Goal: Task Accomplishment & Management: Manage account settings

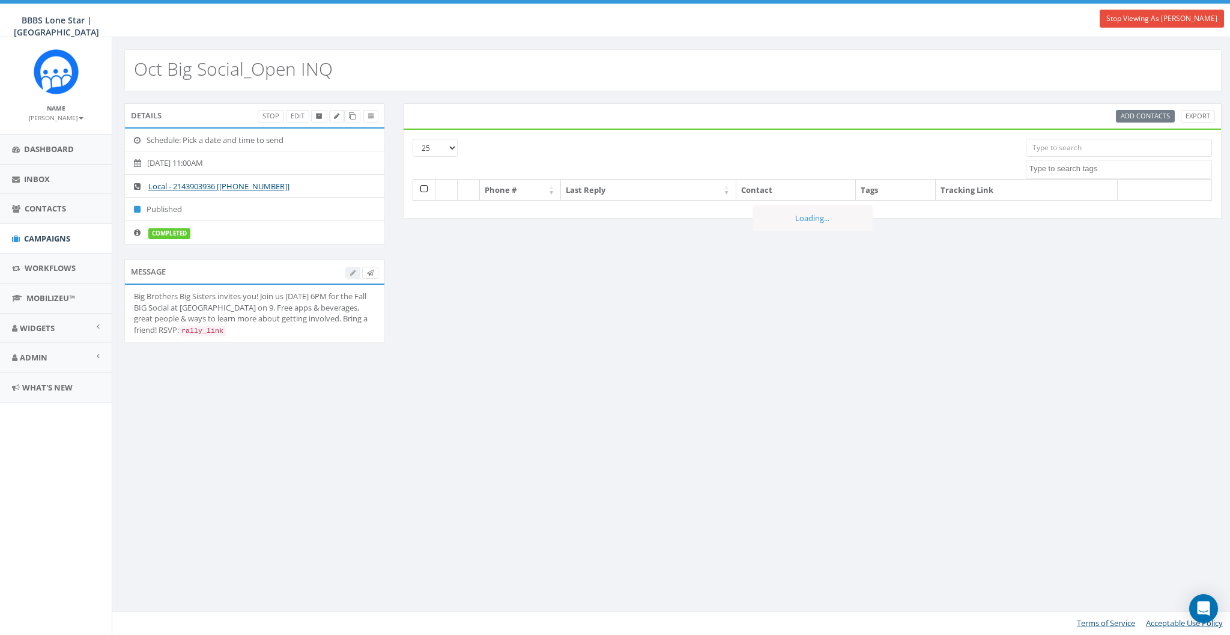
select select
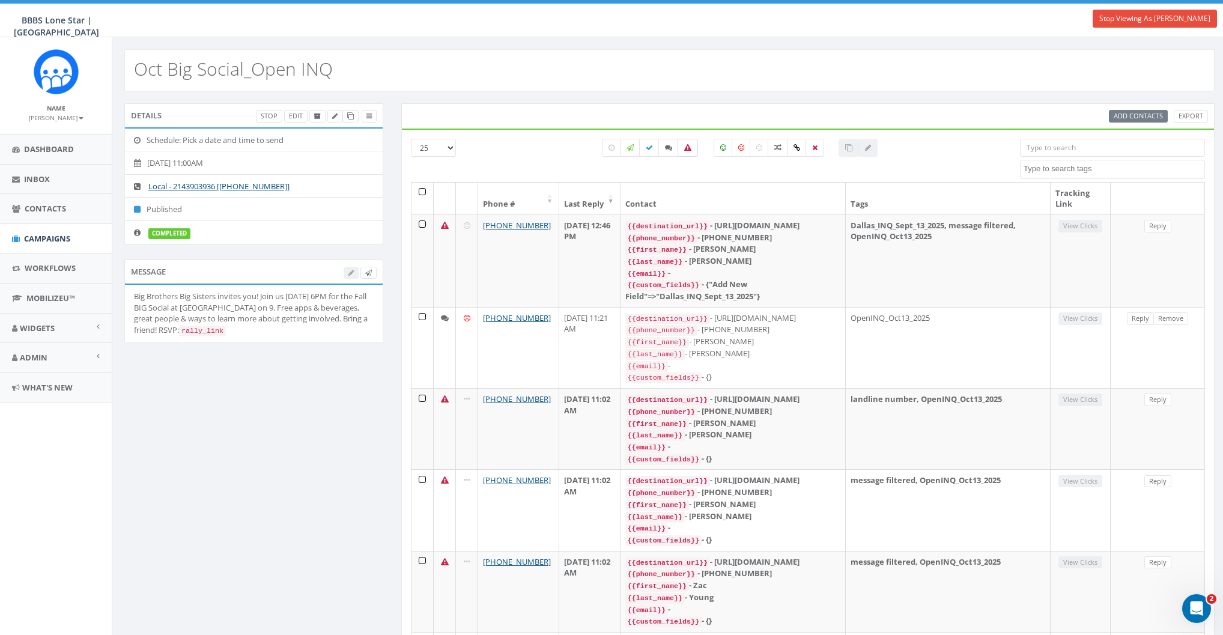
click at [690, 145] on icon at bounding box center [687, 147] width 7 height 7
checkbox input "true"
click at [422, 190] on th at bounding box center [422, 199] width 22 height 32
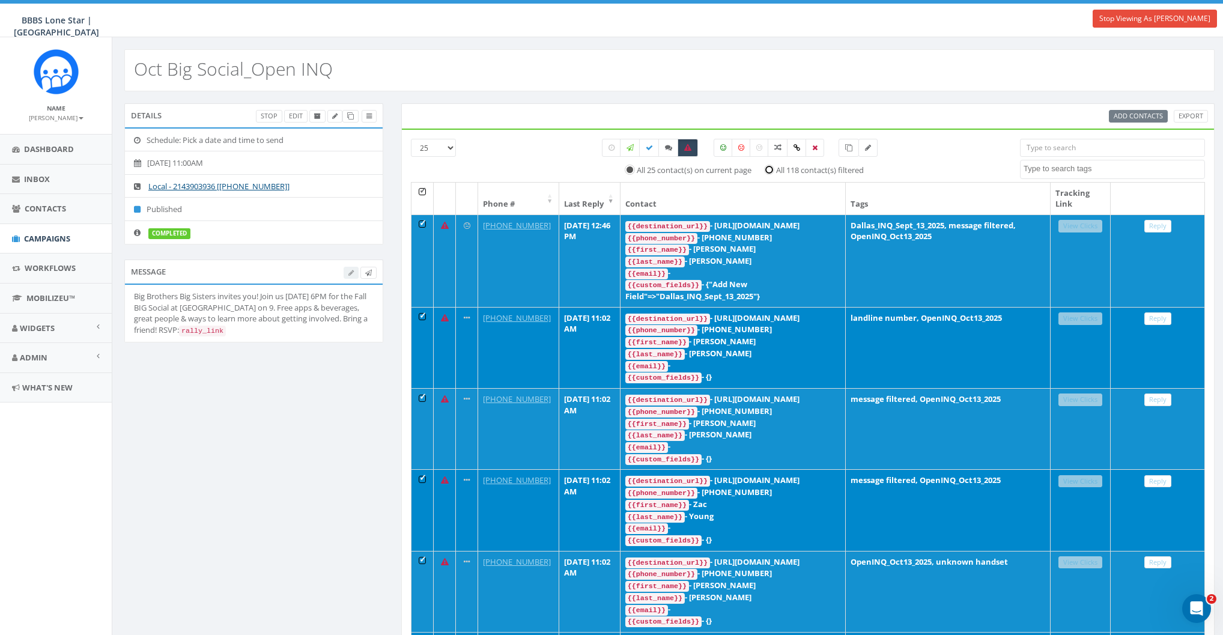
click at [769, 168] on input "All 118 contact(s) filtered" at bounding box center [773, 169] width 8 height 8
radio input "true"
click at [913, 155] on div "All 25 contact(s) on current page All 118 contact(s) filtered" at bounding box center [740, 160] width 541 height 43
click at [351, 115] on icon at bounding box center [350, 116] width 7 height 7
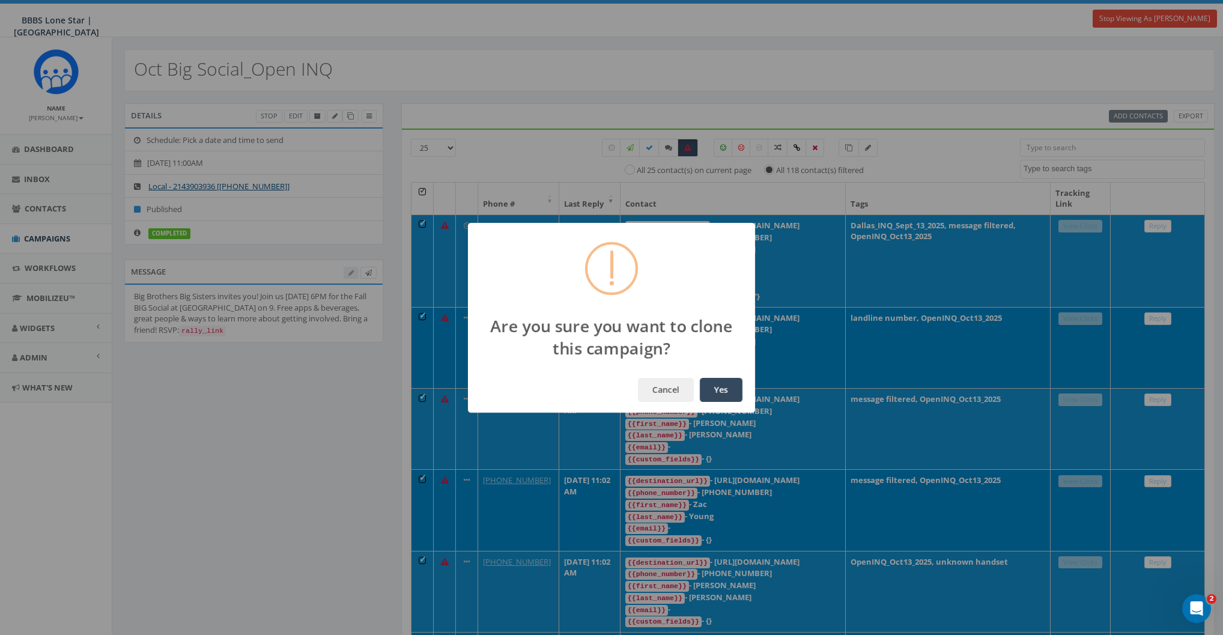
click at [723, 385] on button "Yes" at bounding box center [721, 390] width 43 height 24
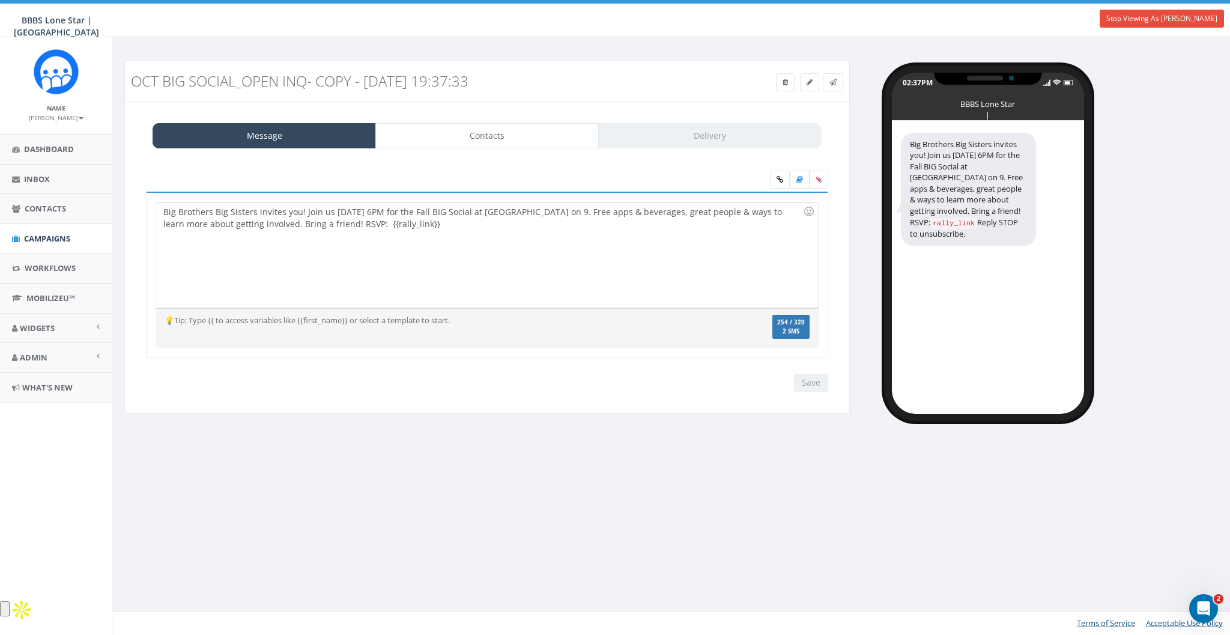
click at [343, 223] on div "Big Brothers Big Sisters invites you! Join us Oct 23 @ 6PM for the Fall BIG Soc…" at bounding box center [486, 254] width 661 height 105
click at [554, 213] on div "Big Brothers Big Sisters invites you! Join us Oct 23 @ 6PM for the Fall BIG Soc…" at bounding box center [486, 254] width 661 height 105
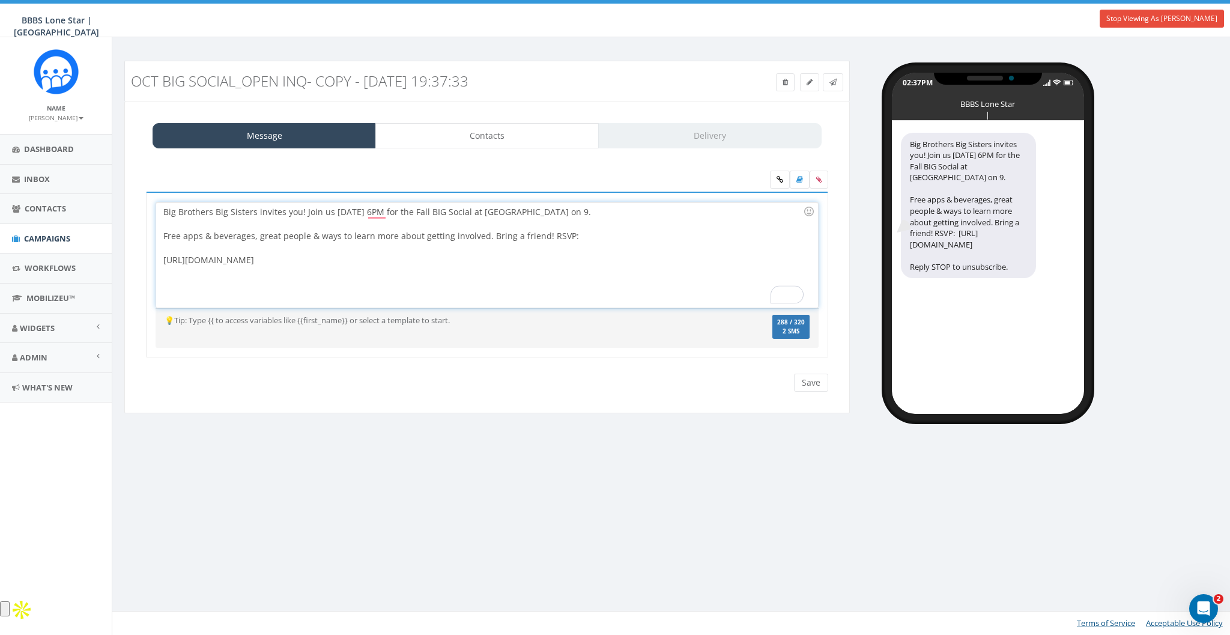
click at [544, 232] on div "Free apps & beverages, great people & ways to learn more about getting involved…" at bounding box center [483, 248] width 640 height 36
click at [613, 226] on div "To enrich screen reader interactions, please activate Accessibility in Grammarl…" at bounding box center [483, 224] width 640 height 12
click at [811, 380] on input "Save" at bounding box center [811, 383] width 34 height 18
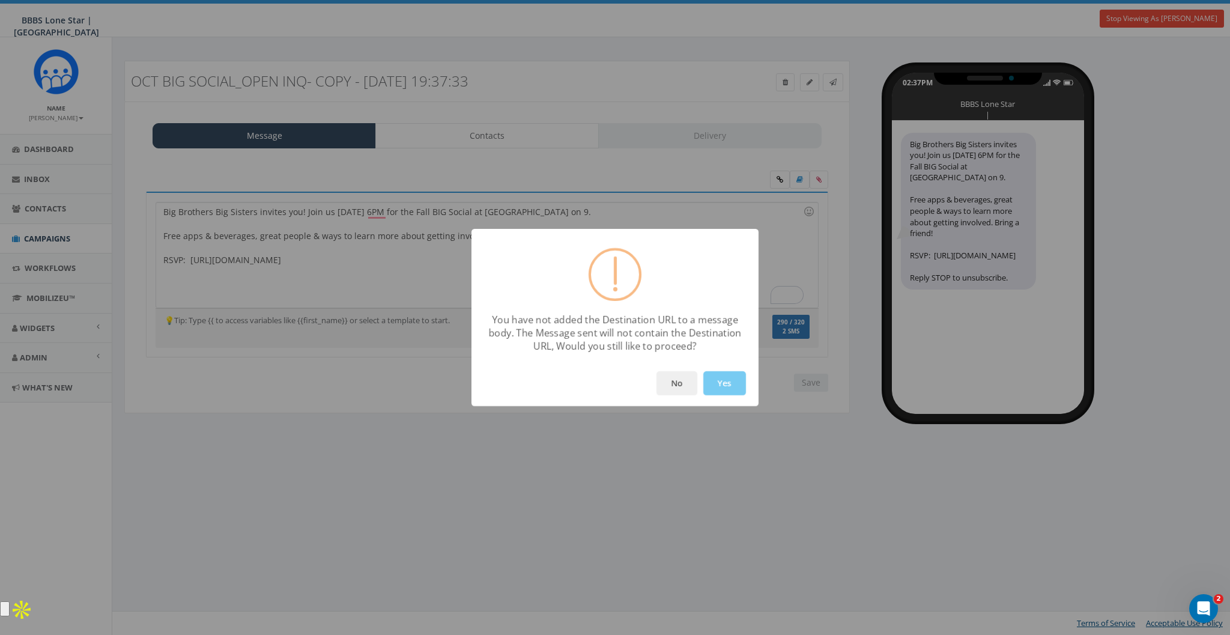
click at [727, 388] on button "Yes" at bounding box center [724, 383] width 43 height 24
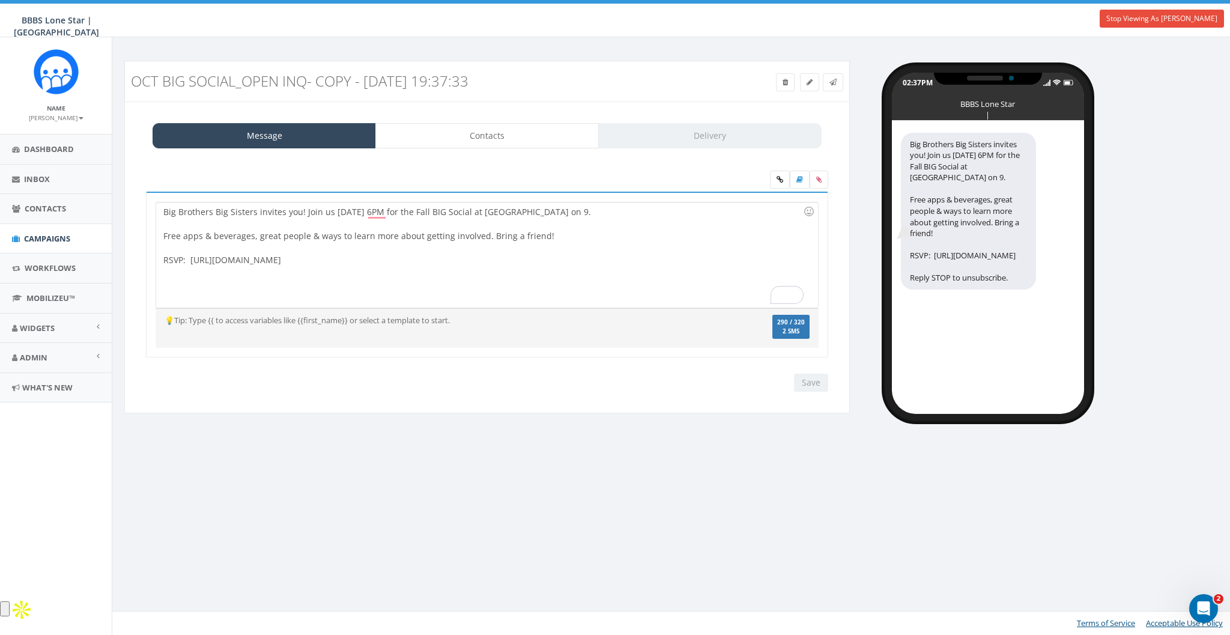
click at [808, 385] on div "Save Next" at bounding box center [808, 383] width 40 height 18
click at [782, 183] on link at bounding box center [780, 180] width 20 height 18
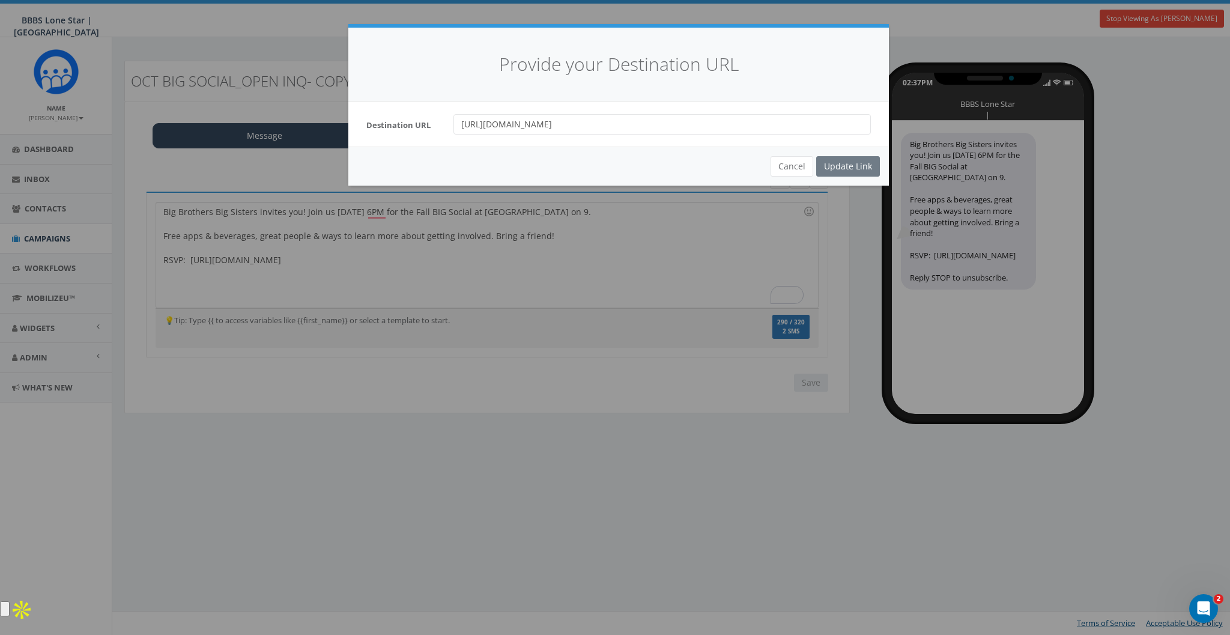
click at [674, 127] on input "https://forms.gle/fQDn31HCXwai3edH8" at bounding box center [661, 124] width 417 height 20
click at [804, 167] on button "Cancel" at bounding box center [792, 166] width 43 height 20
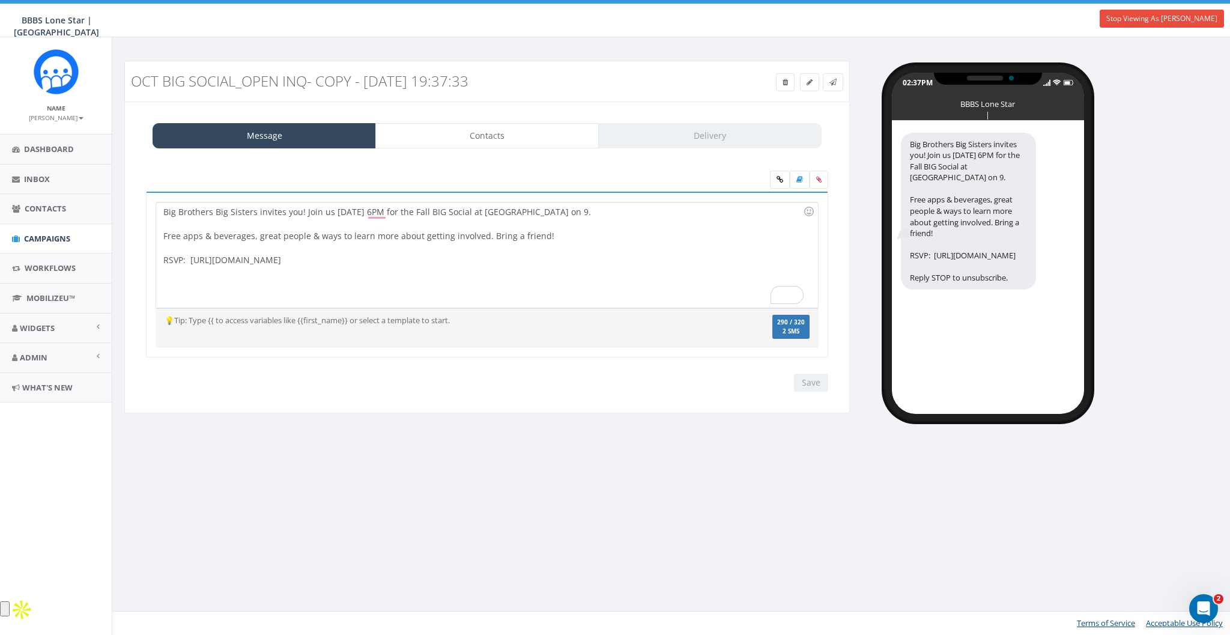
click at [692, 369] on div "Big Brothers Big Sisters invites you! Join us Oct 23 @ 6PM for the Fall BIG Soc…" at bounding box center [487, 282] width 700 height 181
click at [703, 390] on div "Save Next" at bounding box center [487, 383] width 700 height 18
click at [836, 81] on icon at bounding box center [832, 82] width 7 height 7
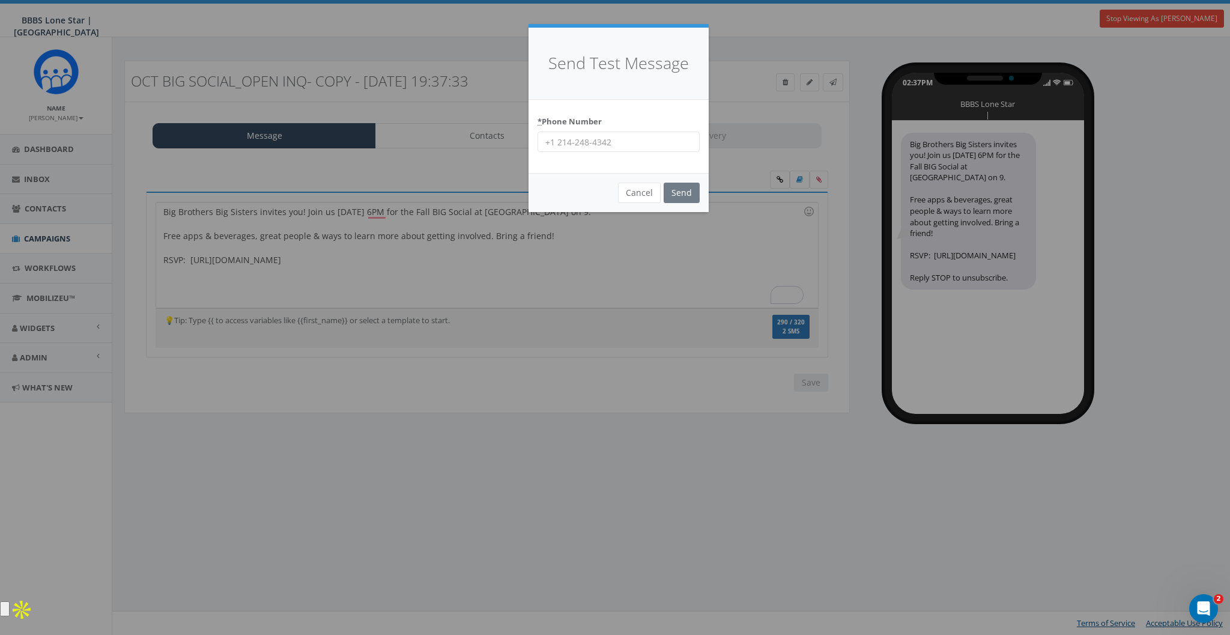
click at [622, 147] on input "* Phone Number" at bounding box center [619, 142] width 162 height 20
type input "8587365358"
click at [671, 192] on input "Send" at bounding box center [682, 193] width 36 height 20
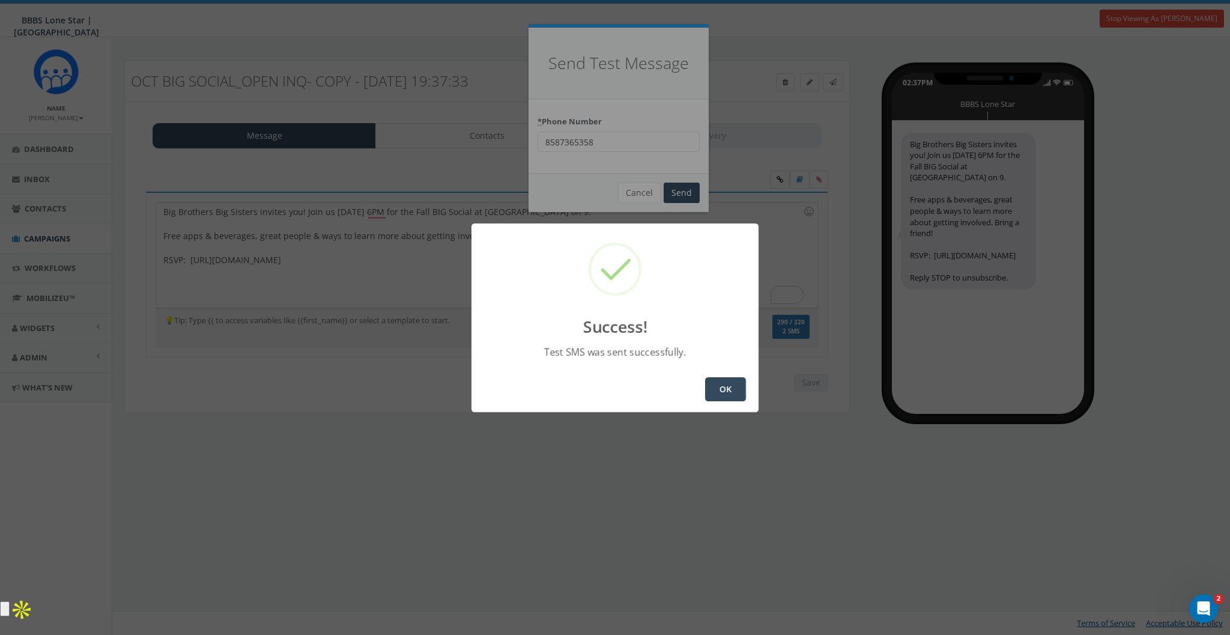
click at [719, 381] on button "OK" at bounding box center [725, 389] width 41 height 24
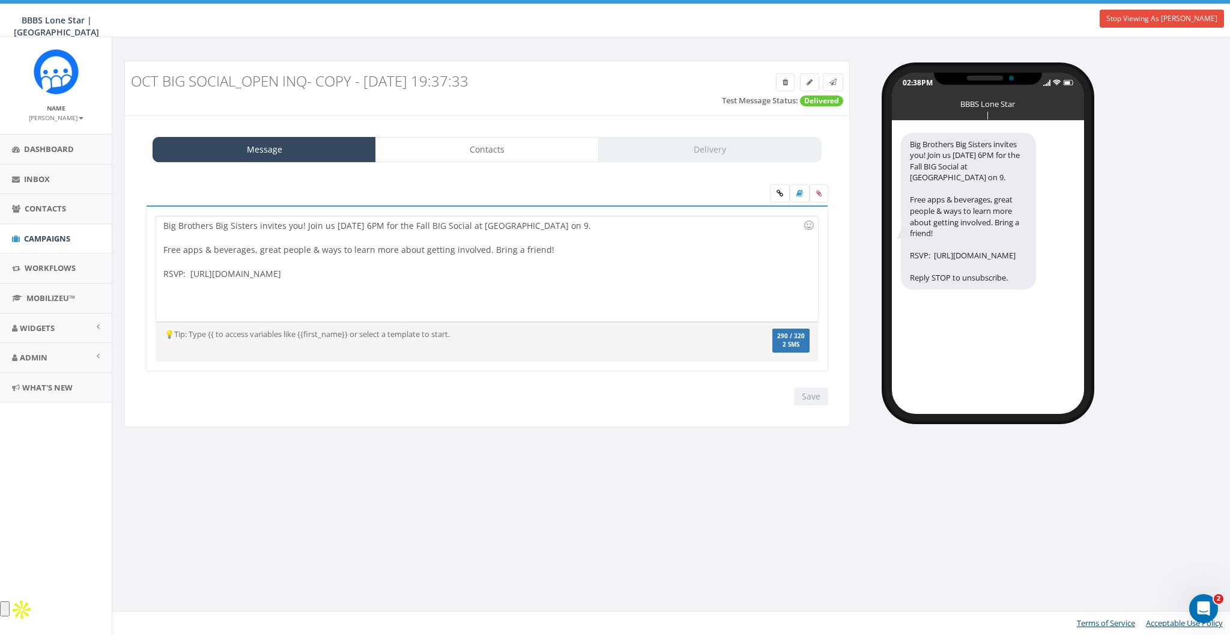
click at [485, 311] on div "Big Brothers Big Sisters invites you! Join us Oct 23 @ 6PM for the Fall BIG Soc…" at bounding box center [486, 268] width 661 height 105
click at [440, 154] on link "Contacts" at bounding box center [486, 149] width 223 height 25
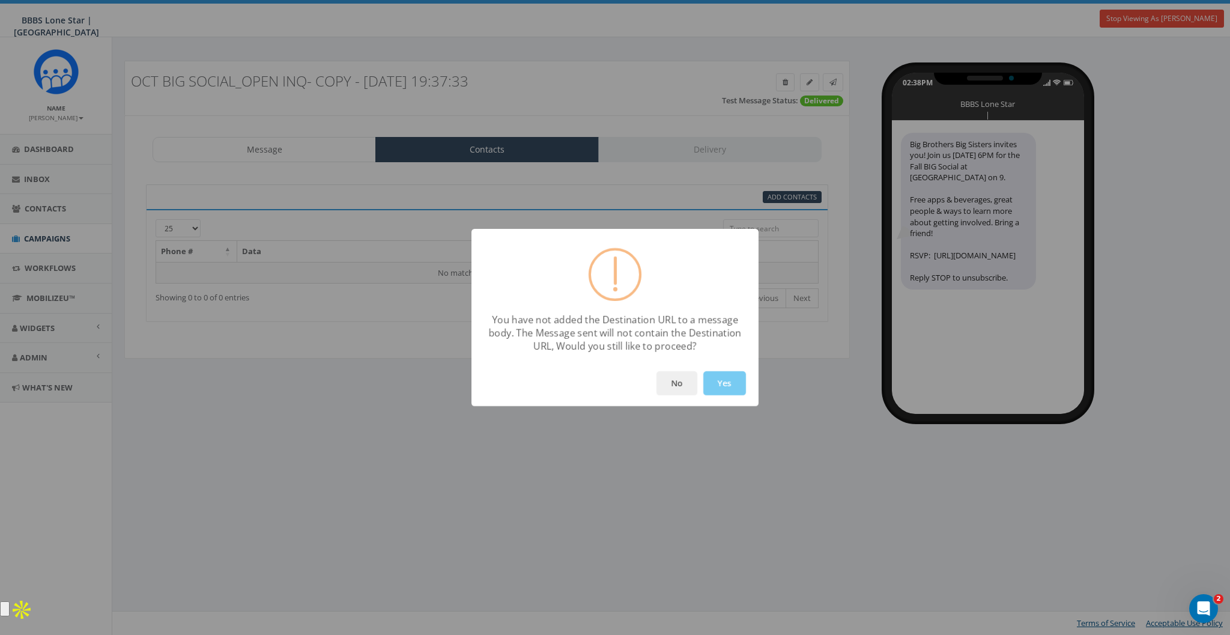
click at [730, 388] on button "Yes" at bounding box center [724, 383] width 43 height 24
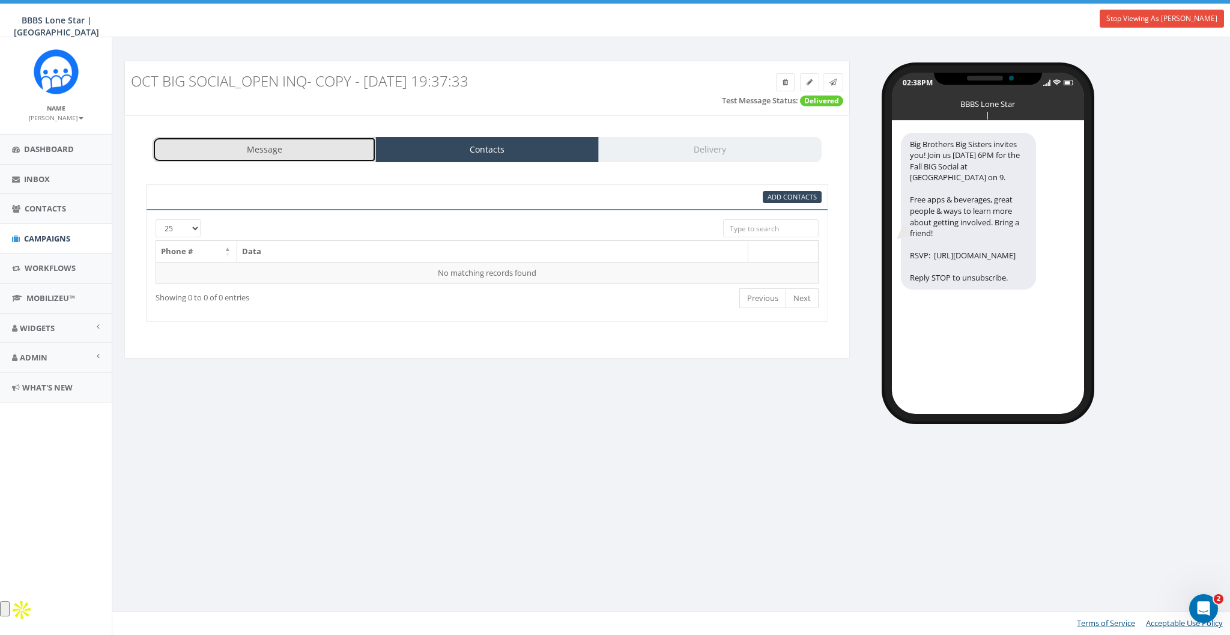
click at [335, 148] on link "Message" at bounding box center [264, 149] width 223 height 25
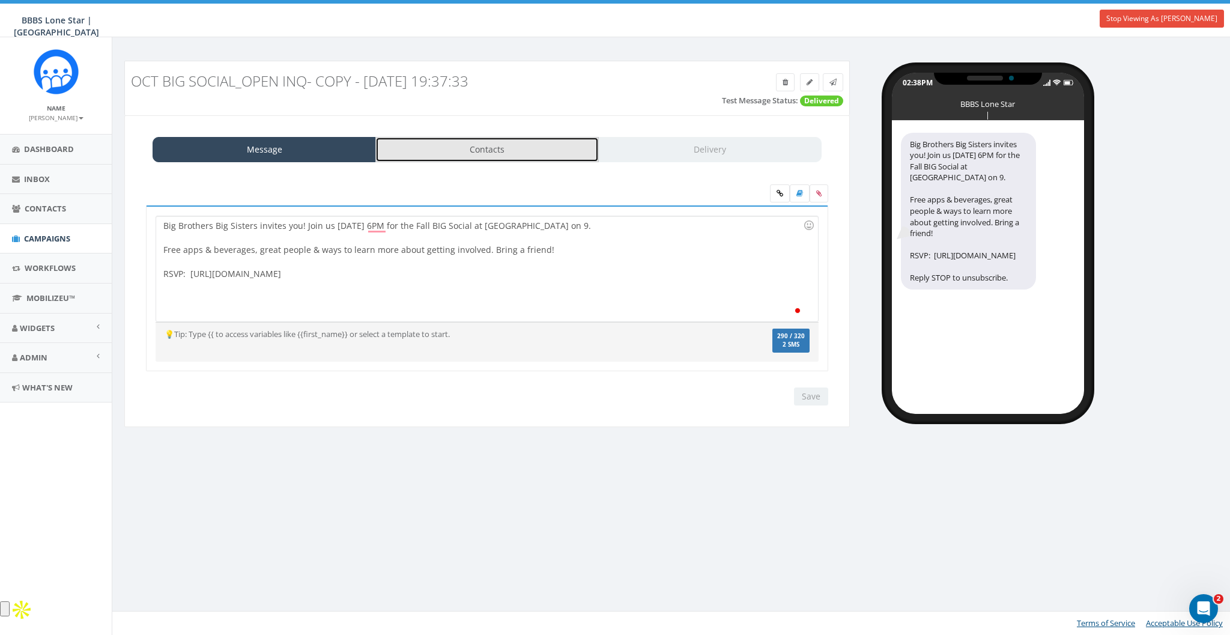
click at [456, 148] on link "Contacts" at bounding box center [486, 149] width 223 height 25
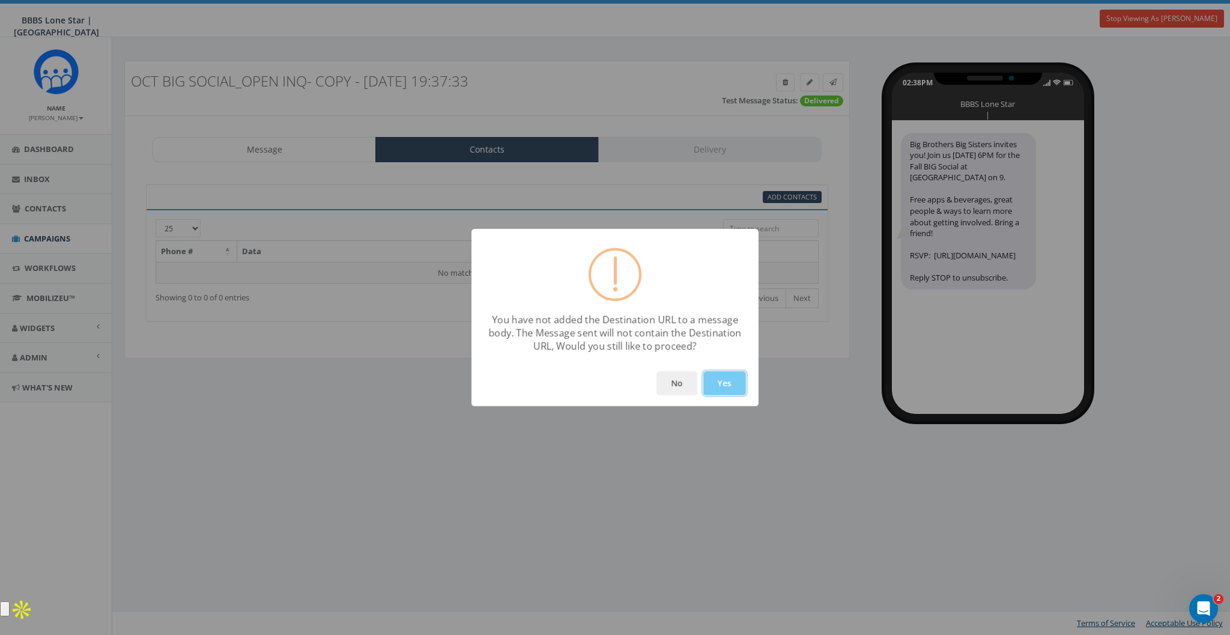
click at [732, 384] on button "Yes" at bounding box center [724, 383] width 43 height 24
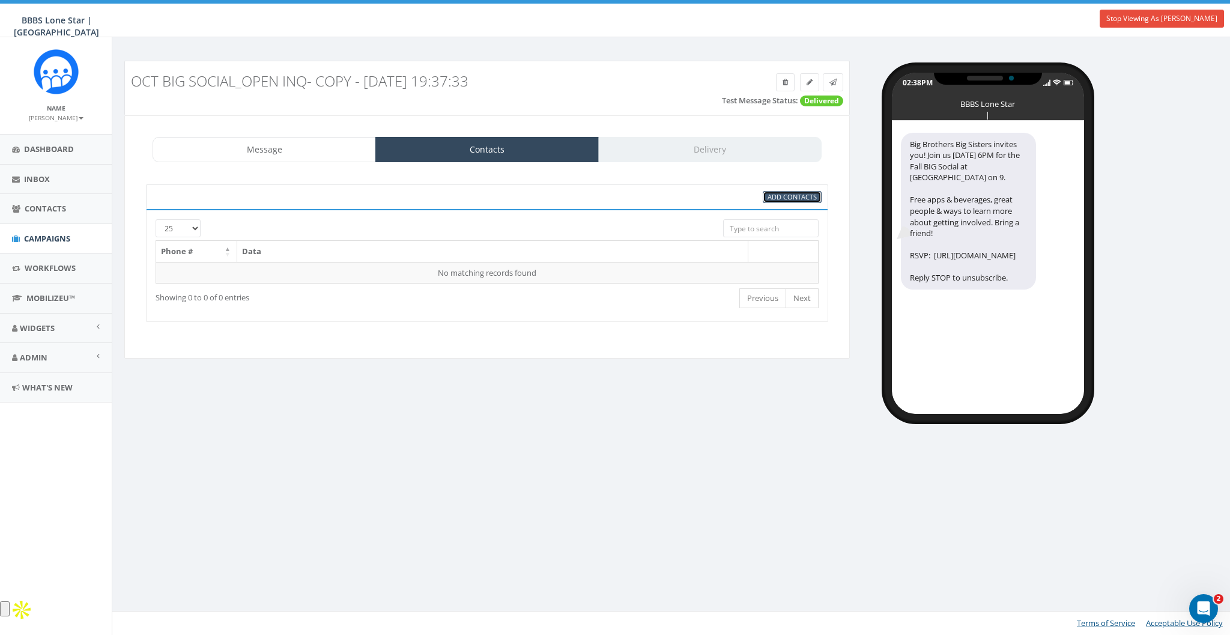
click at [799, 194] on span "Add Contacts" at bounding box center [792, 196] width 49 height 9
select select
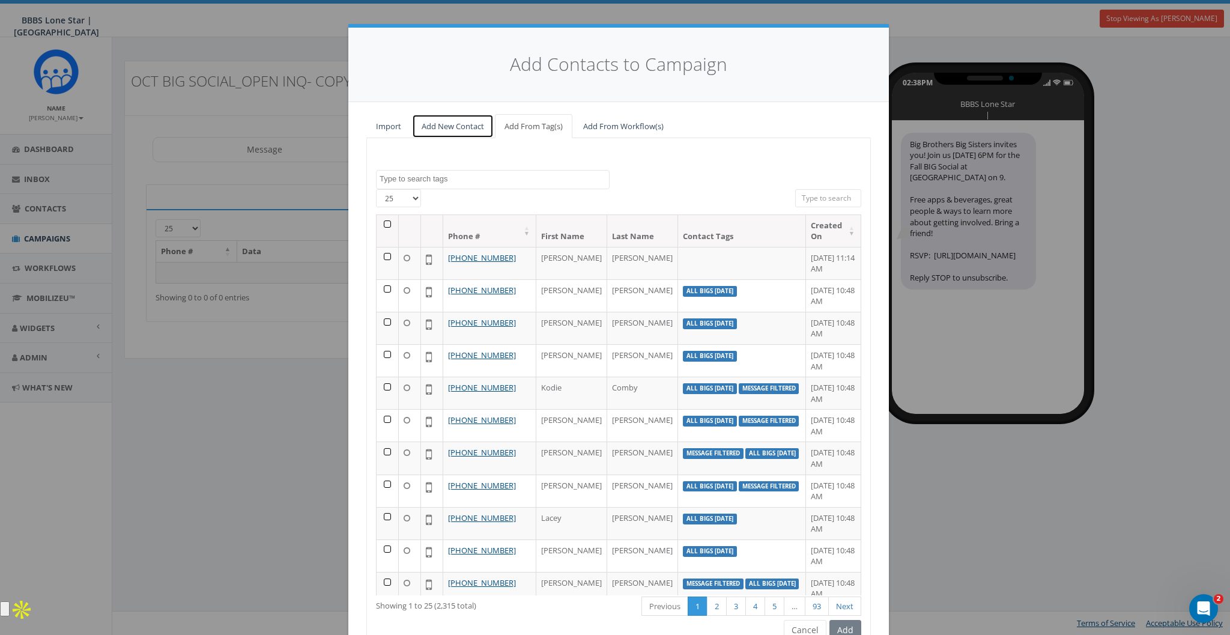
click at [432, 128] on link "Add New Contact" at bounding box center [453, 126] width 82 height 25
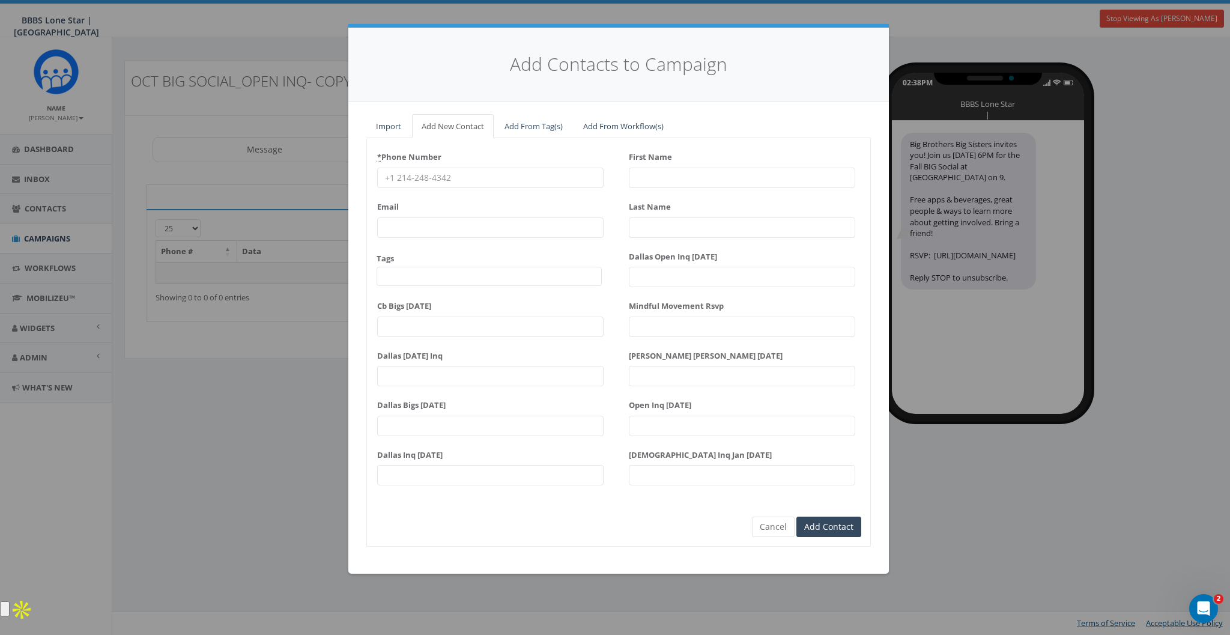
click at [456, 178] on input "* Phone Number" at bounding box center [490, 178] width 226 height 20
type input "8587365358"
type input "James"
type input "Martin"
drag, startPoint x: 551, startPoint y: 504, endPoint x: 789, endPoint y: 509, distance: 237.9
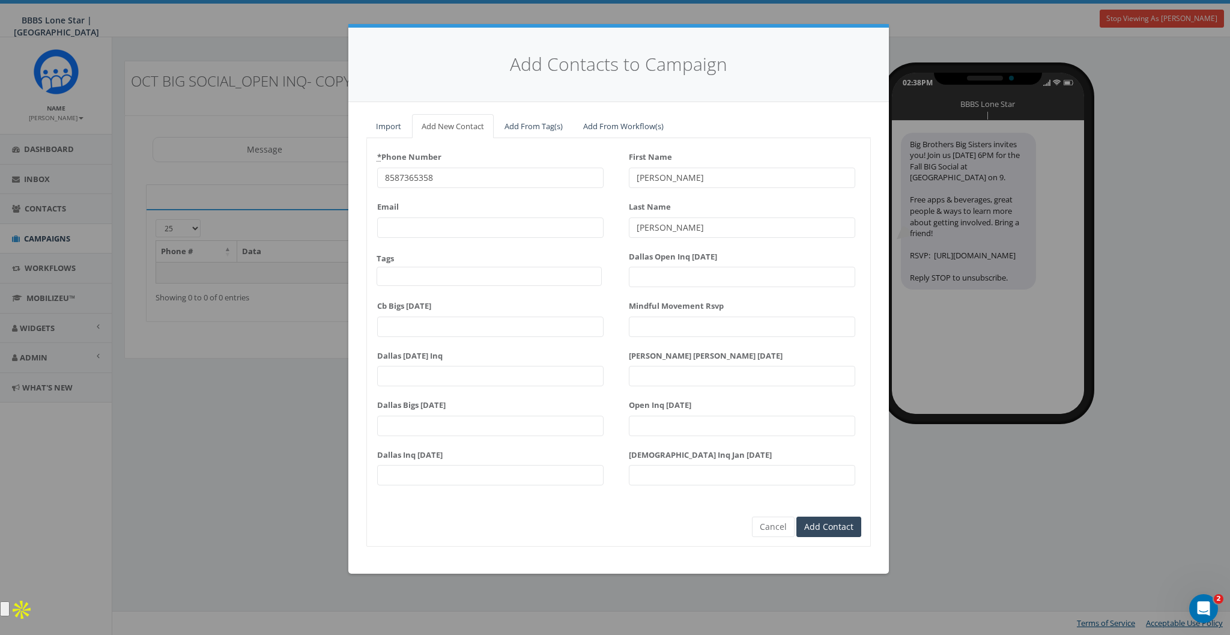
click at [556, 504] on form "* Phone Number 8587365358 Email Tags All BIGS Oct 2025 Dallas BIGS 8_29_2025 Da…" at bounding box center [618, 331] width 485 height 369
click at [816, 527] on input "Add Contact" at bounding box center [828, 527] width 65 height 20
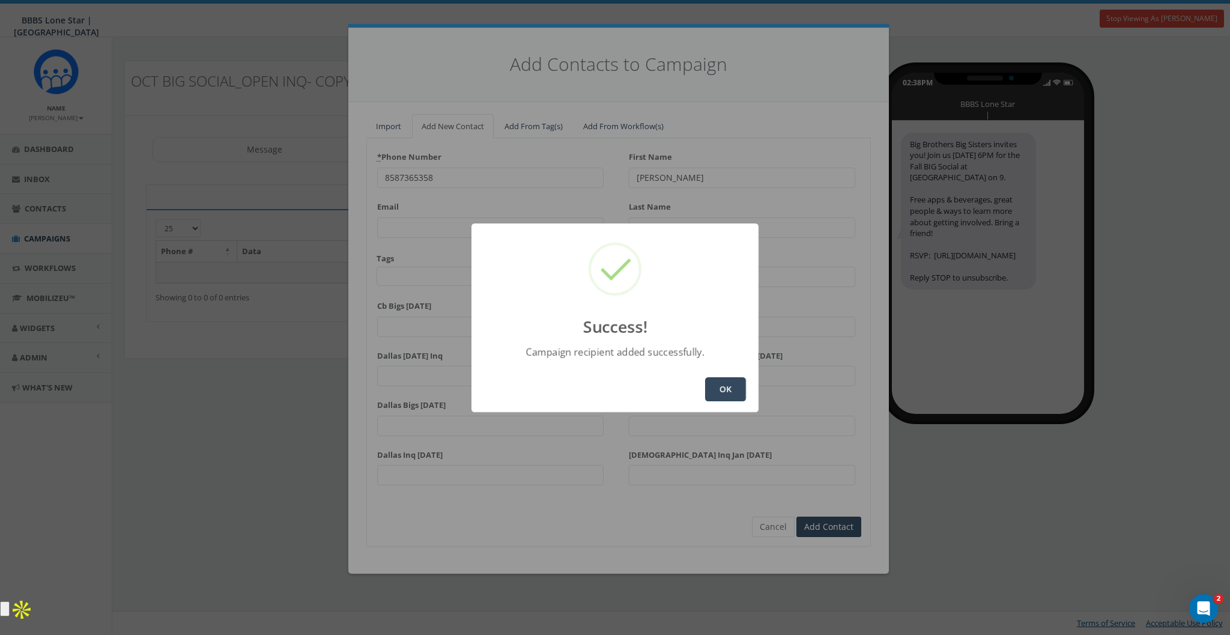
click at [734, 384] on button "OK" at bounding box center [725, 389] width 41 height 24
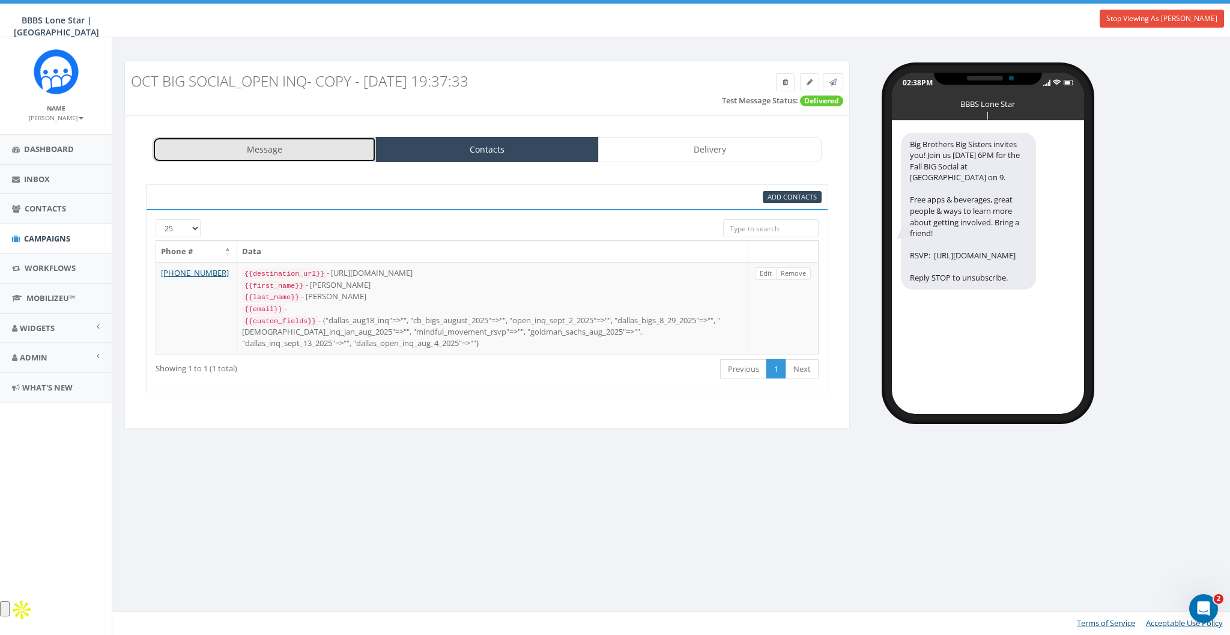
click at [261, 142] on link "Message" at bounding box center [264, 149] width 223 height 25
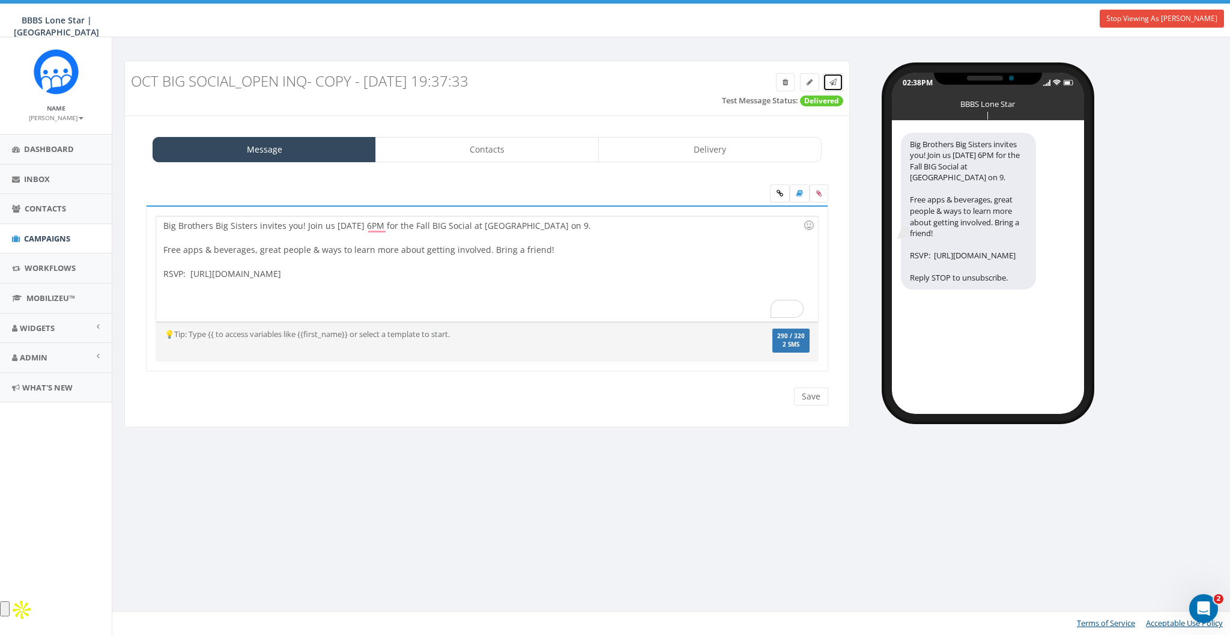
click at [829, 81] on link at bounding box center [833, 82] width 20 height 18
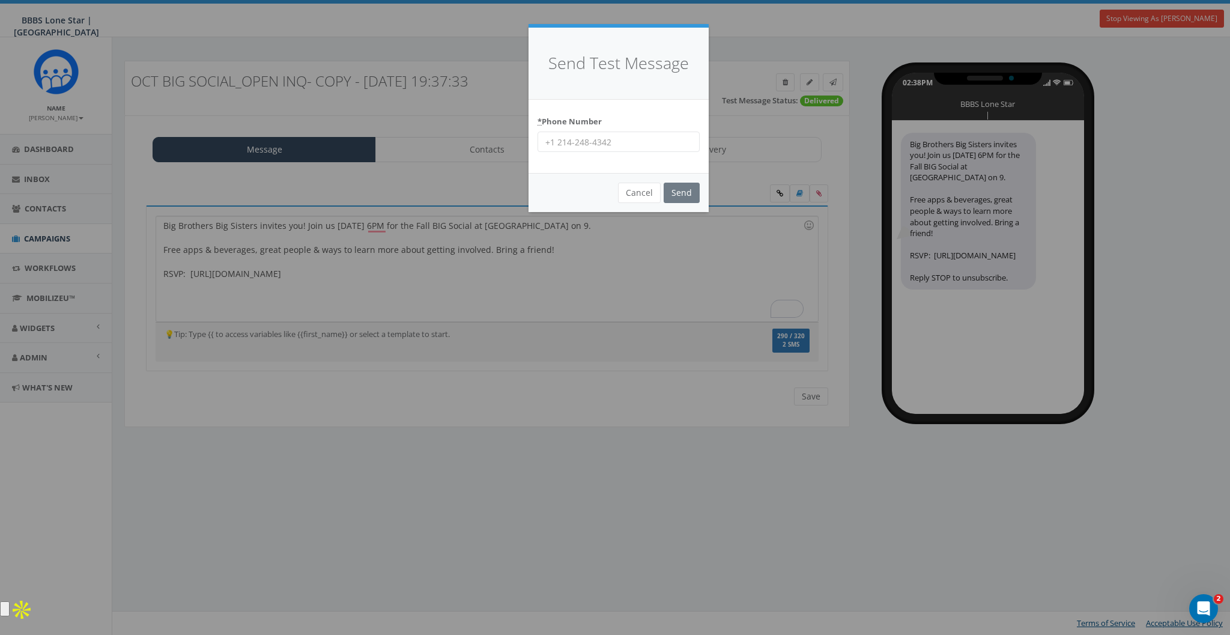
click at [640, 143] on input "* Phone Number" at bounding box center [619, 142] width 162 height 20
type input "8587365358"
click at [686, 189] on input "Send" at bounding box center [682, 193] width 36 height 20
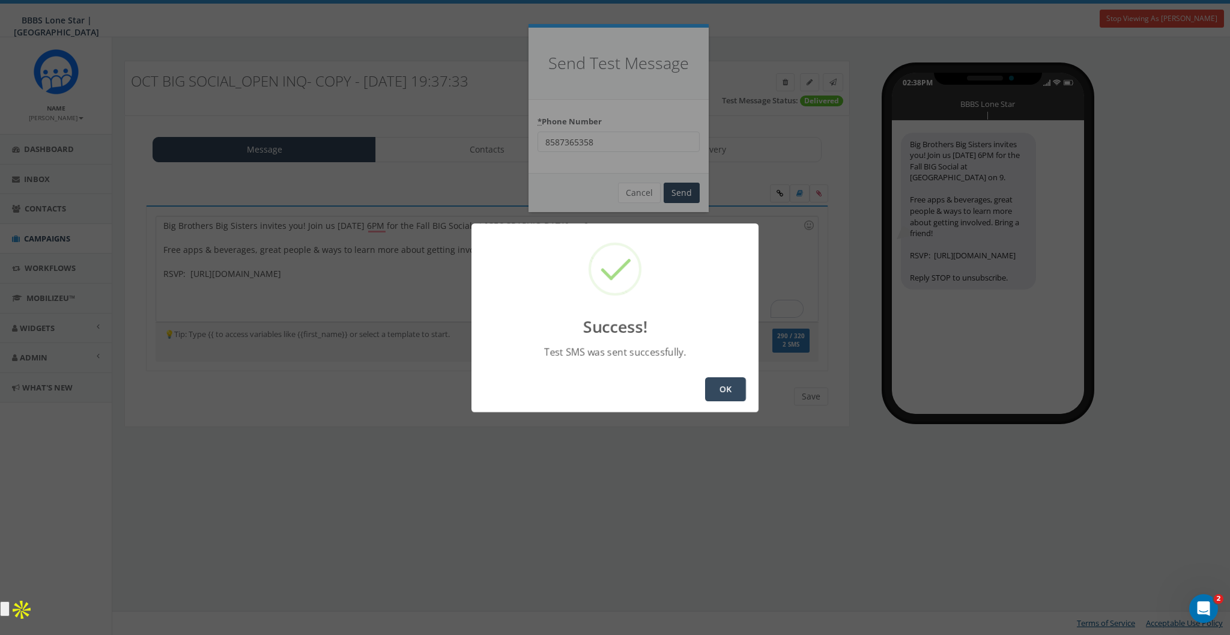
click at [717, 385] on button "OK" at bounding box center [725, 389] width 41 height 24
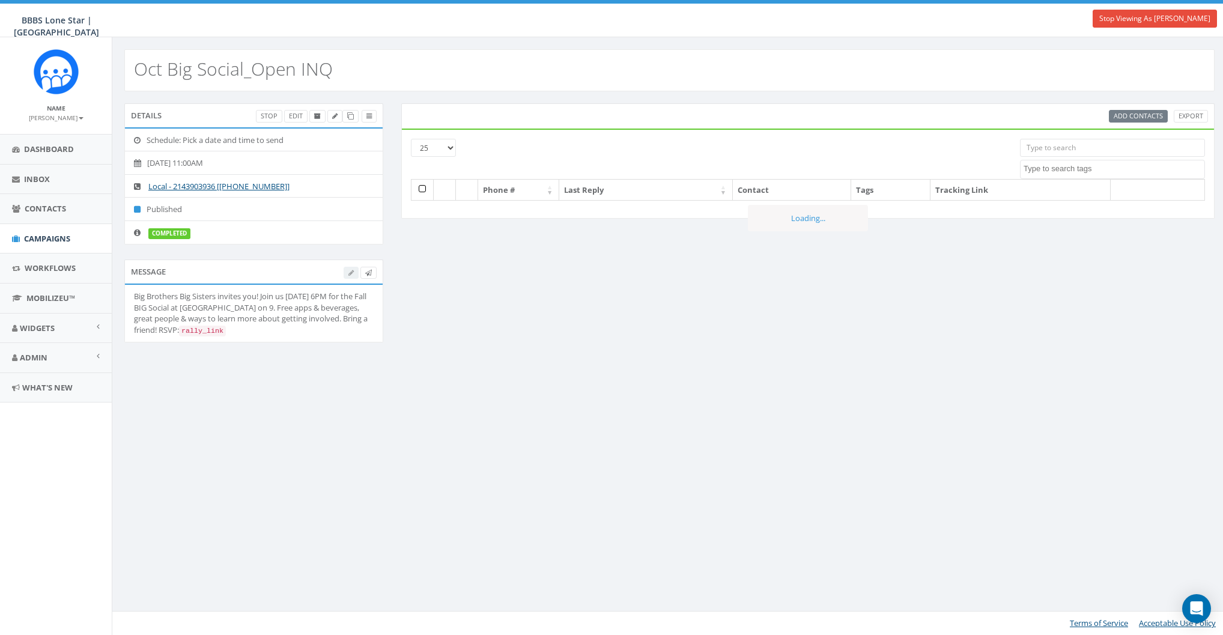
select select
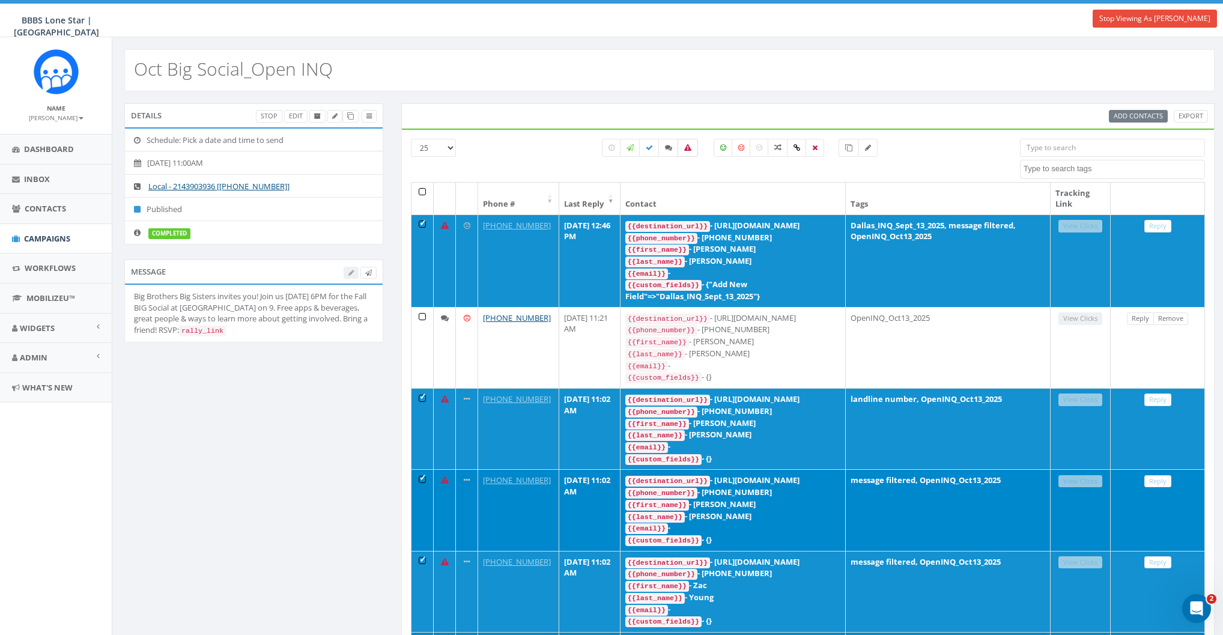
click at [692, 149] on label at bounding box center [687, 148] width 20 height 18
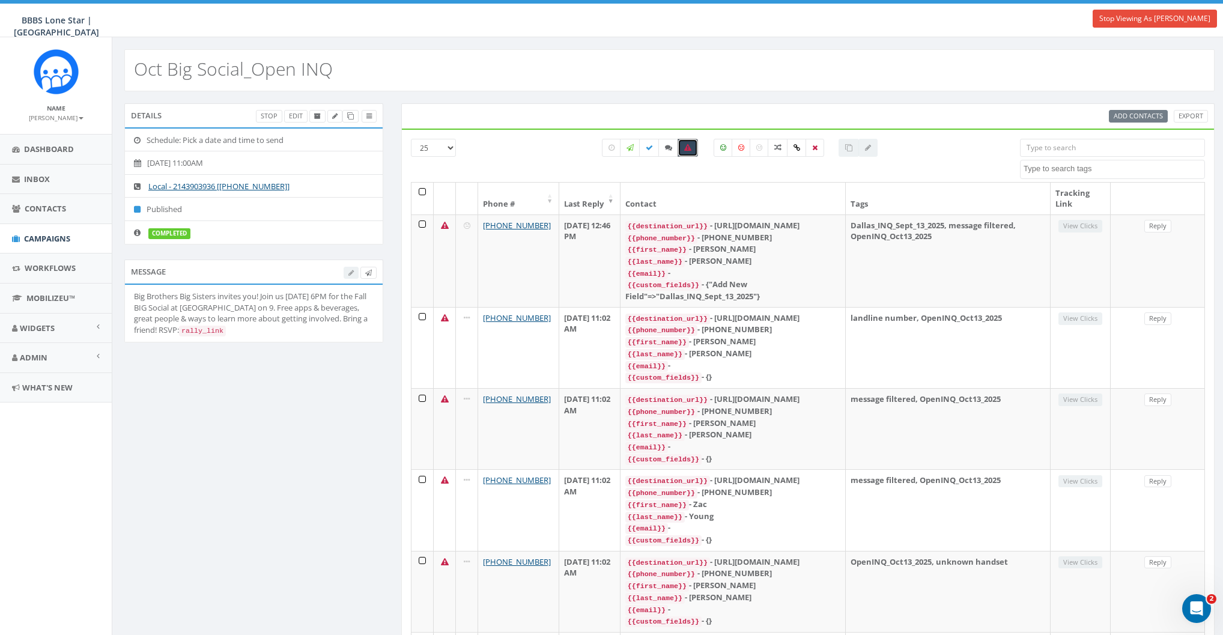
click at [423, 195] on th at bounding box center [422, 199] width 22 height 32
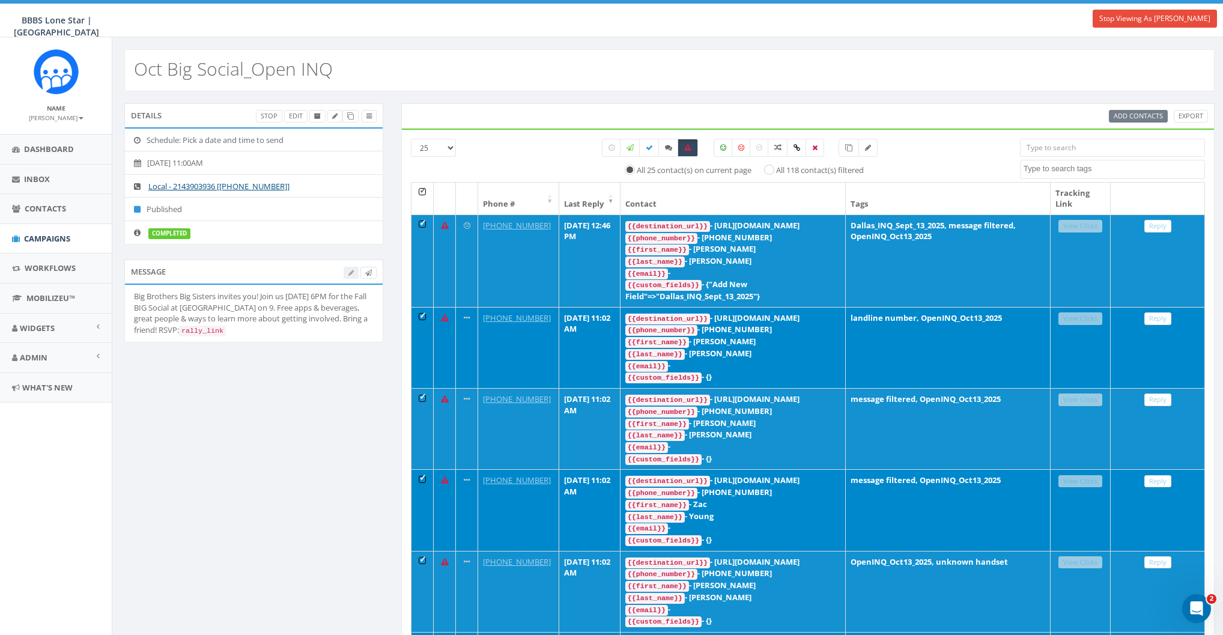
click at [423, 193] on th at bounding box center [422, 199] width 22 height 32
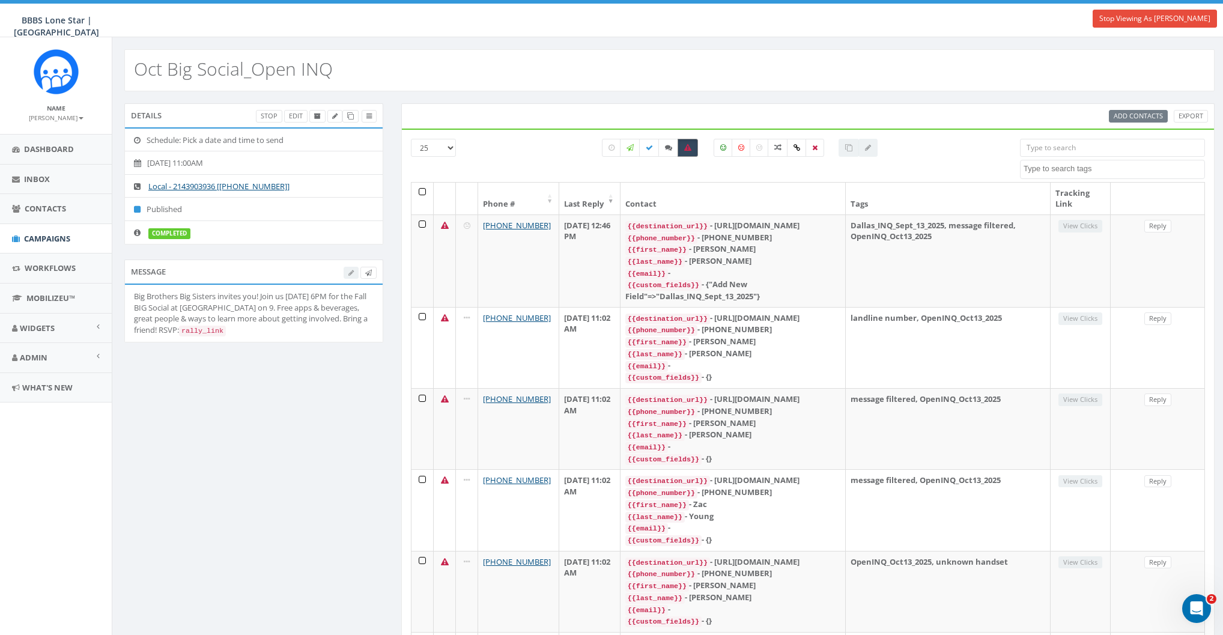
click at [689, 148] on icon at bounding box center [687, 147] width 7 height 7
click at [687, 146] on icon at bounding box center [687, 147] width 7 height 7
checkbox input "true"
click at [421, 189] on th at bounding box center [422, 199] width 22 height 32
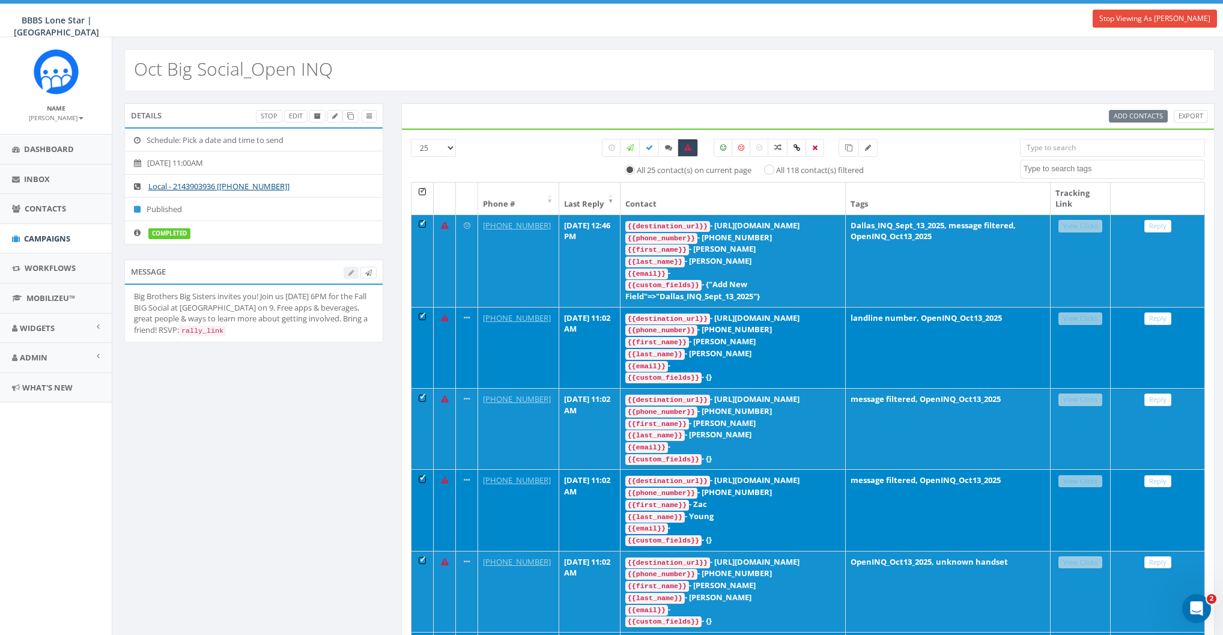
click at [776, 169] on label "All 118 contact(s) filtered" at bounding box center [820, 171] width 88 height 12
click at [769, 169] on input "All 118 contact(s) filtered" at bounding box center [773, 169] width 8 height 8
radio input "true"
click at [363, 116] on link at bounding box center [369, 116] width 15 height 13
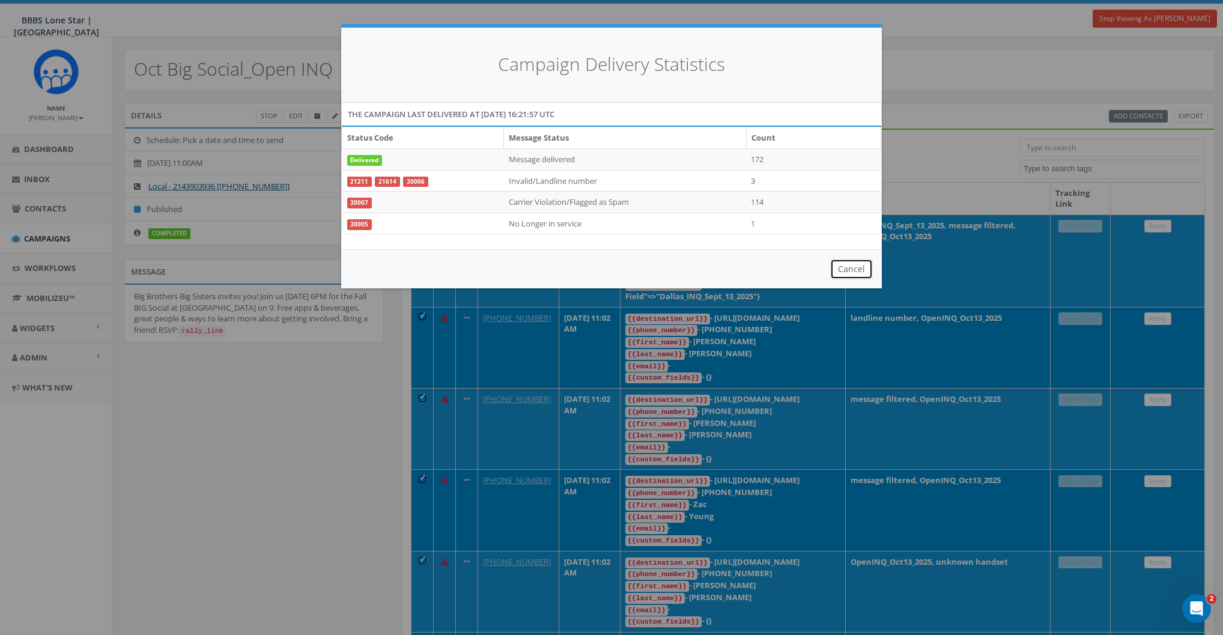
click at [852, 264] on button "Cancel" at bounding box center [851, 269] width 43 height 20
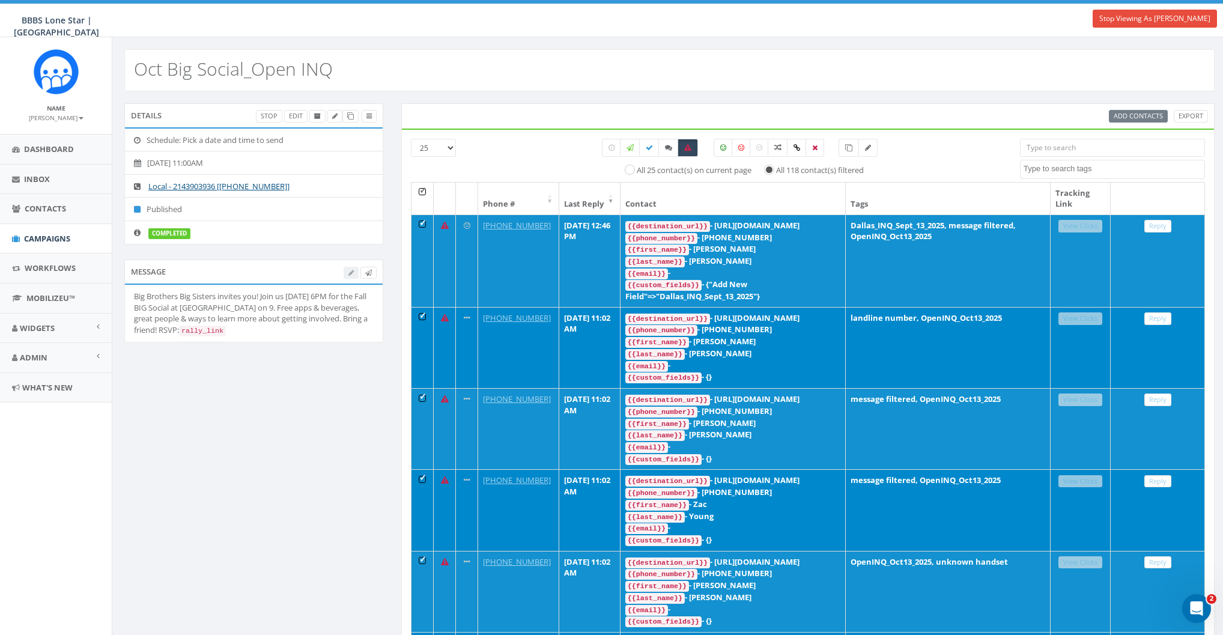
click at [421, 188] on th at bounding box center [422, 199] width 22 height 32
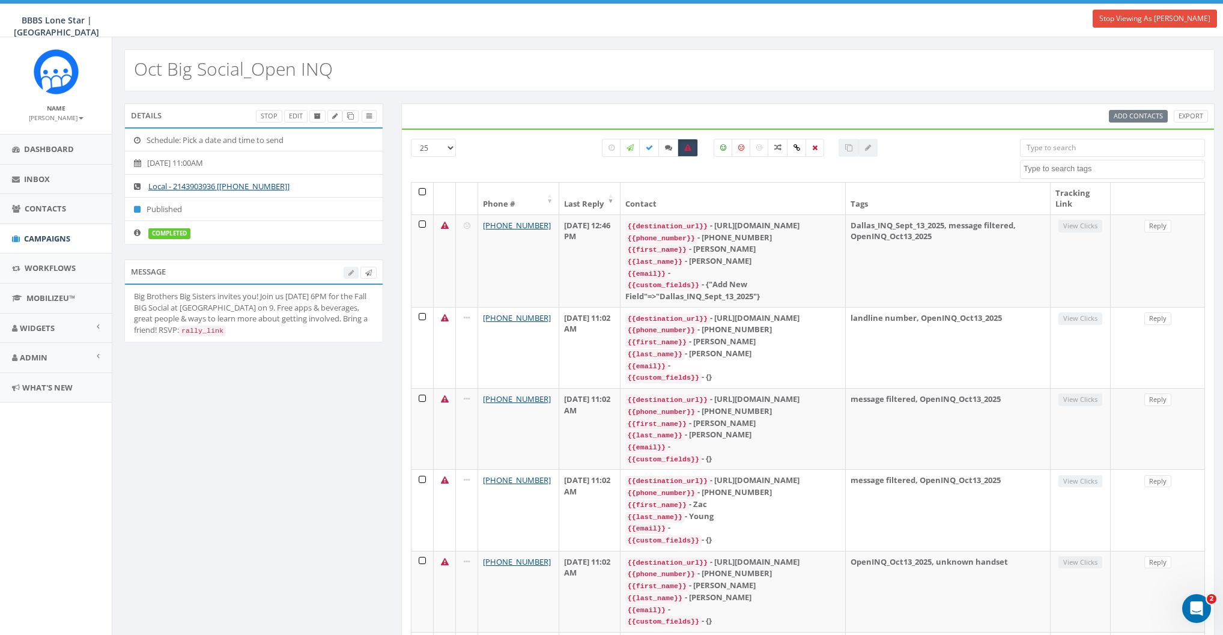
click at [422, 190] on th at bounding box center [422, 199] width 22 height 32
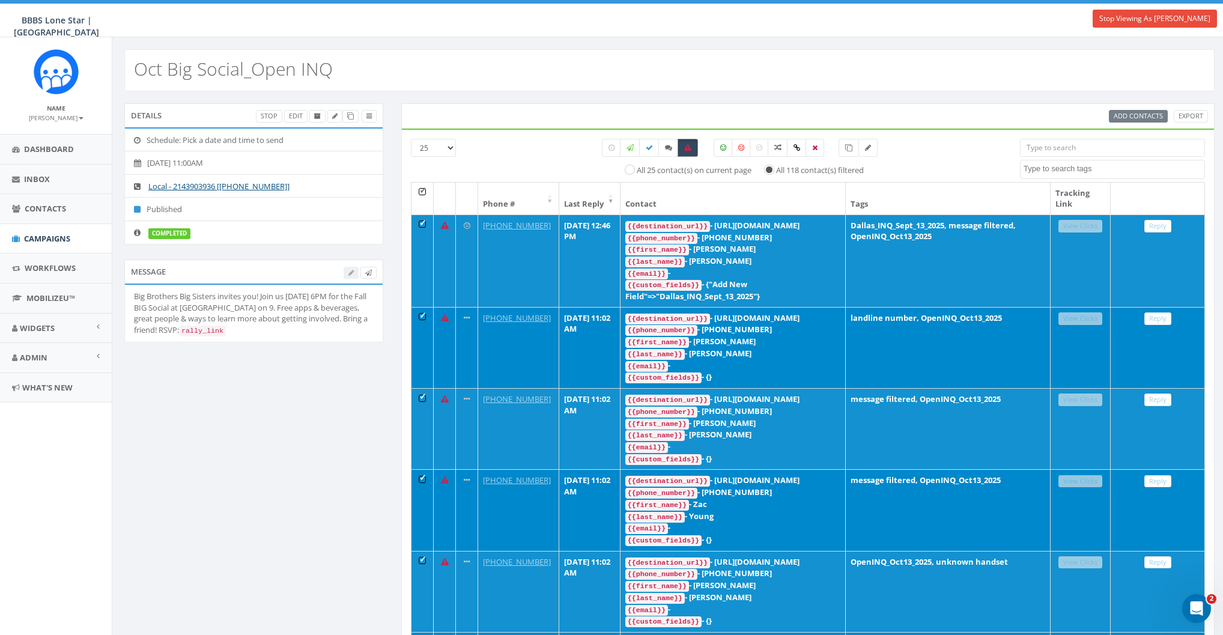
click at [694, 148] on label at bounding box center [687, 148] width 20 height 18
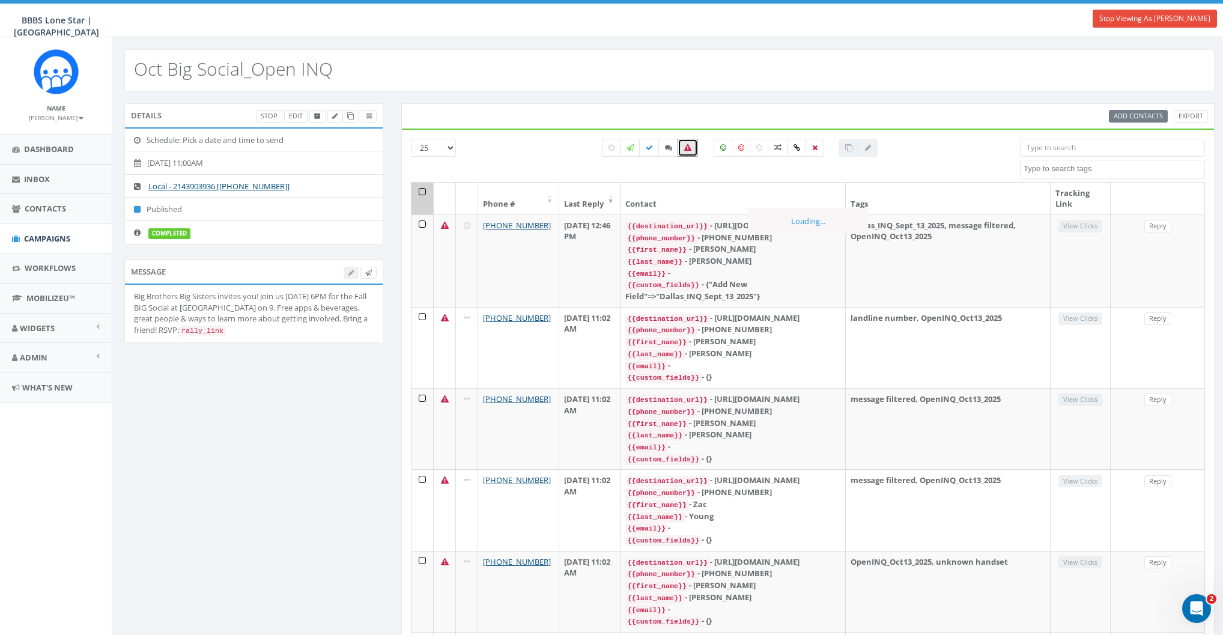
drag, startPoint x: 420, startPoint y: 190, endPoint x: 425, endPoint y: 195, distance: 6.8
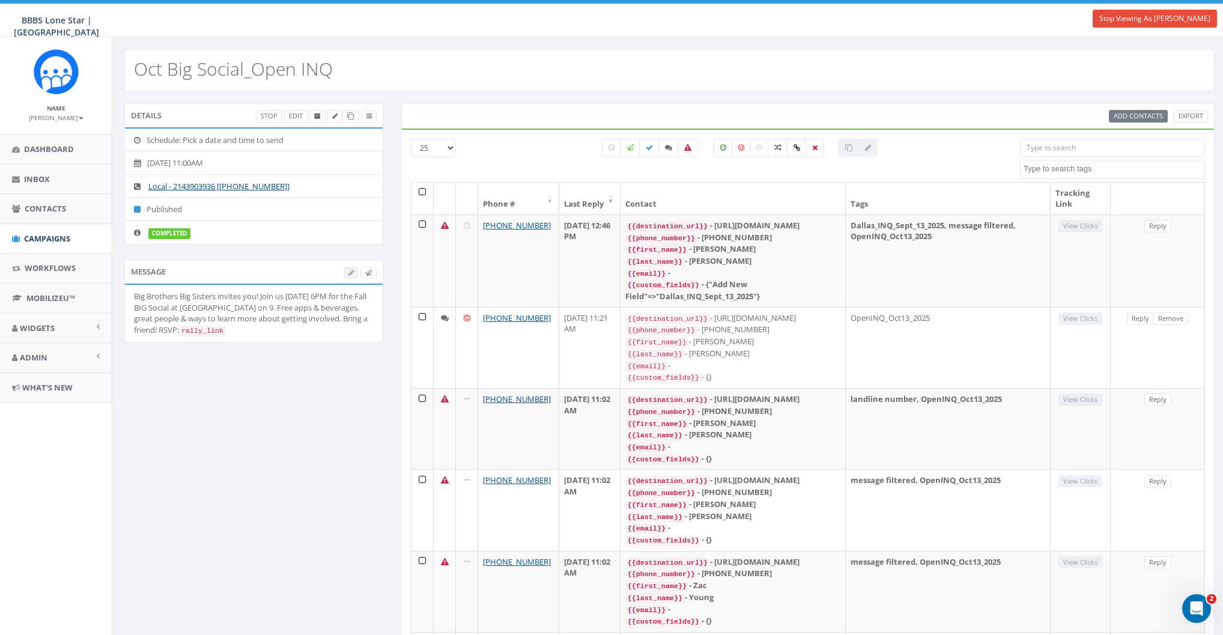
click at [423, 193] on th at bounding box center [422, 199] width 22 height 32
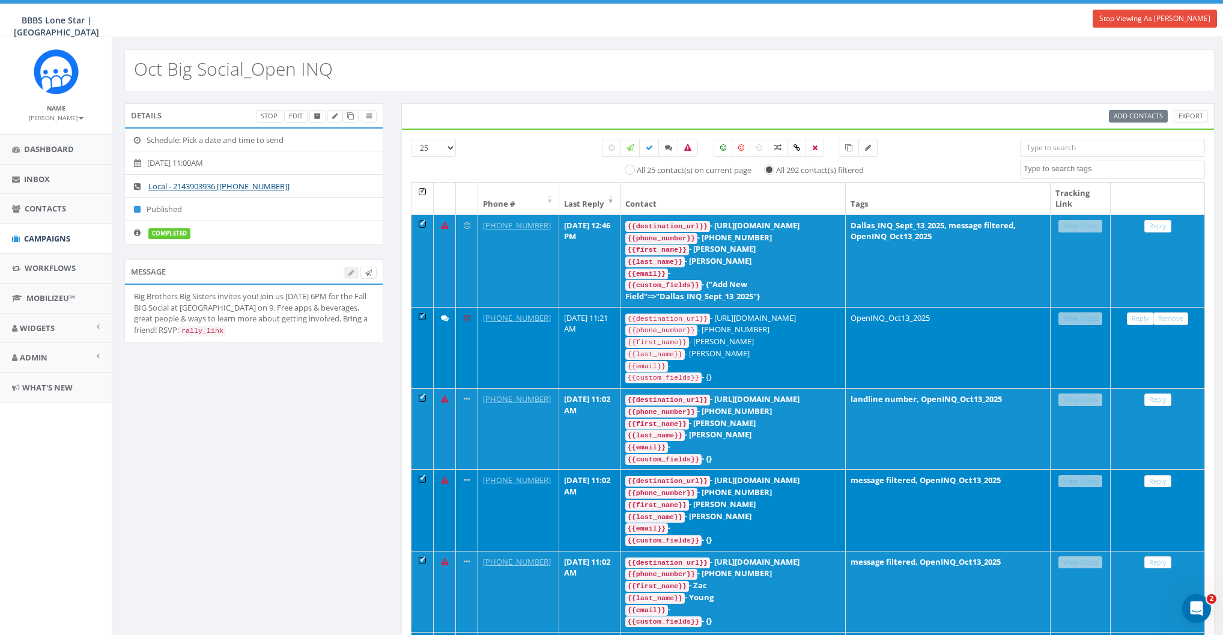
click at [423, 192] on th at bounding box center [422, 199] width 22 height 32
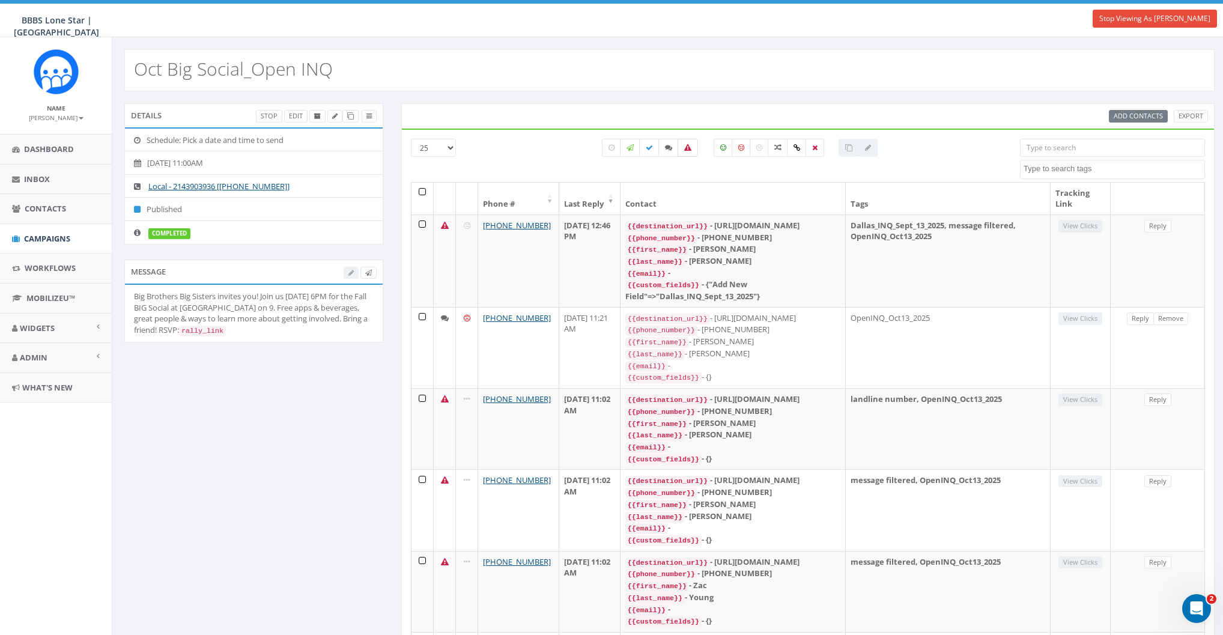
click at [689, 147] on icon at bounding box center [687, 147] width 7 height 7
checkbox input "true"
click at [420, 190] on th at bounding box center [422, 199] width 22 height 32
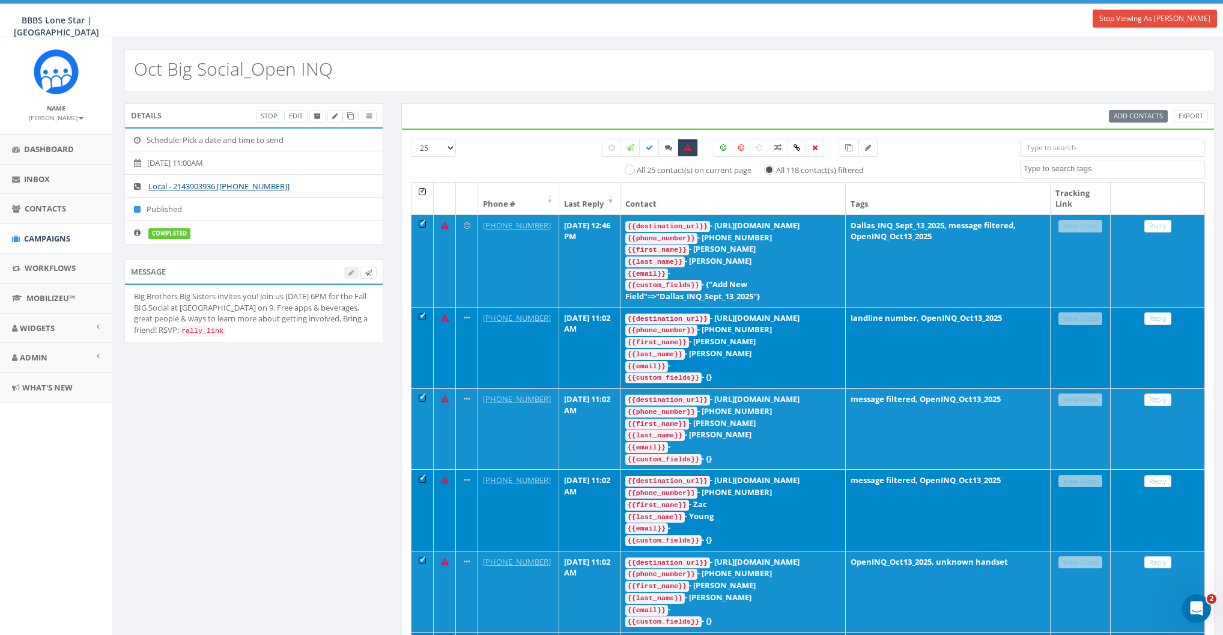
click at [793, 171] on label "All 118 contact(s) filtered" at bounding box center [820, 171] width 88 height 12
click at [777, 171] on input "All 118 contact(s) filtered" at bounding box center [773, 169] width 8 height 8
click at [847, 148] on icon at bounding box center [848, 147] width 7 height 7
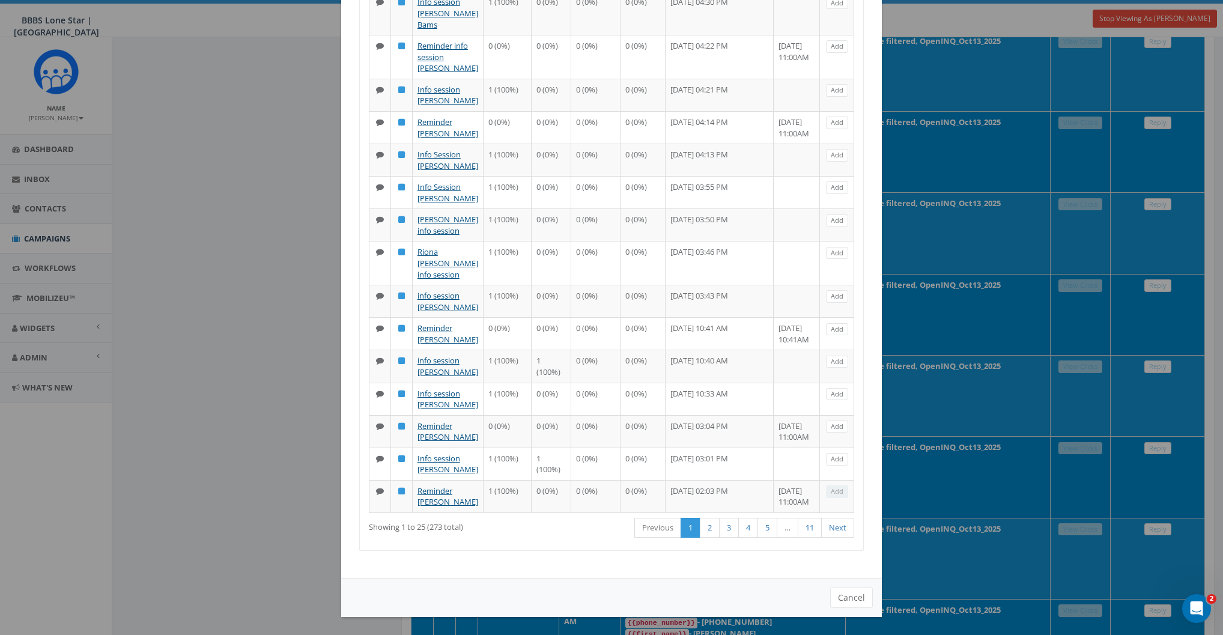
scroll to position [1592, 0]
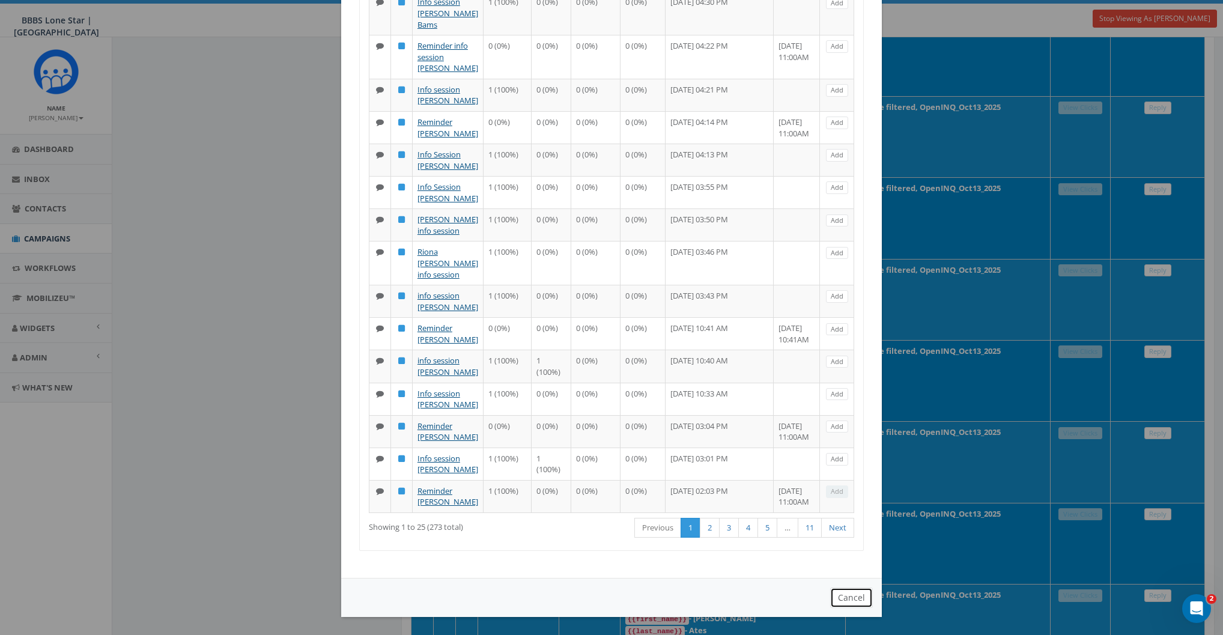
click at [842, 597] on button "Cancel" at bounding box center [851, 597] width 43 height 20
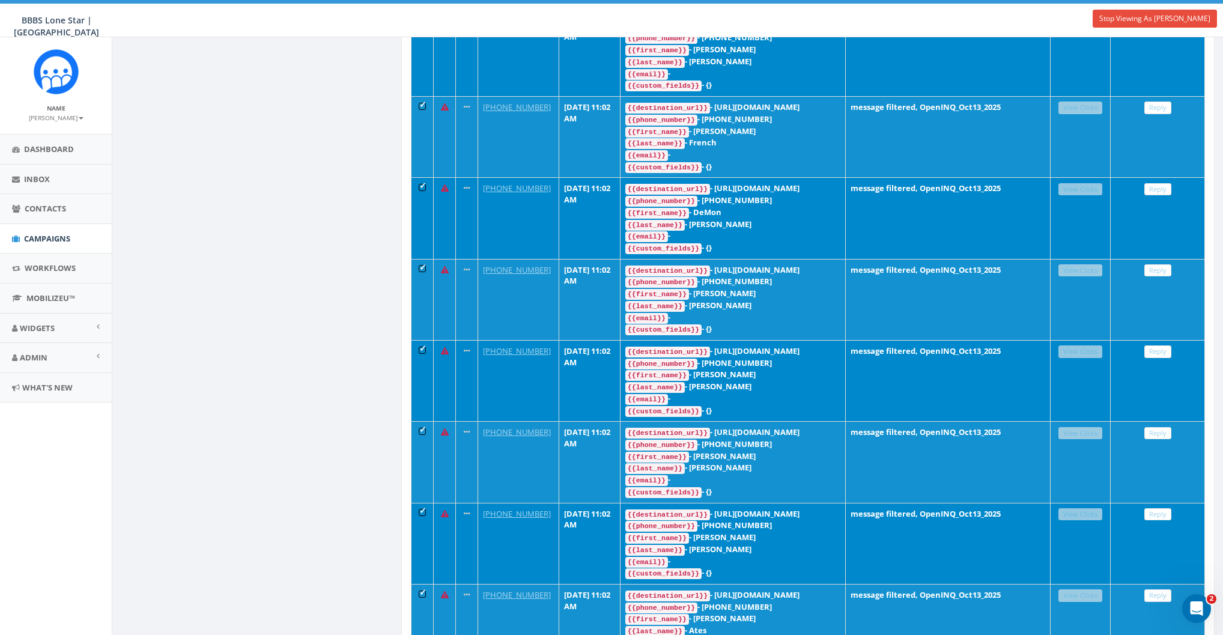
scroll to position [0, 0]
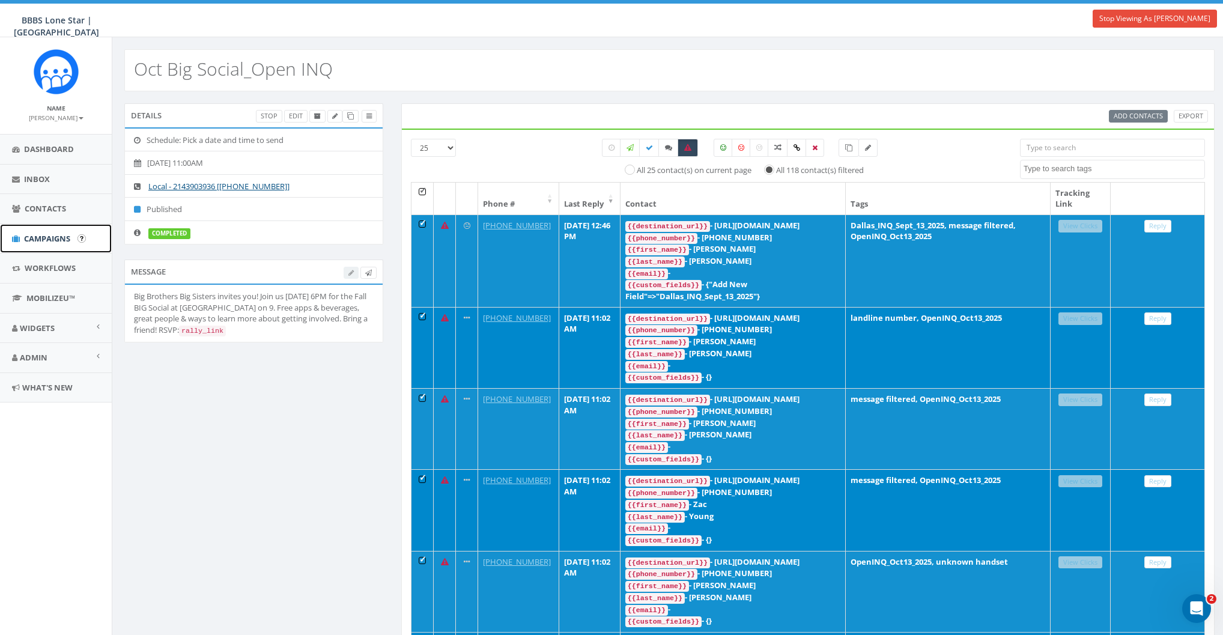
click at [43, 234] on span "Campaigns" at bounding box center [47, 238] width 46 height 11
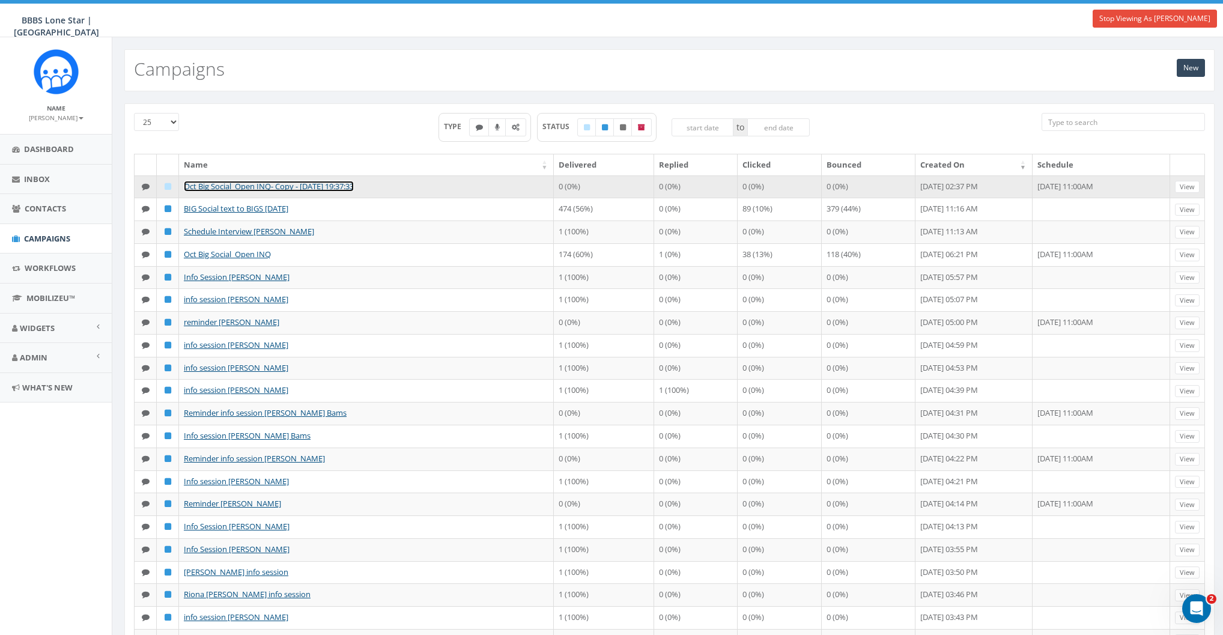
click at [252, 184] on link "Oct Big Social_Open INQ- Copy - [DATE] 19:37:33" at bounding box center [269, 186] width 170 height 11
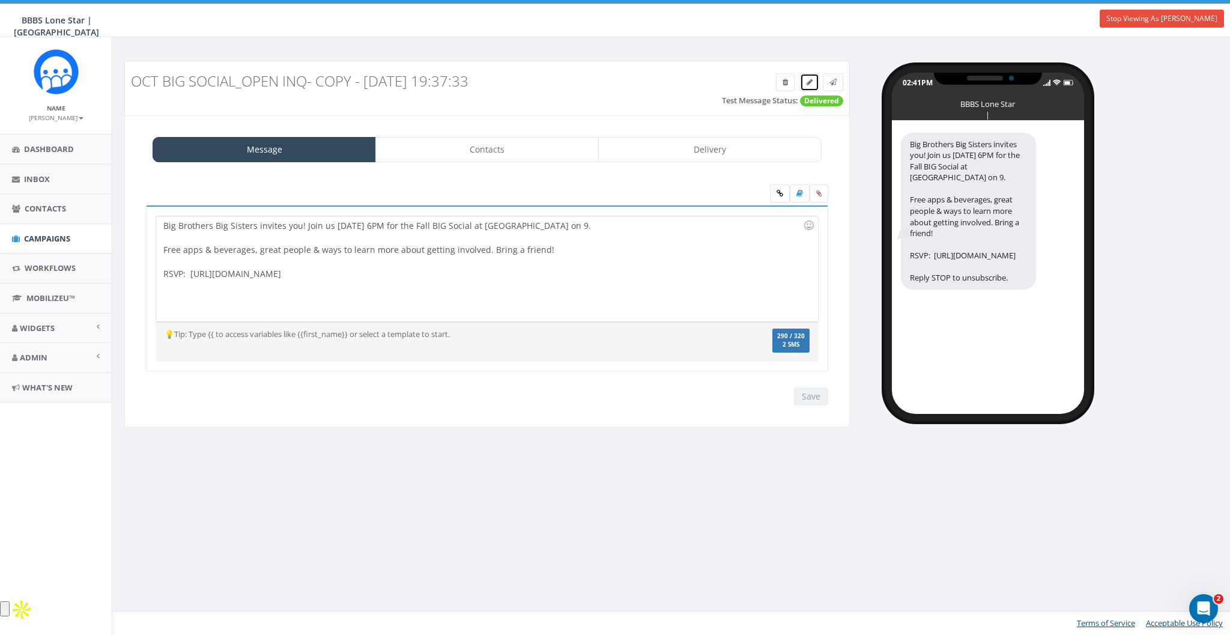
click at [811, 81] on icon at bounding box center [810, 82] width 6 height 7
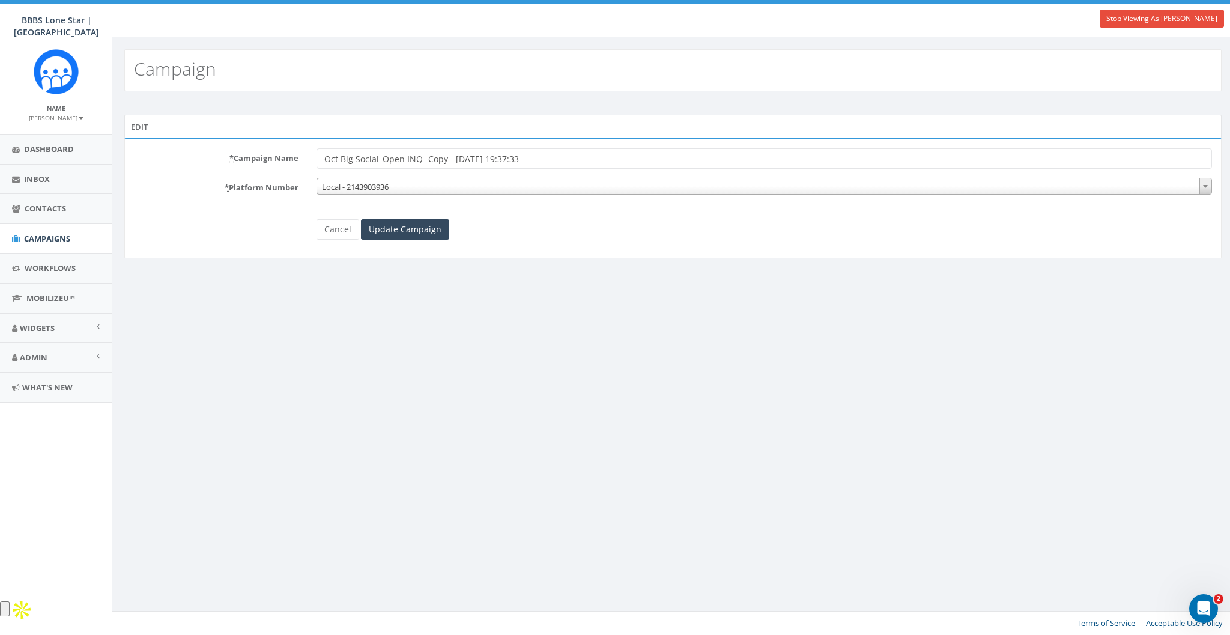
drag, startPoint x: 422, startPoint y: 161, endPoint x: 695, endPoint y: 172, distance: 272.9
click at [692, 172] on form "* Campaign Name Oct Big Social_Open INQ- Copy - 2025-10-14 19:37:33 * Platform …" at bounding box center [673, 193] width 1078 height 91
type input "Oct Big Social_Open INQ - Attempt II"
click at [436, 223] on input "Update Campaign" at bounding box center [405, 229] width 88 height 20
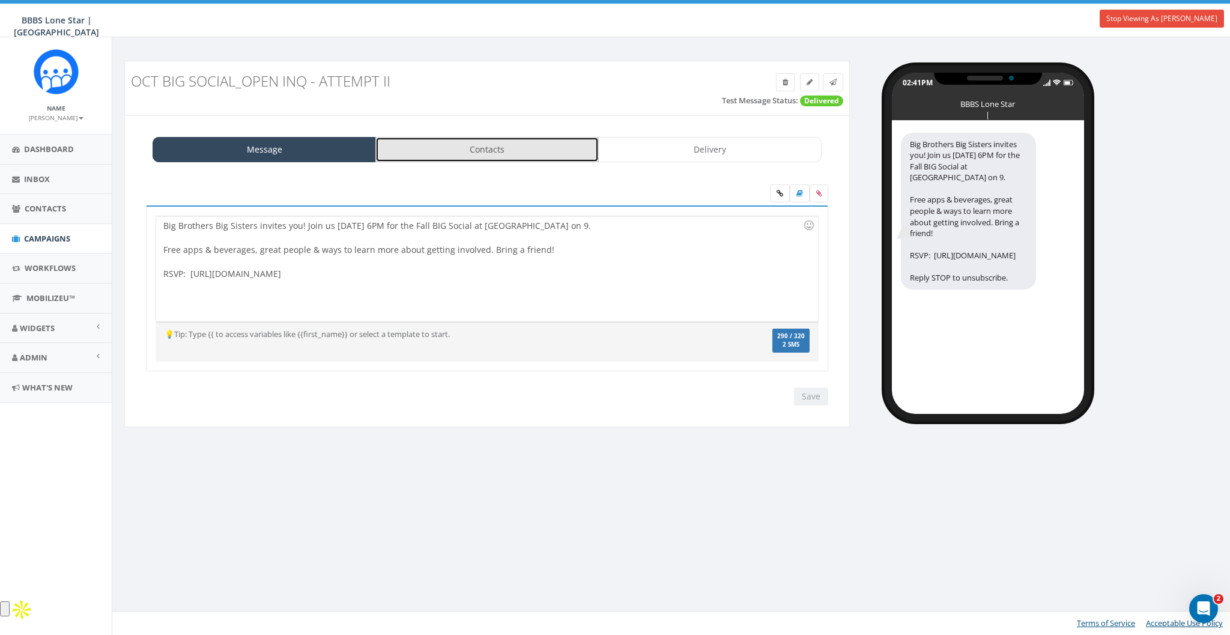
click at [408, 160] on link "Contacts" at bounding box center [486, 149] width 223 height 25
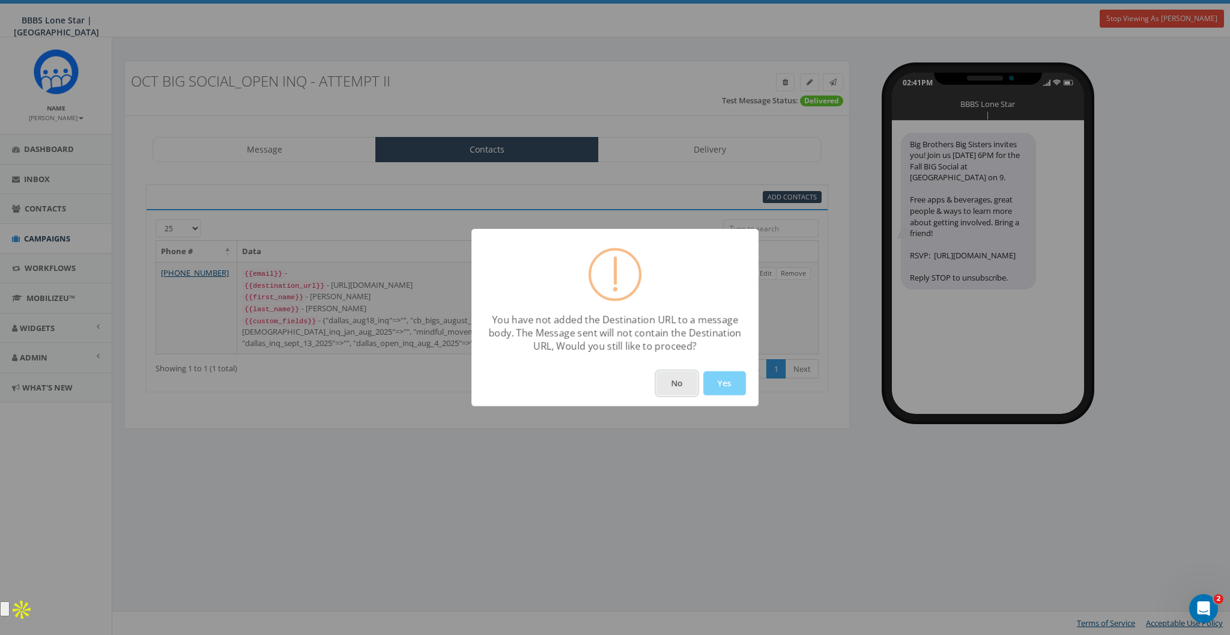
click at [681, 386] on button "No" at bounding box center [676, 383] width 41 height 24
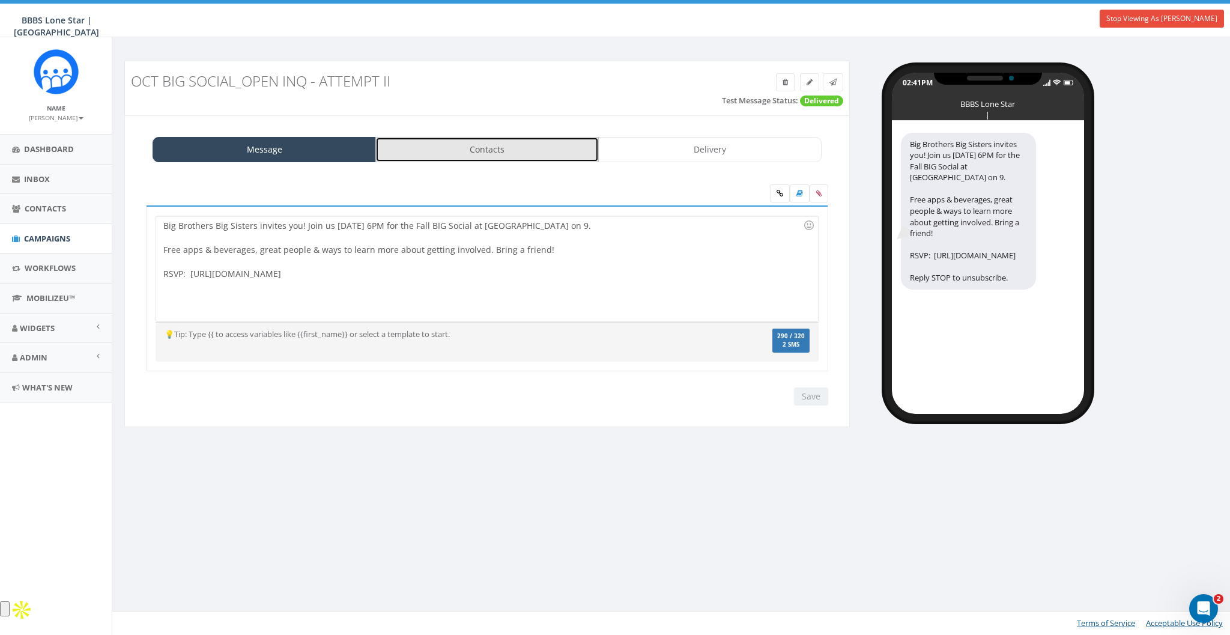
click at [468, 150] on link "Contacts" at bounding box center [486, 149] width 223 height 25
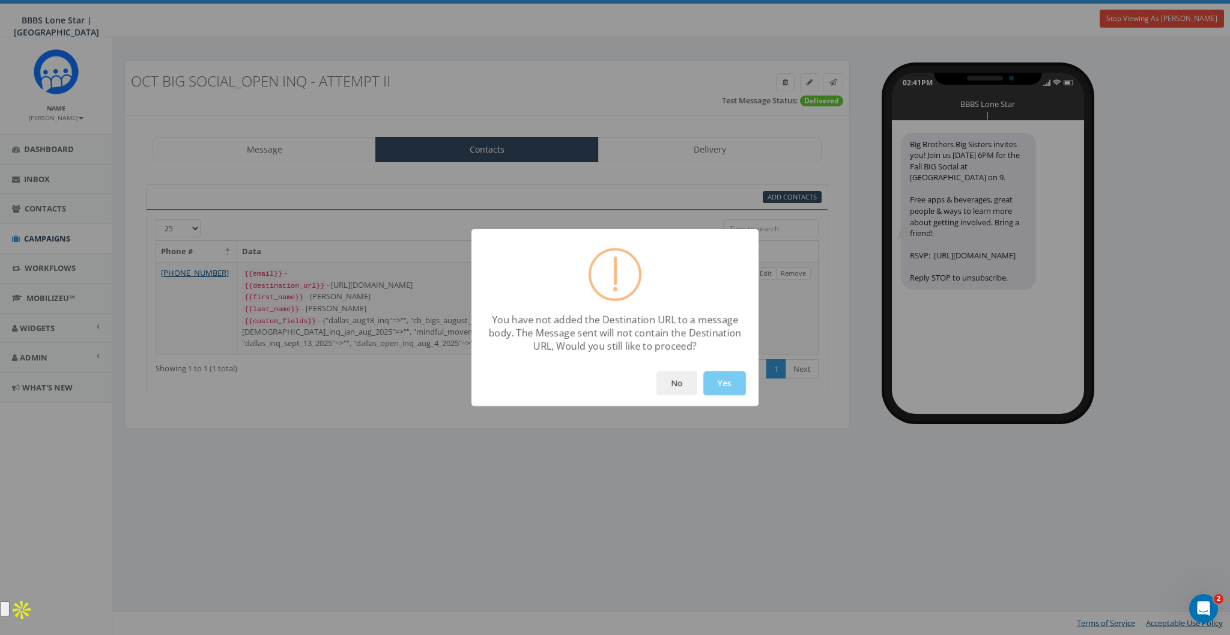
click at [723, 378] on button "Yes" at bounding box center [724, 383] width 43 height 24
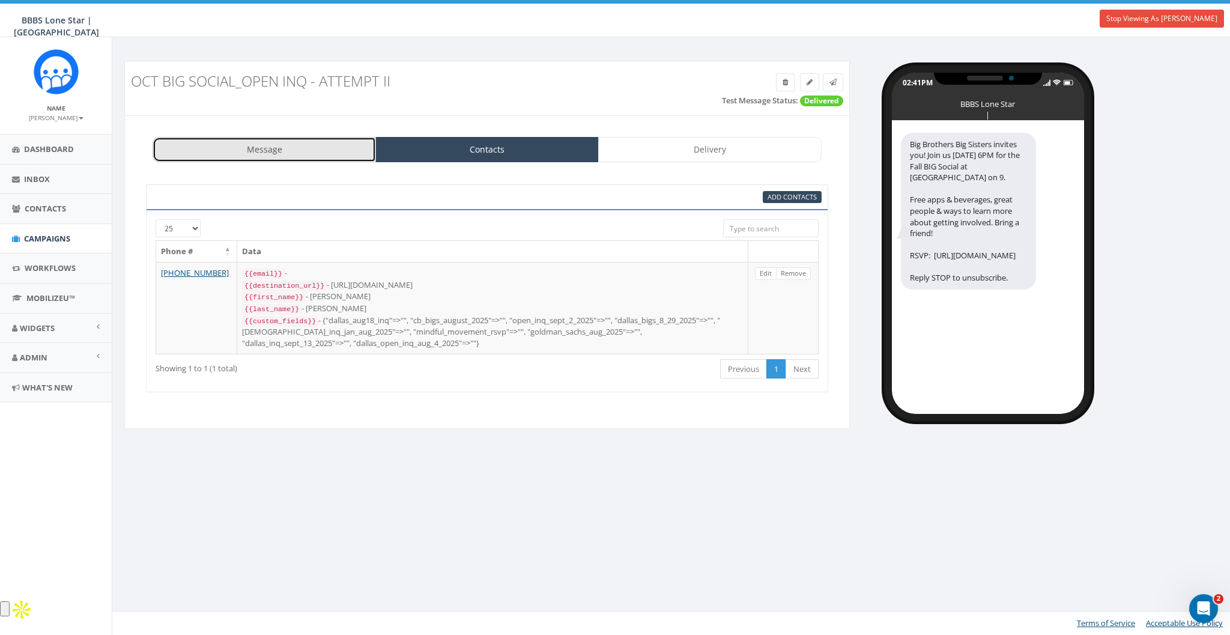
click at [302, 151] on link "Message" at bounding box center [264, 149] width 223 height 25
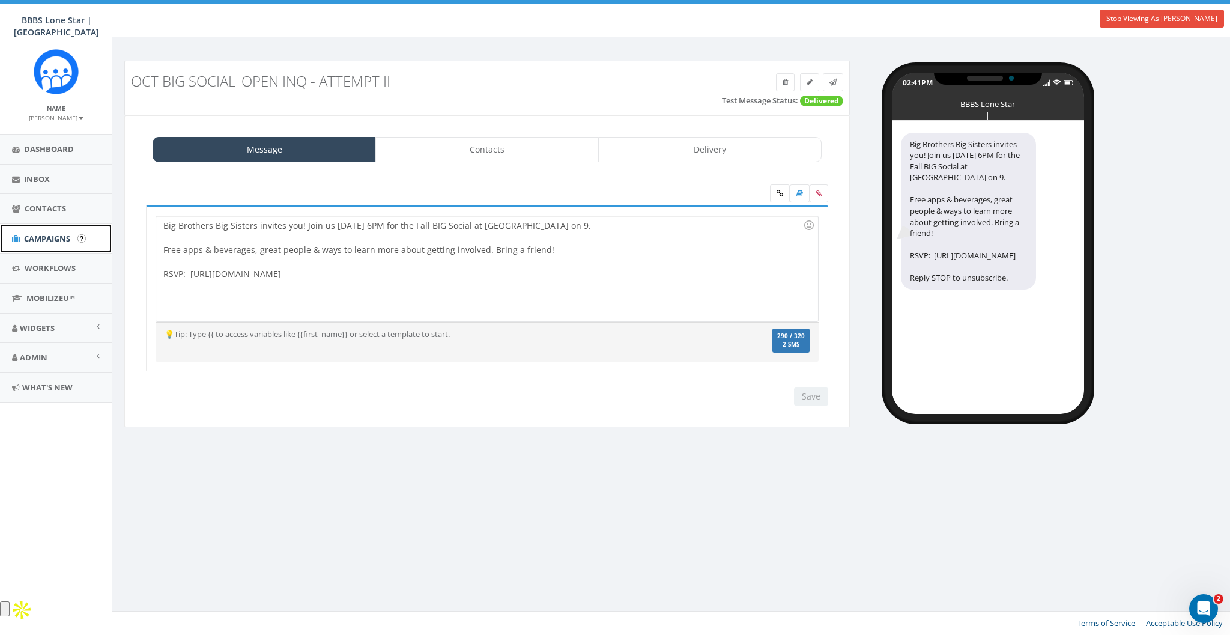
click at [39, 234] on span "Campaigns" at bounding box center [47, 238] width 46 height 11
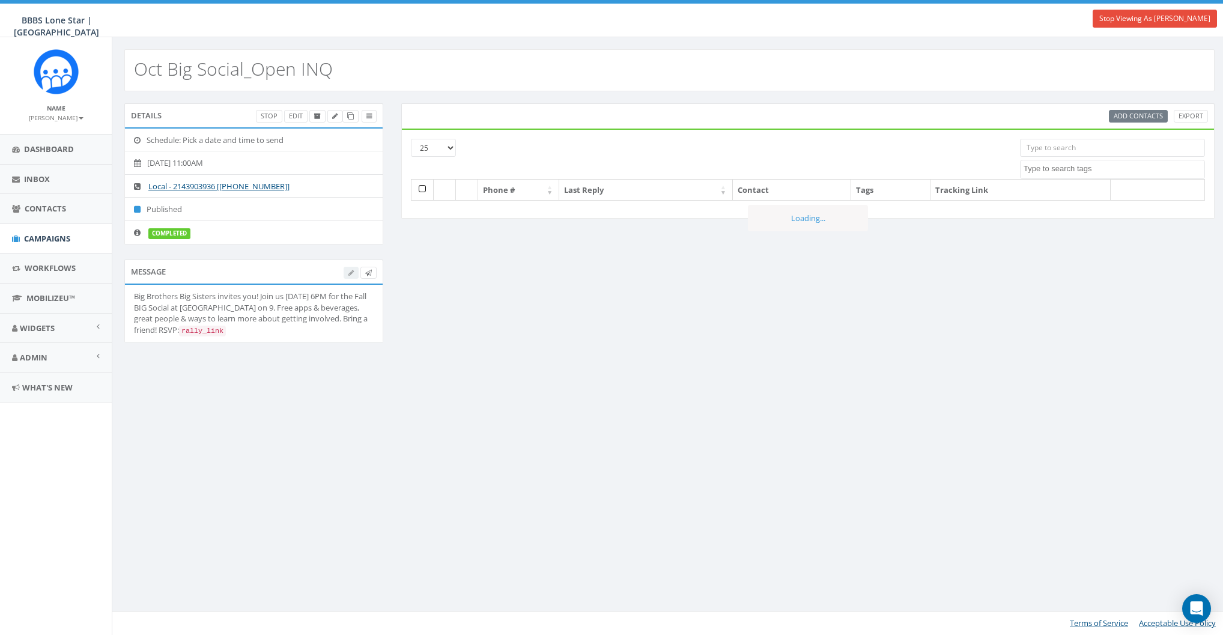
select select
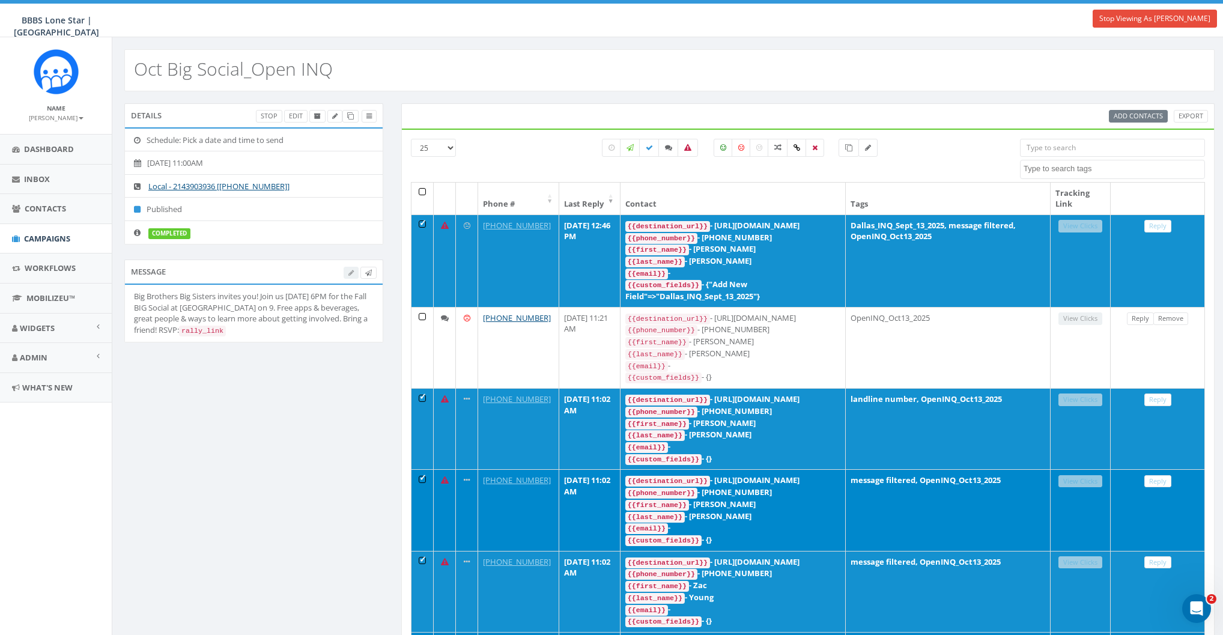
click at [419, 190] on th at bounding box center [422, 199] width 22 height 32
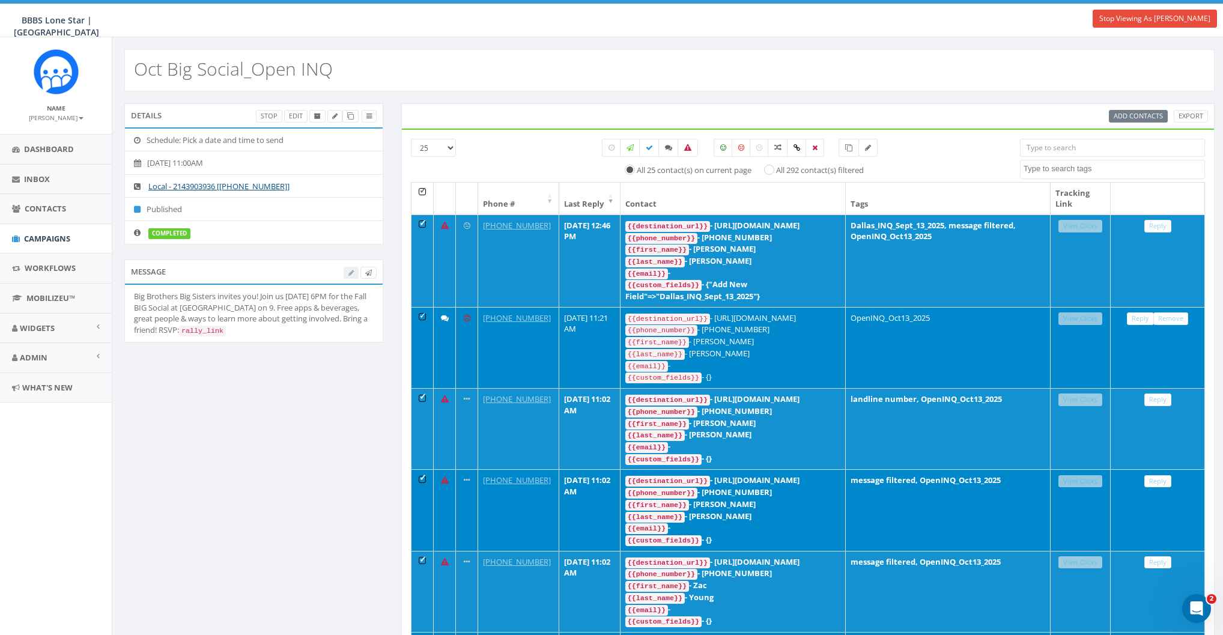
click at [419, 193] on th at bounding box center [422, 199] width 22 height 32
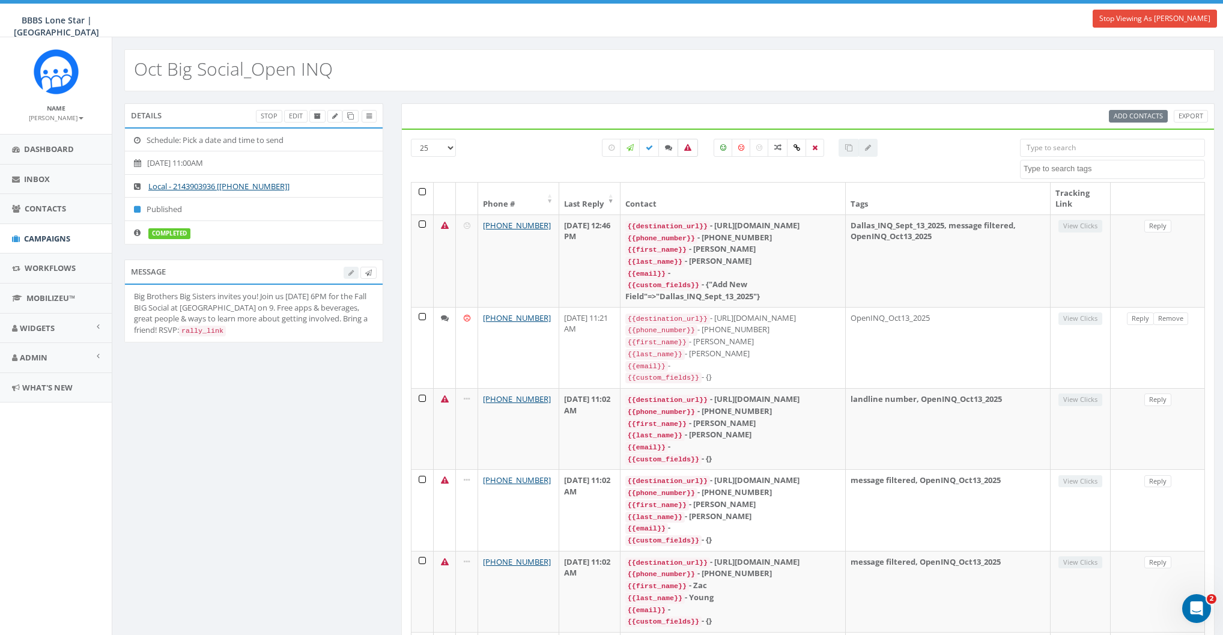
click at [685, 147] on icon at bounding box center [687, 147] width 7 height 7
checkbox input "true"
click at [422, 188] on th at bounding box center [422, 199] width 22 height 32
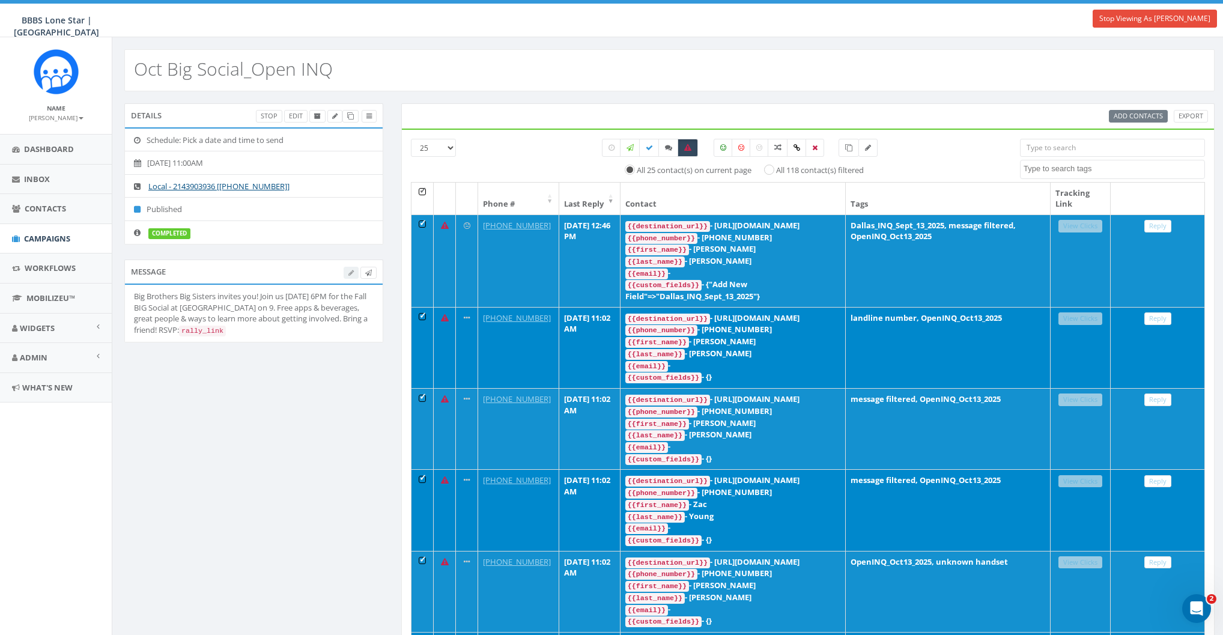
click at [776, 168] on label "All 118 contact(s) filtered" at bounding box center [820, 171] width 88 height 12
click at [769, 168] on input "All 118 contact(s) filtered" at bounding box center [773, 169] width 8 height 8
radio input "true"
click at [849, 145] on icon at bounding box center [848, 147] width 7 height 7
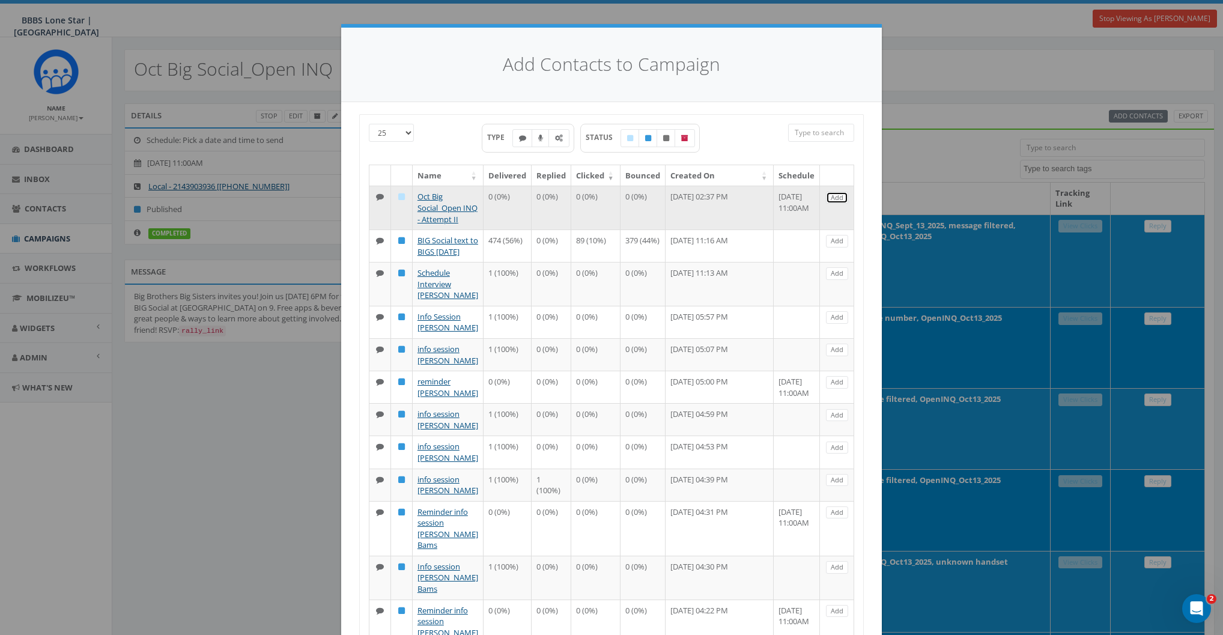
click at [835, 195] on link "Add" at bounding box center [837, 198] width 22 height 13
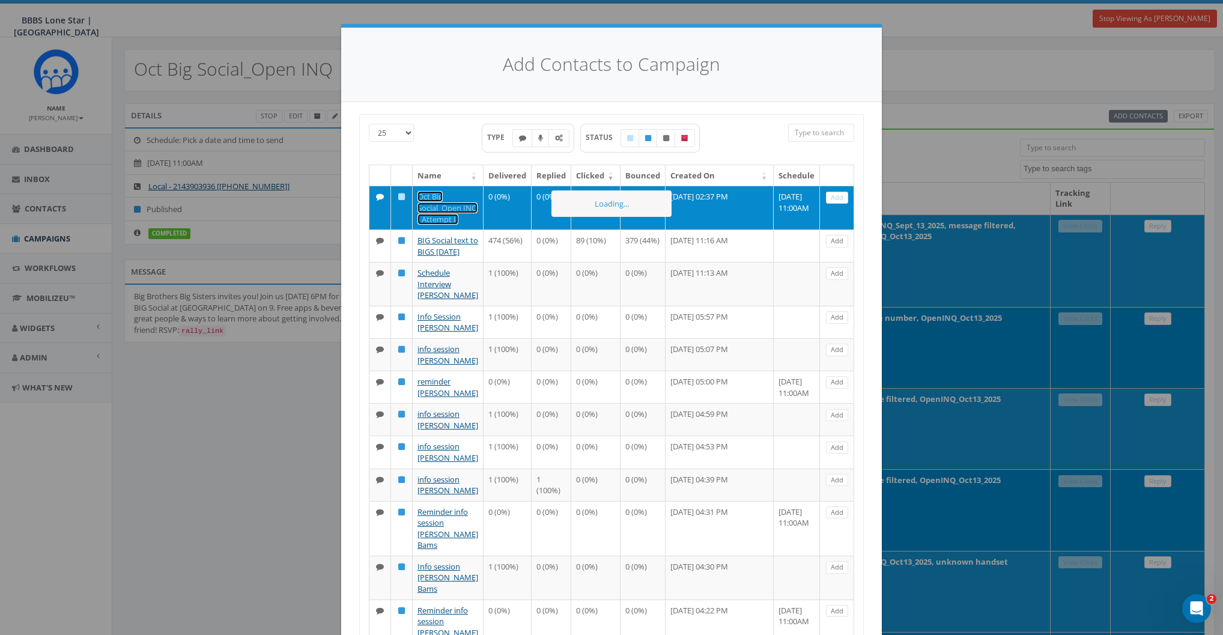
click at [435, 194] on link "Oct Big Social_Open INQ - Attempt II" at bounding box center [447, 207] width 60 height 33
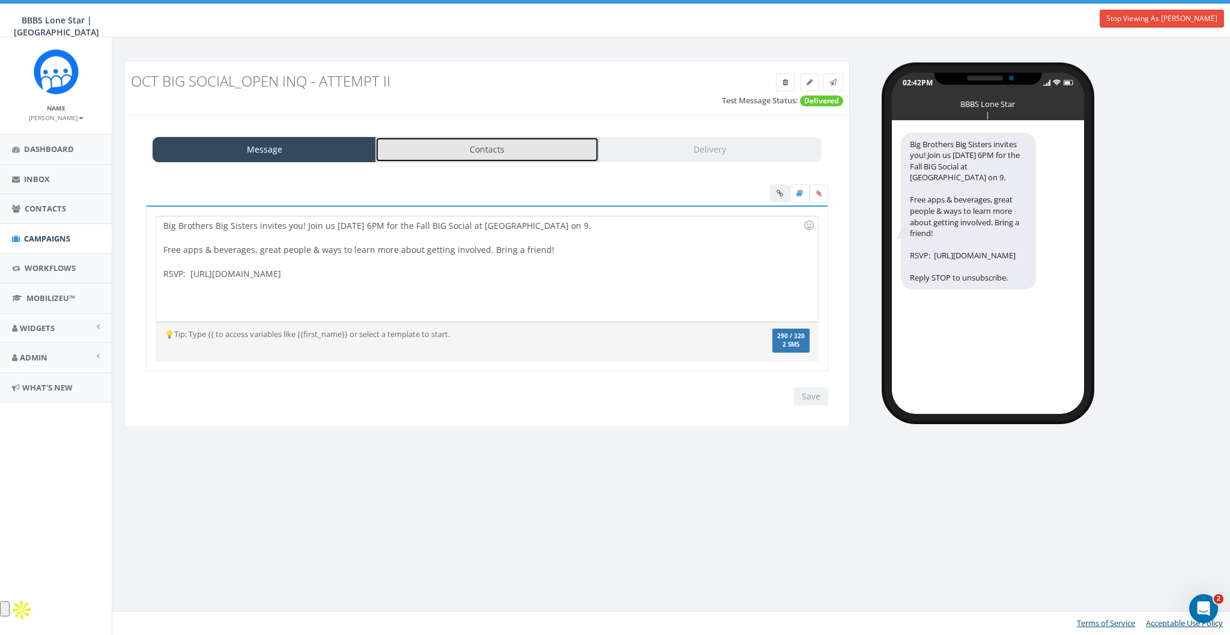
click at [476, 145] on link "Contacts" at bounding box center [486, 149] width 223 height 25
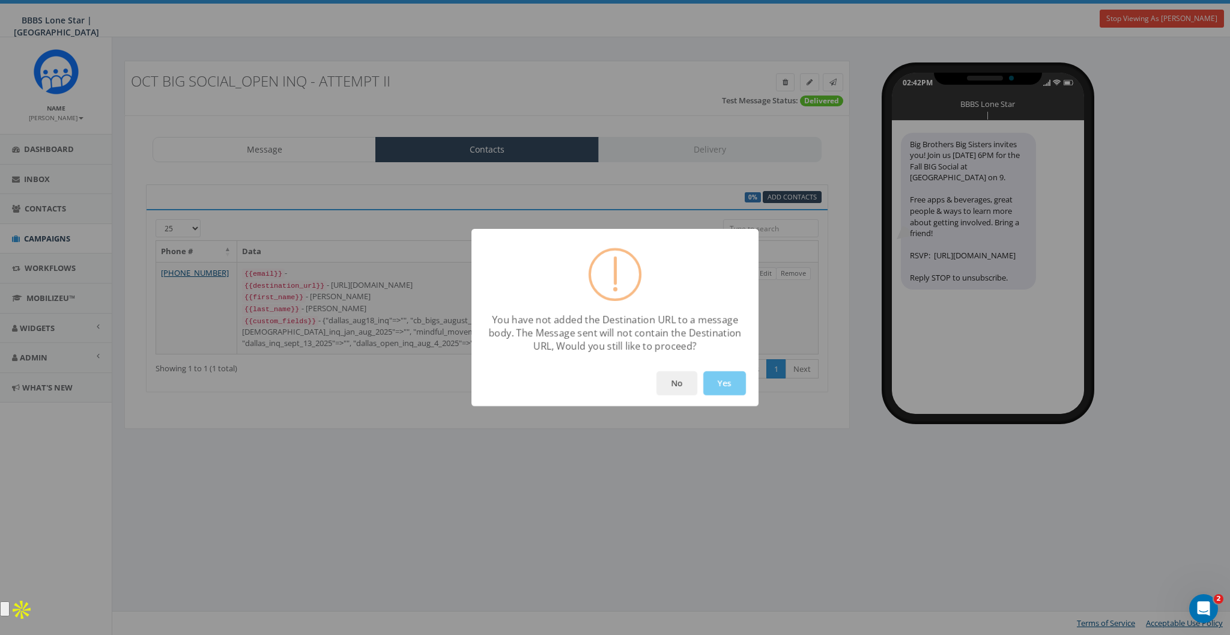
click at [710, 381] on button "Yes" at bounding box center [724, 383] width 43 height 24
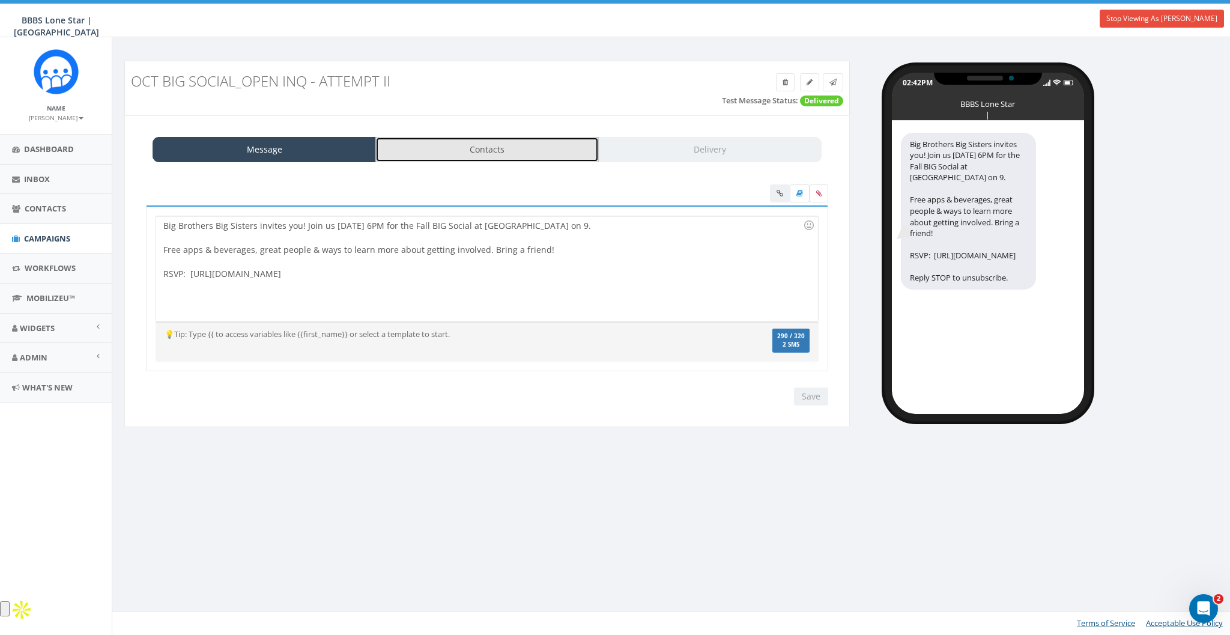
click at [453, 142] on link "Contacts" at bounding box center [486, 149] width 223 height 25
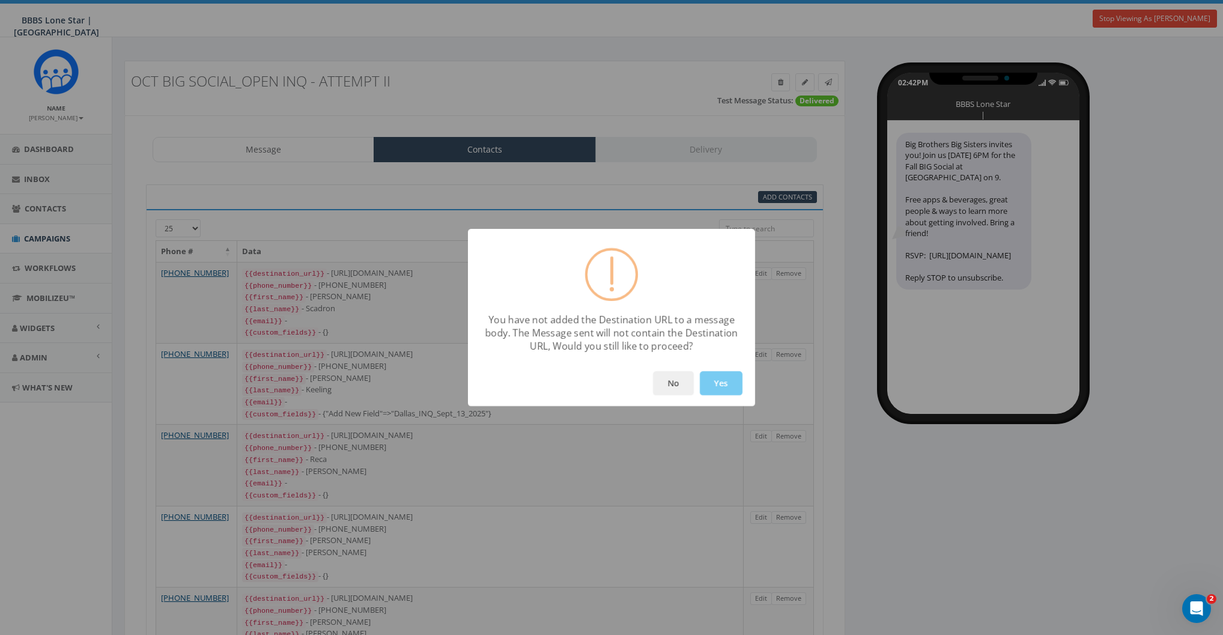
click at [712, 390] on button "Yes" at bounding box center [721, 383] width 43 height 24
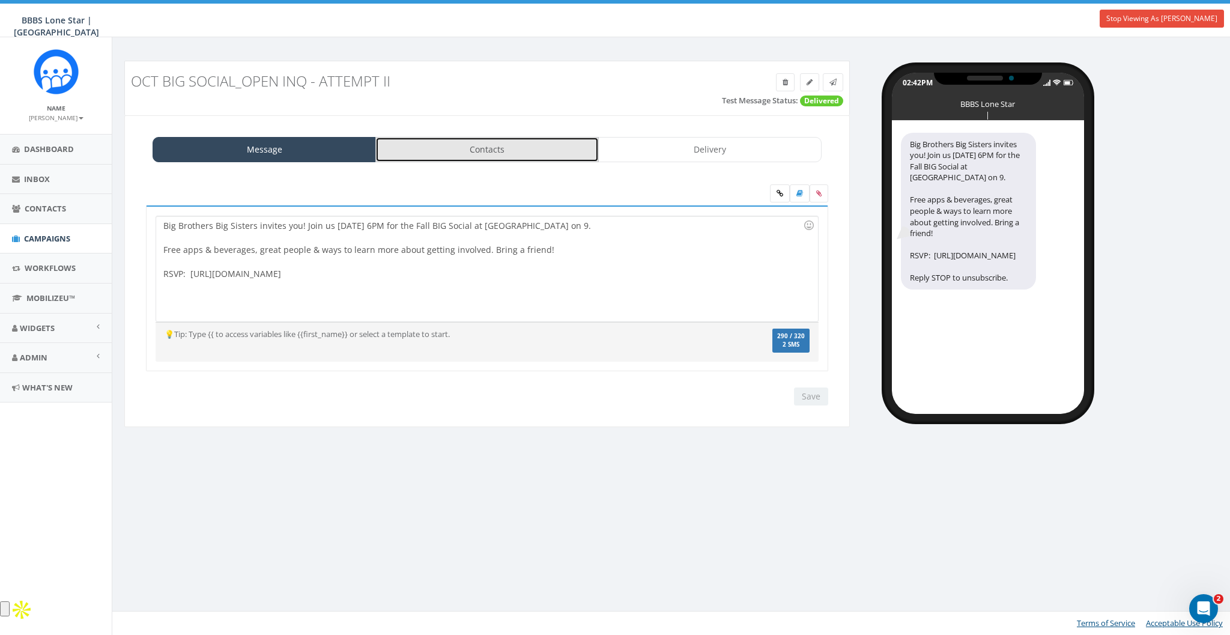
click at [478, 147] on link "Contacts" at bounding box center [486, 149] width 223 height 25
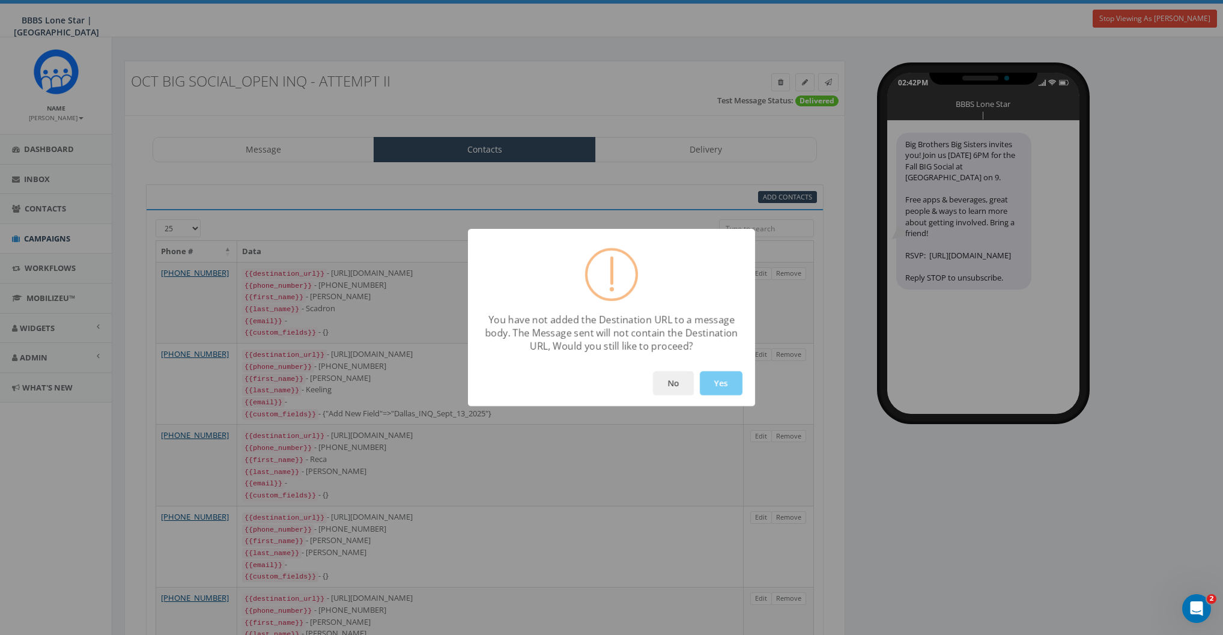
click at [717, 386] on button "Yes" at bounding box center [721, 383] width 43 height 24
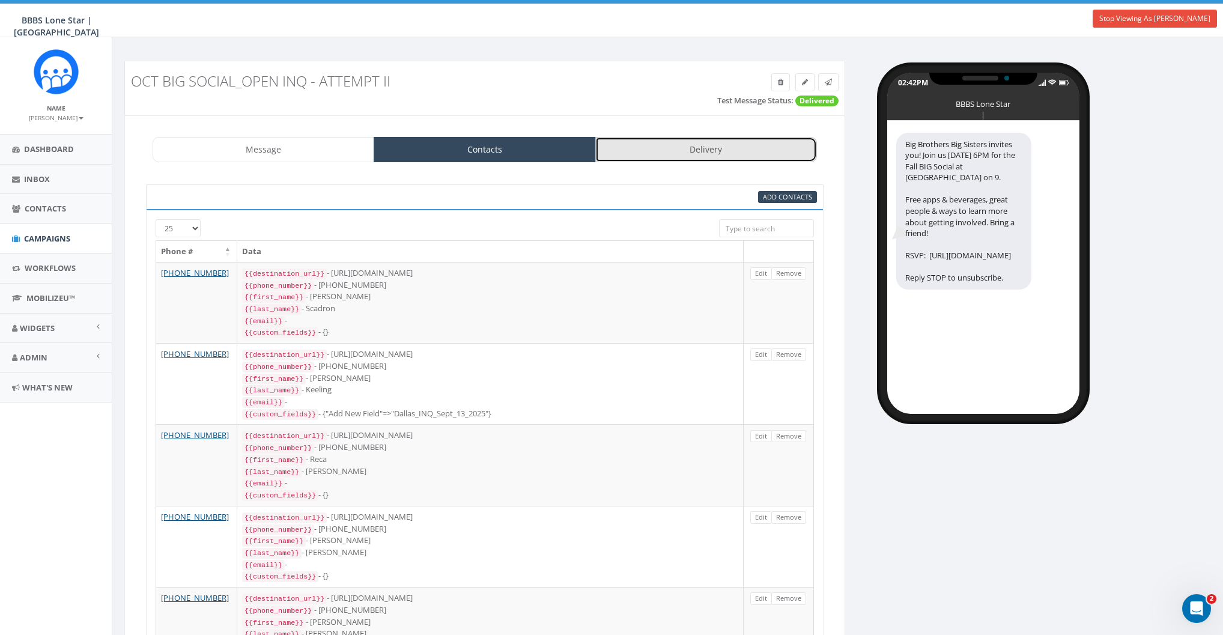
click at [669, 150] on link "Delivery" at bounding box center [706, 149] width 222 height 25
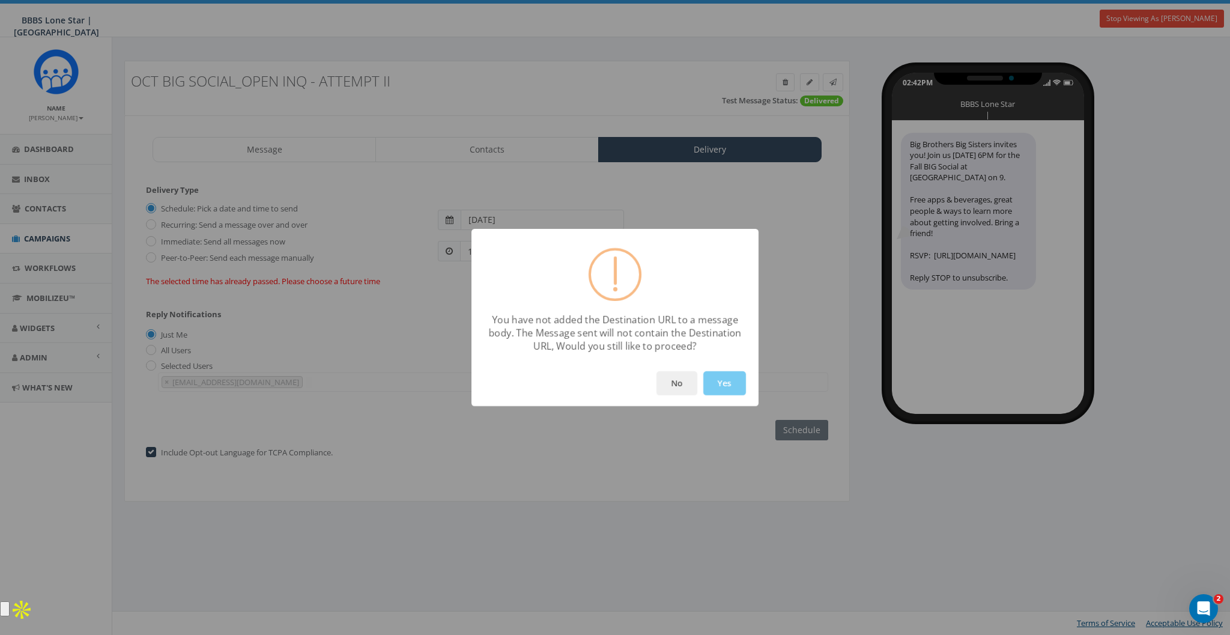
click at [733, 385] on button "Yes" at bounding box center [724, 383] width 43 height 24
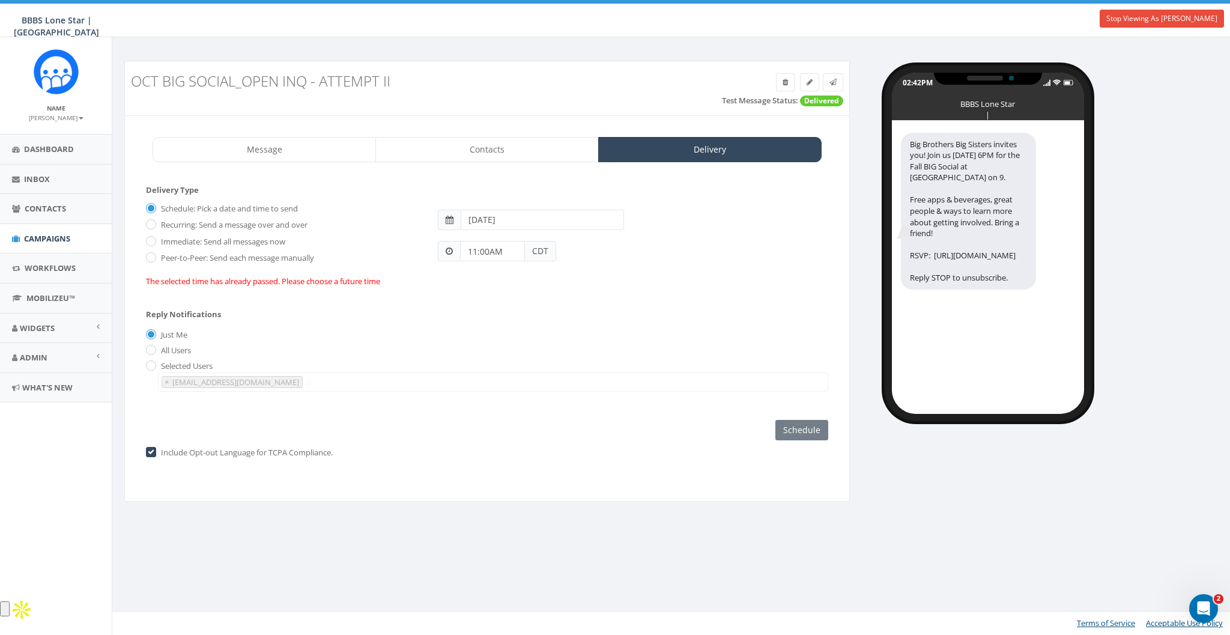
click at [180, 241] on label "Immediate: Send all messages now" at bounding box center [221, 242] width 127 height 12
click at [154, 241] on input "Immediate: Send all messages now" at bounding box center [150, 242] width 8 height 8
radio input "true"
click at [804, 426] on input "Send Now" at bounding box center [800, 430] width 56 height 20
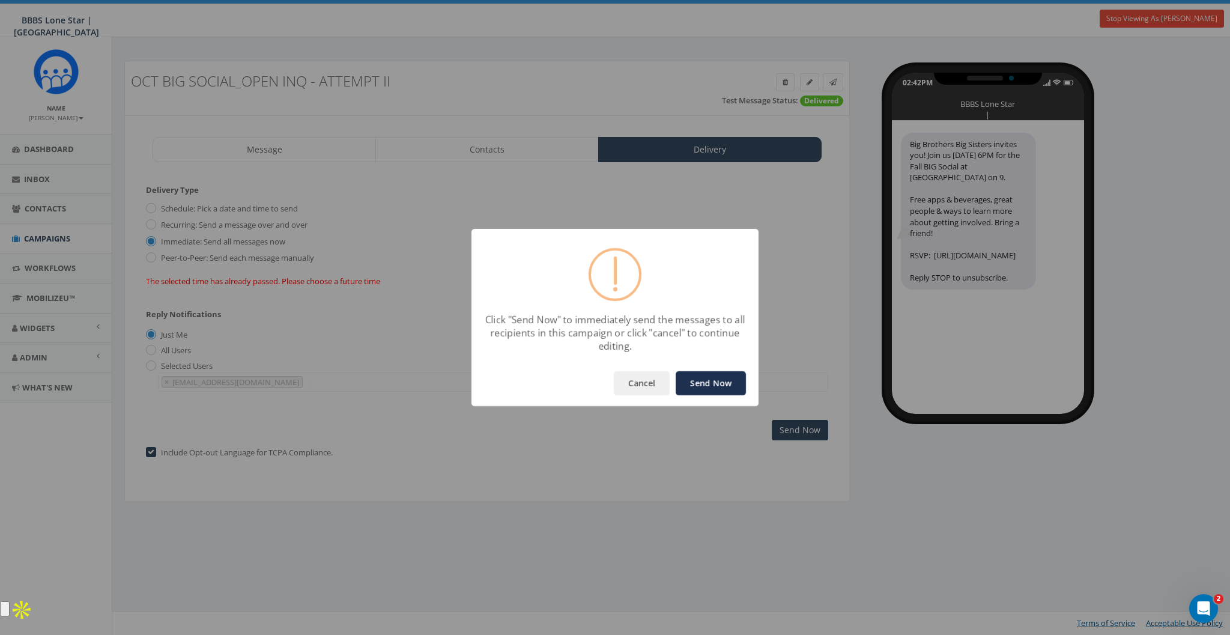
click at [706, 377] on button "Send Now" at bounding box center [711, 383] width 70 height 24
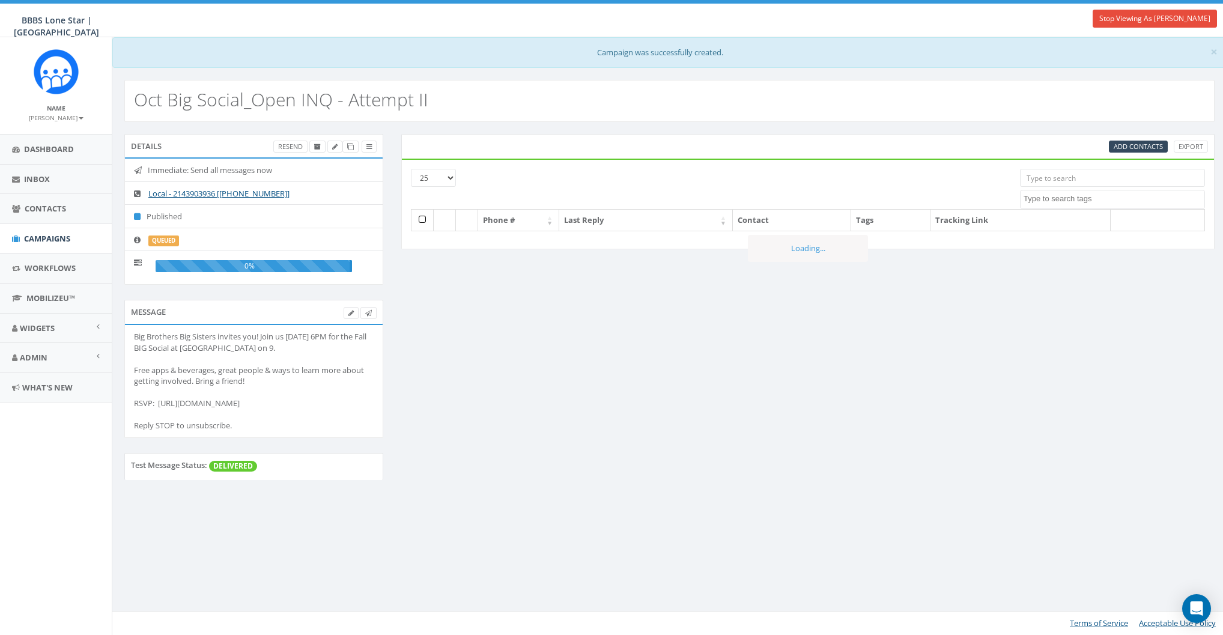
select select
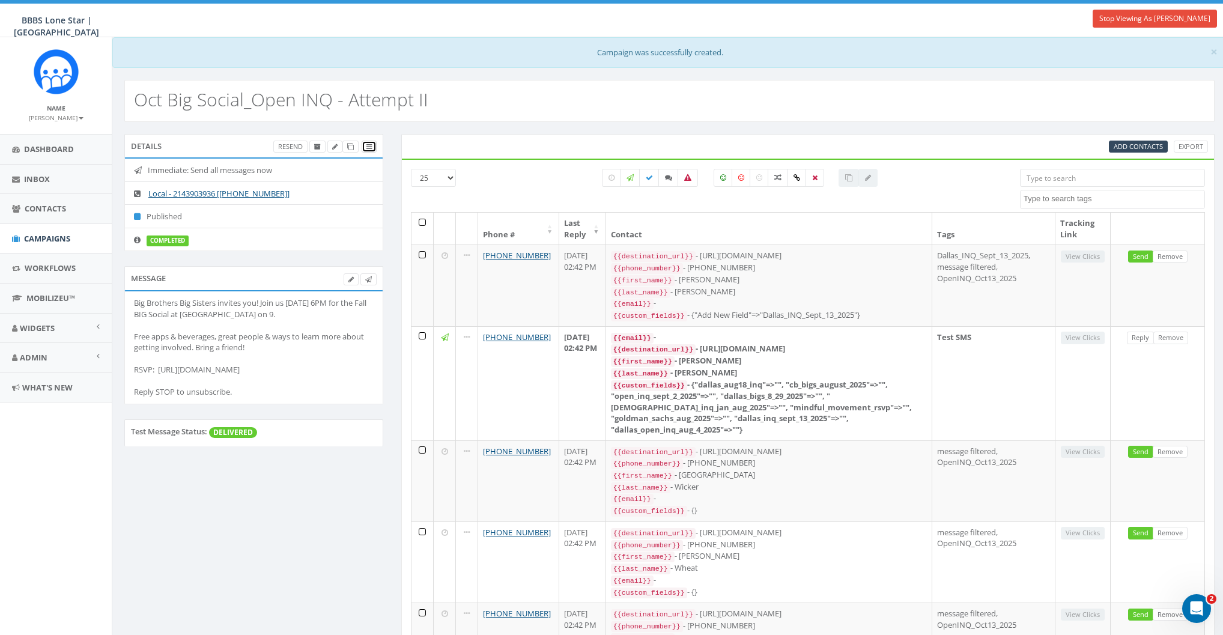
click at [367, 145] on icon at bounding box center [368, 147] width 5 height 7
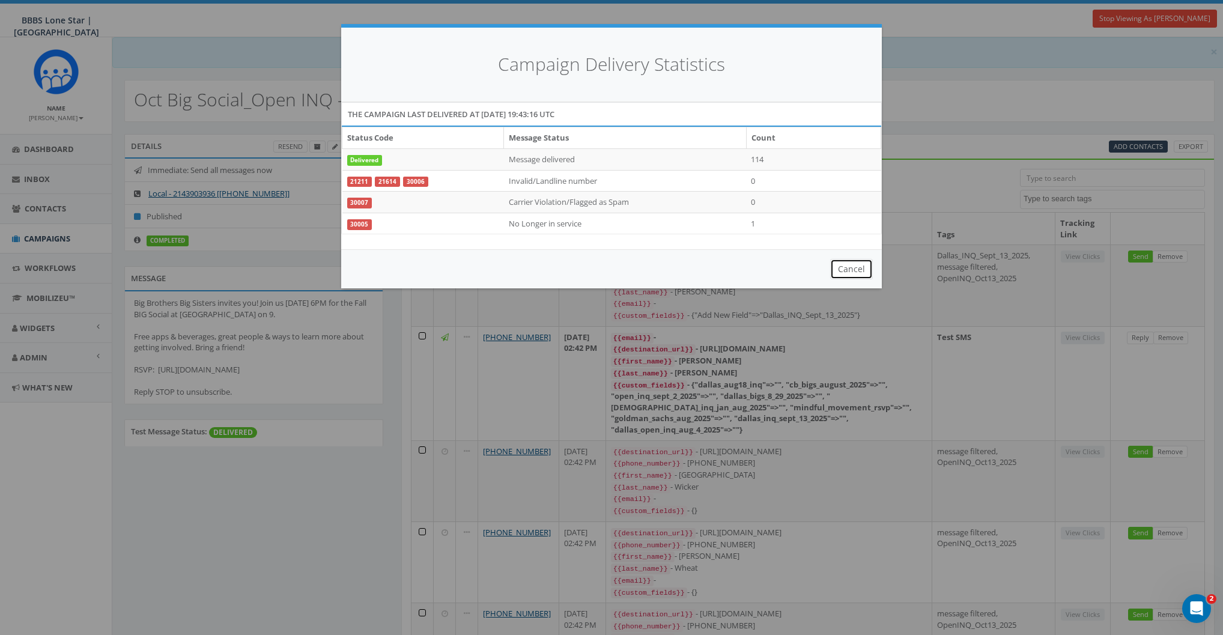
click at [853, 269] on button "Cancel" at bounding box center [851, 269] width 43 height 20
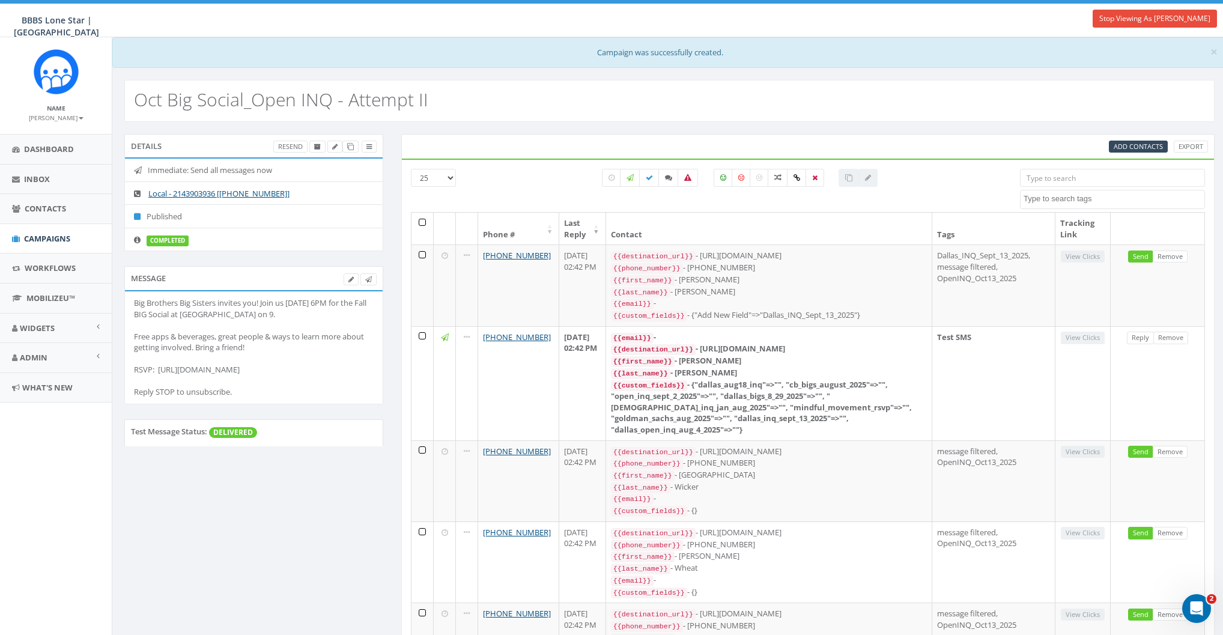
click at [648, 115] on div "Oct Big Social_Open INQ - Attempt II" at bounding box center [669, 101] width 1090 height 42
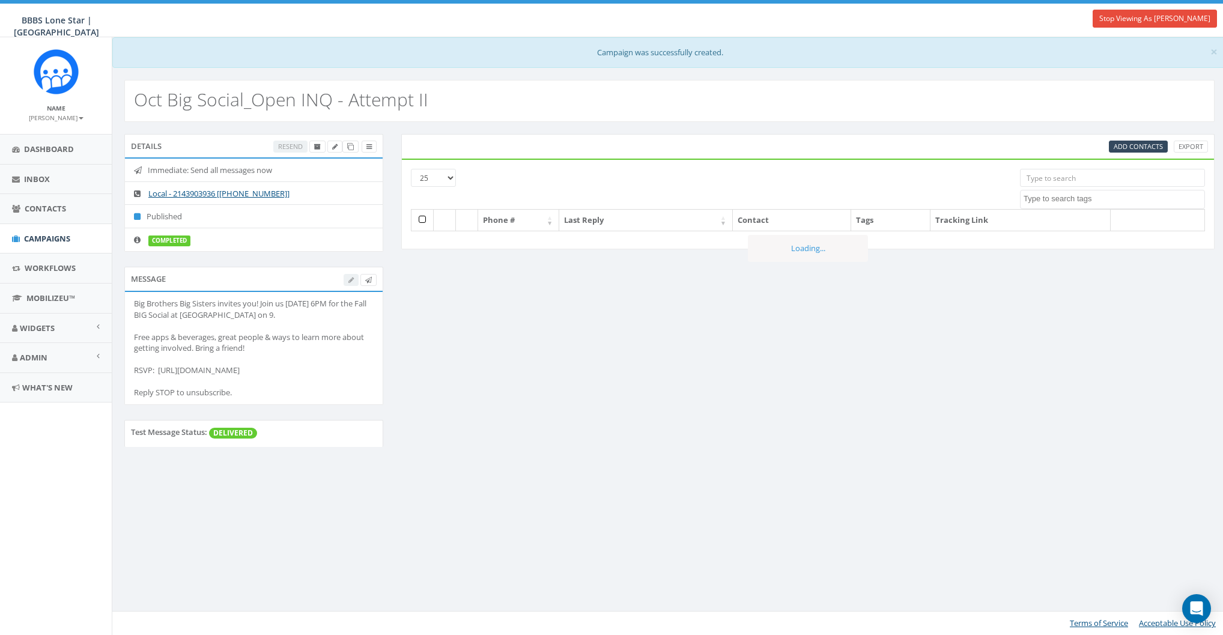
select select
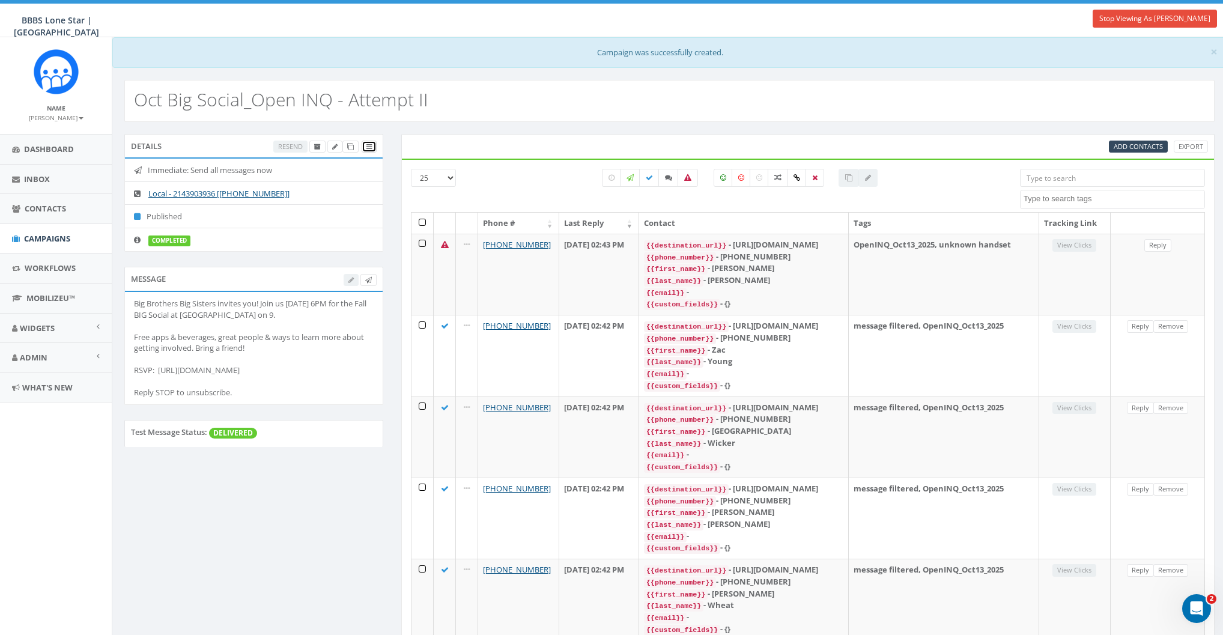
click at [369, 146] on icon at bounding box center [368, 147] width 5 height 7
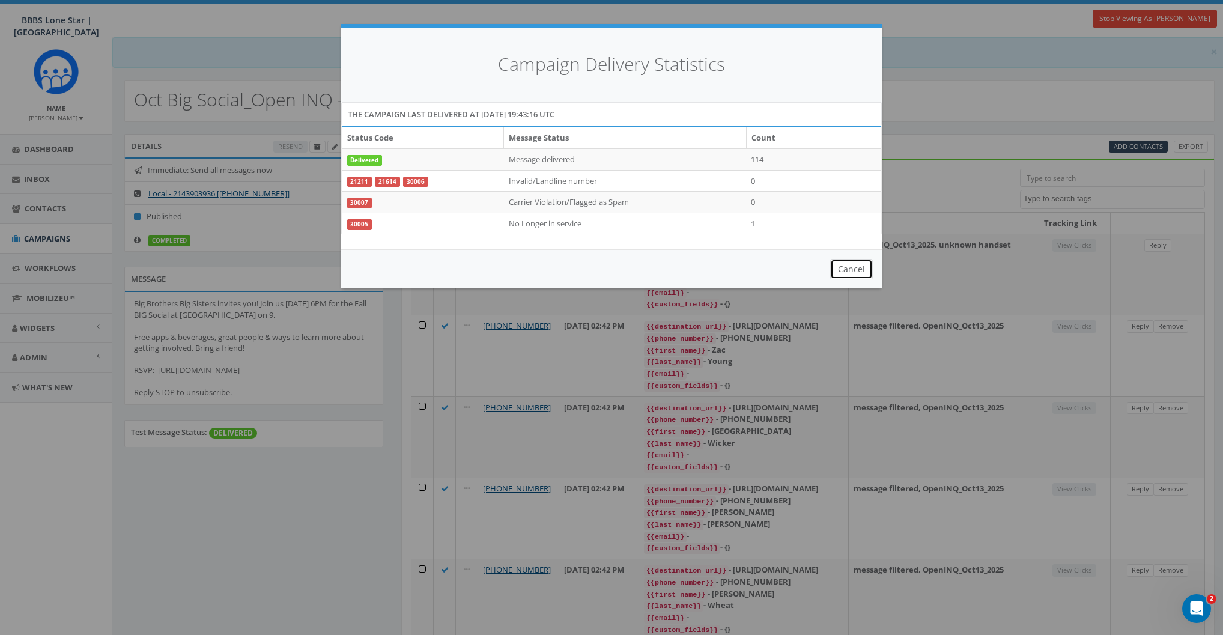
click at [858, 262] on button "Cancel" at bounding box center [851, 269] width 43 height 20
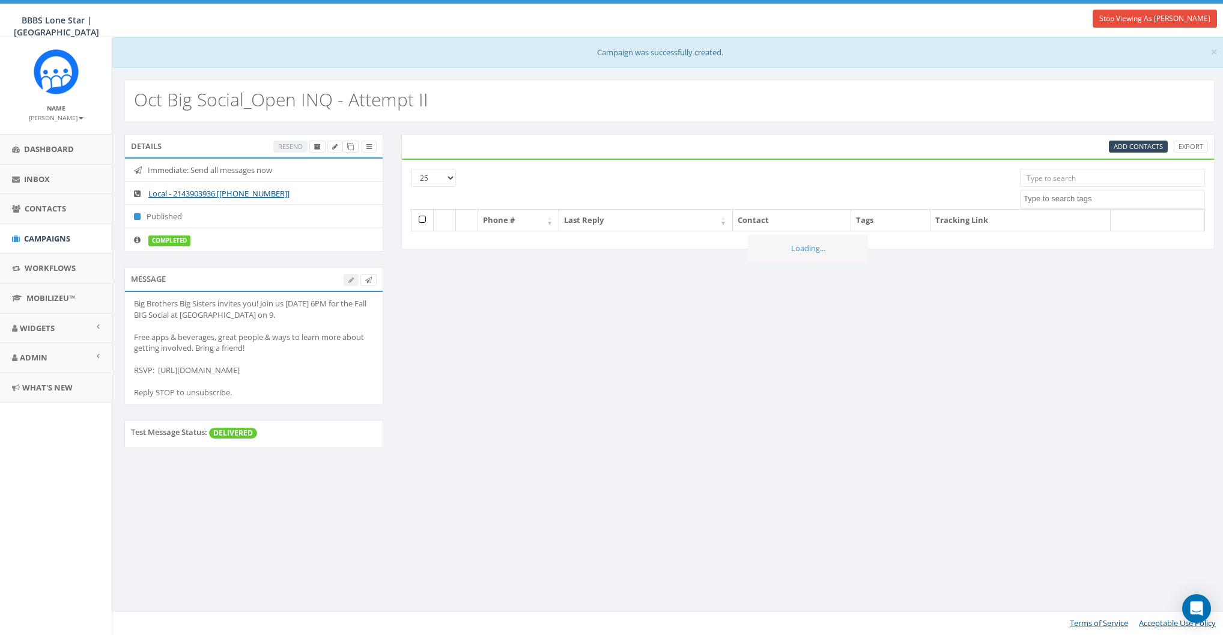
select select
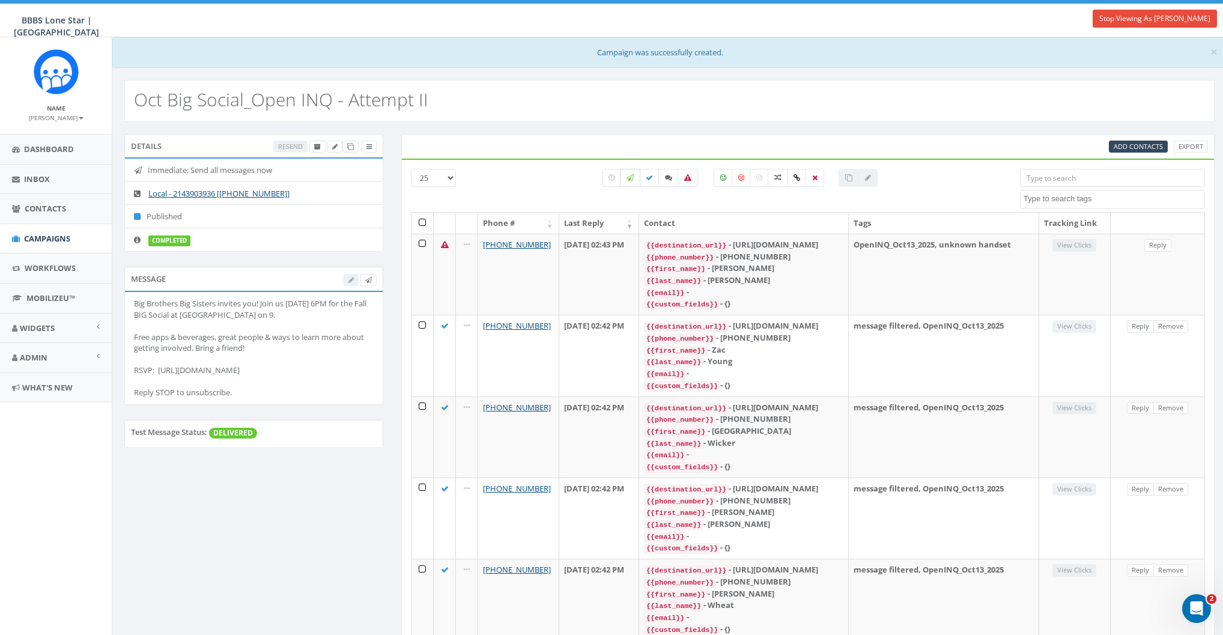
click at [629, 178] on icon at bounding box center [629, 177] width 7 height 7
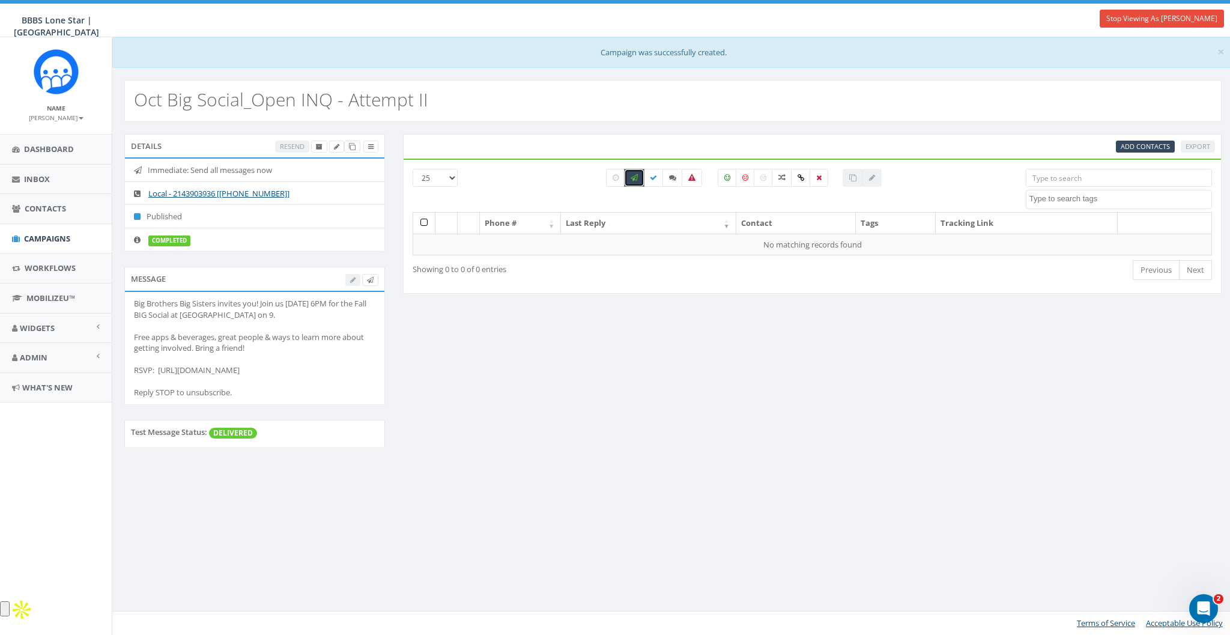
click at [629, 178] on label at bounding box center [634, 178] width 20 height 18
checkbox input "false"
click at [613, 180] on icon at bounding box center [616, 177] width 6 height 7
checkbox input "false"
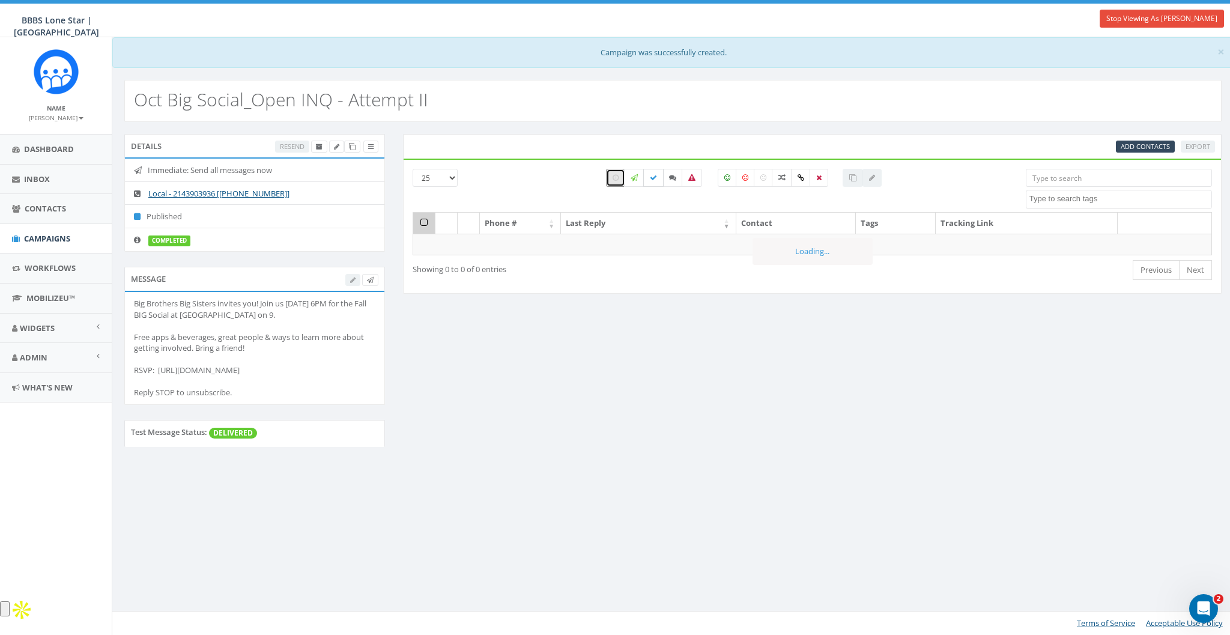
click at [655, 179] on icon at bounding box center [653, 177] width 7 height 7
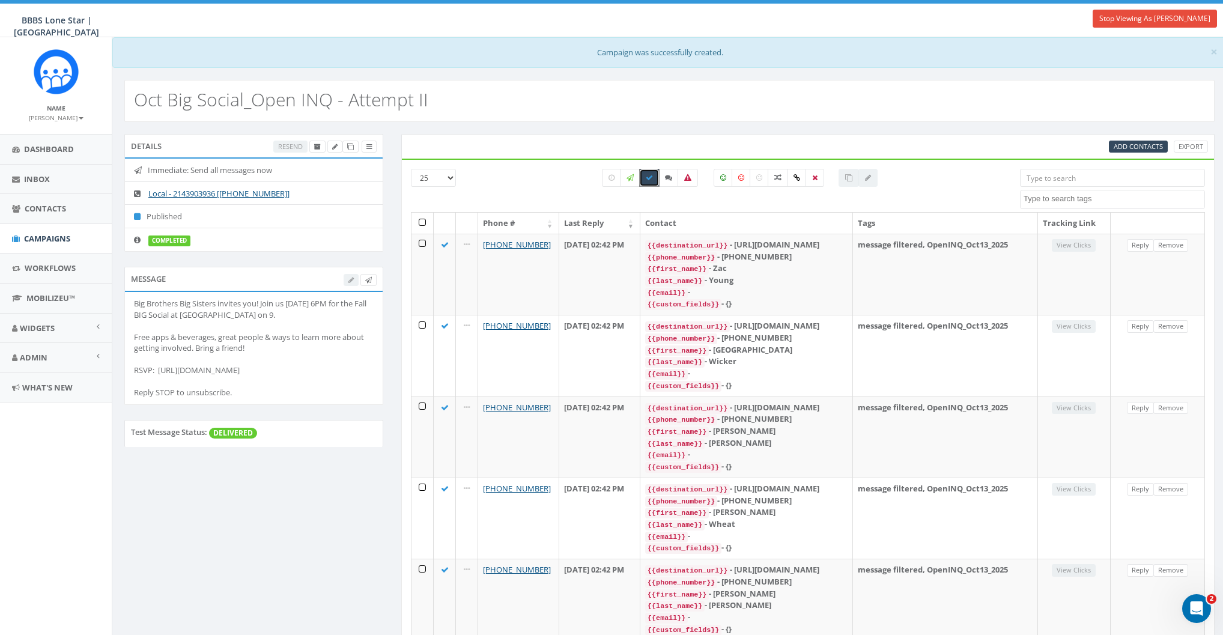
click at [654, 180] on label at bounding box center [649, 178] width 20 height 18
checkbox input "false"
click at [664, 178] on label at bounding box center [668, 178] width 20 height 18
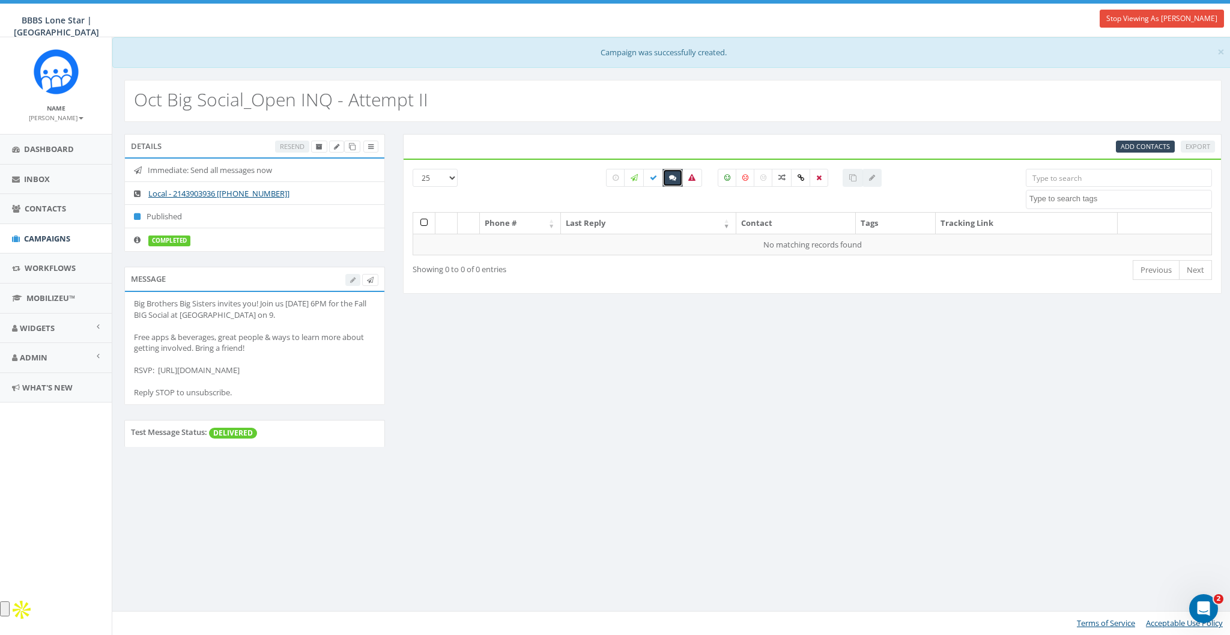
click at [673, 179] on icon at bounding box center [672, 177] width 7 height 7
checkbox input "false"
click at [695, 179] on icon at bounding box center [691, 177] width 7 height 7
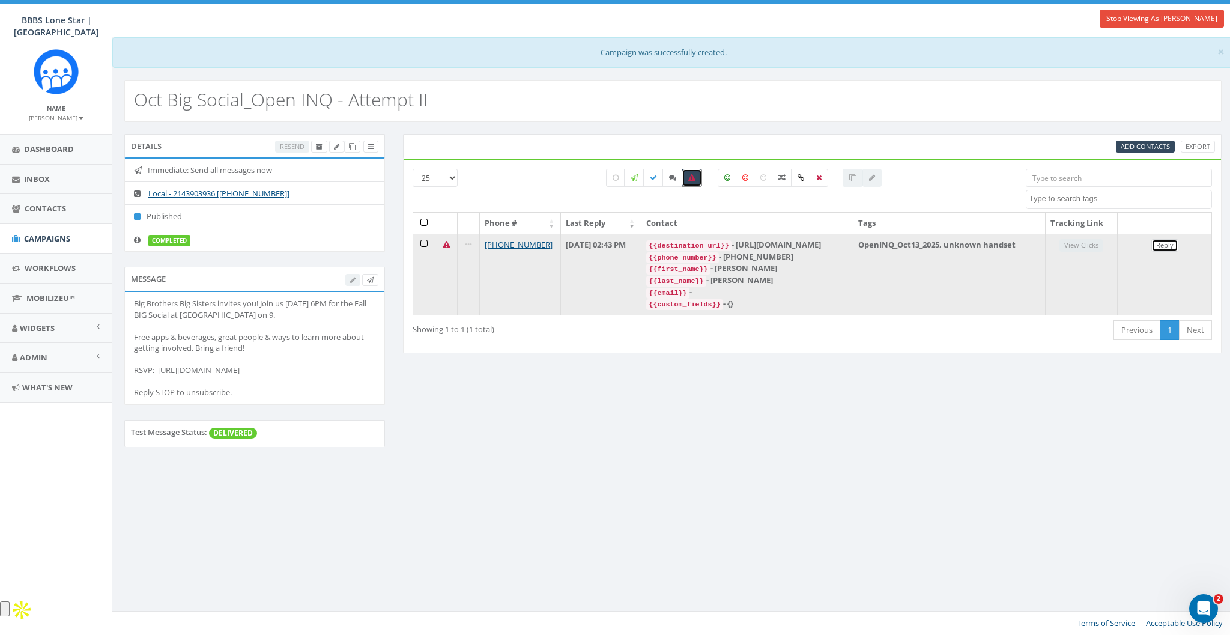
click at [1166, 252] on link "Reply" at bounding box center [1164, 245] width 27 height 13
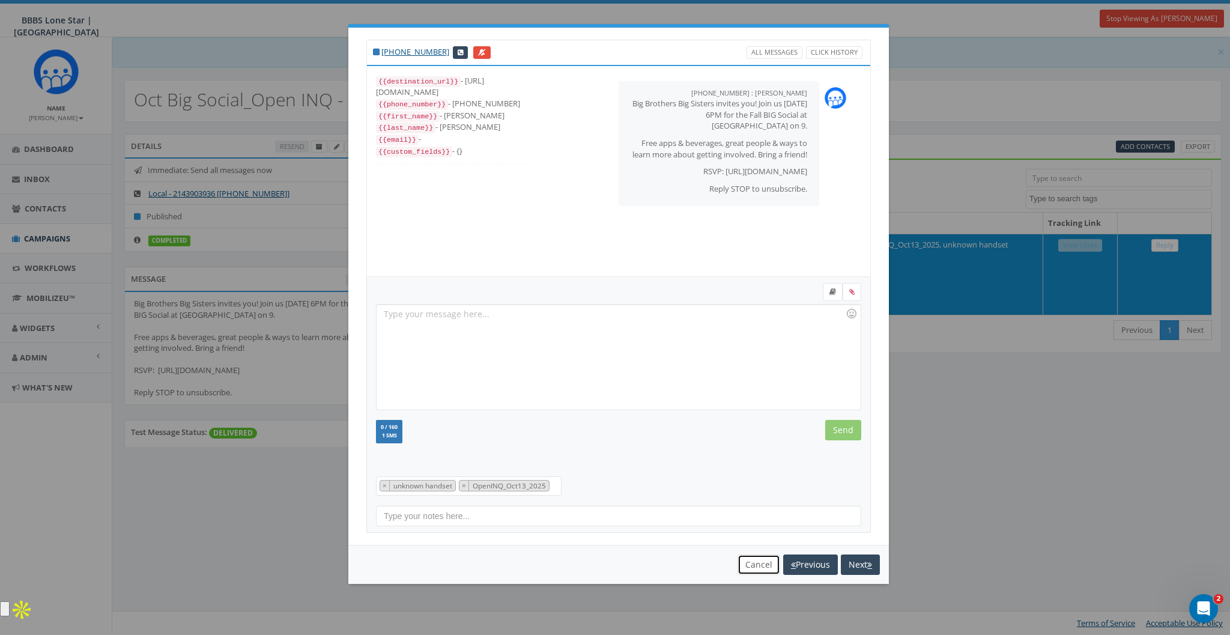
click at [753, 566] on button "Cancel" at bounding box center [759, 564] width 43 height 20
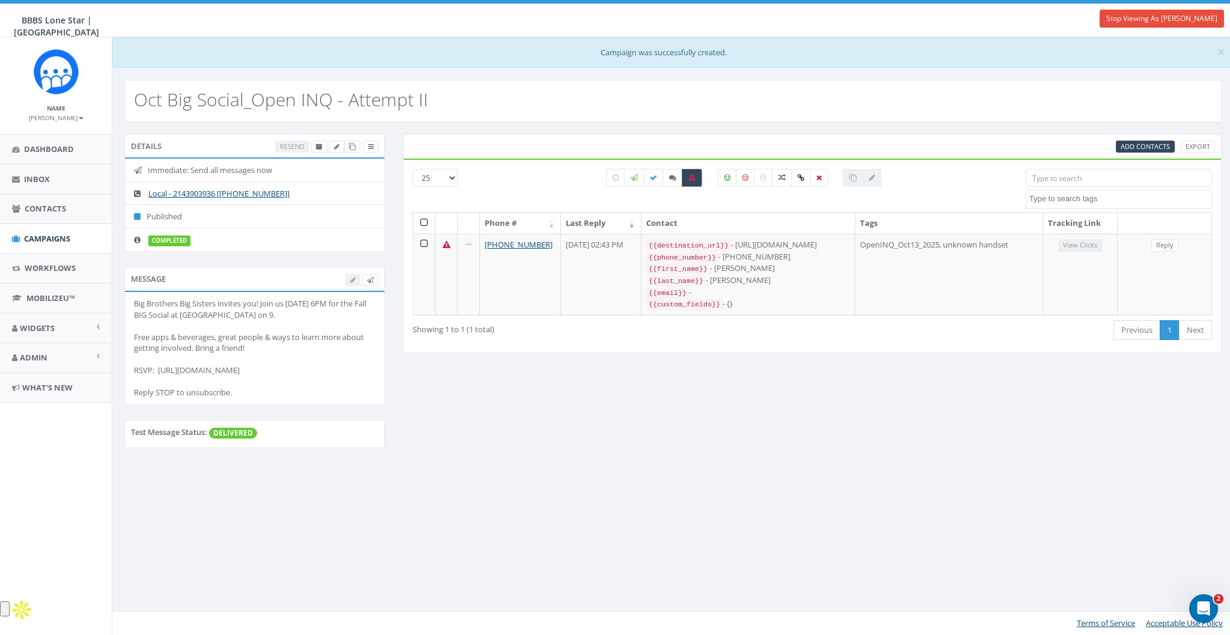
click at [696, 181] on label at bounding box center [692, 178] width 20 height 18
checkbox input "false"
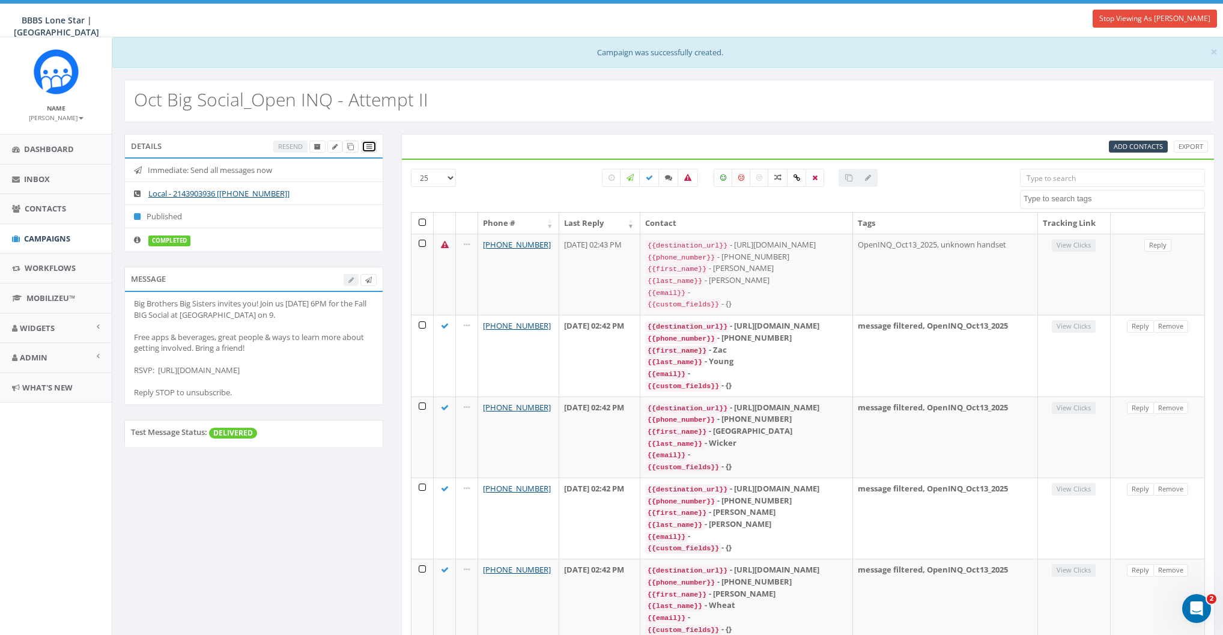
click at [371, 144] on icon at bounding box center [368, 147] width 5 height 7
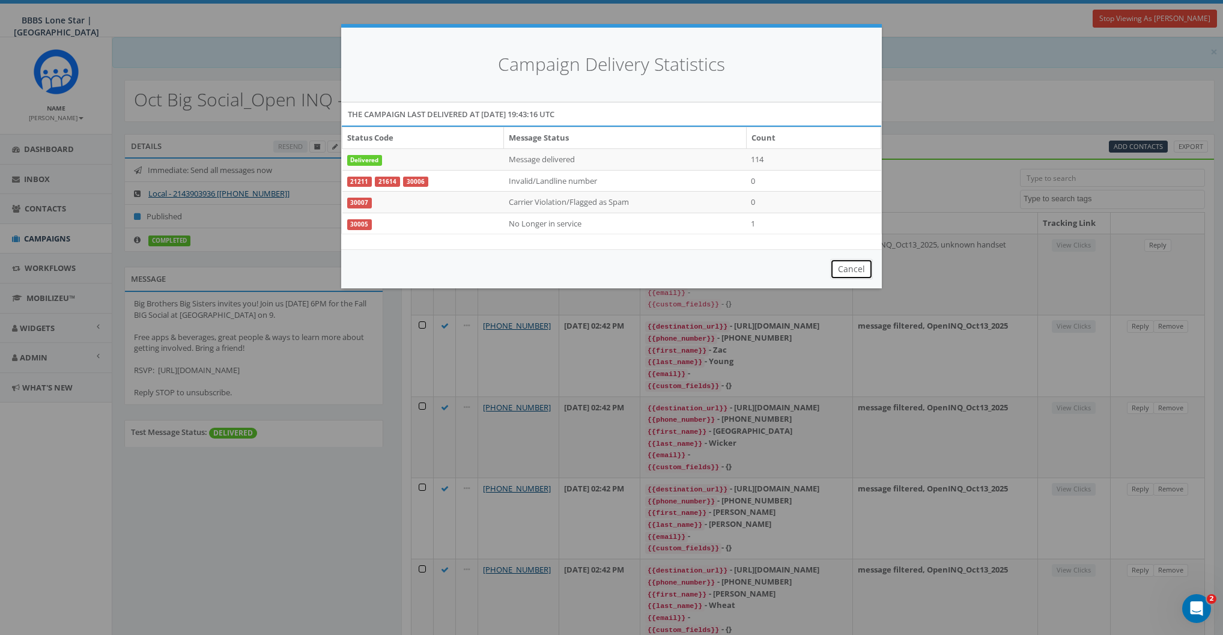
click at [856, 271] on button "Cancel" at bounding box center [851, 269] width 43 height 20
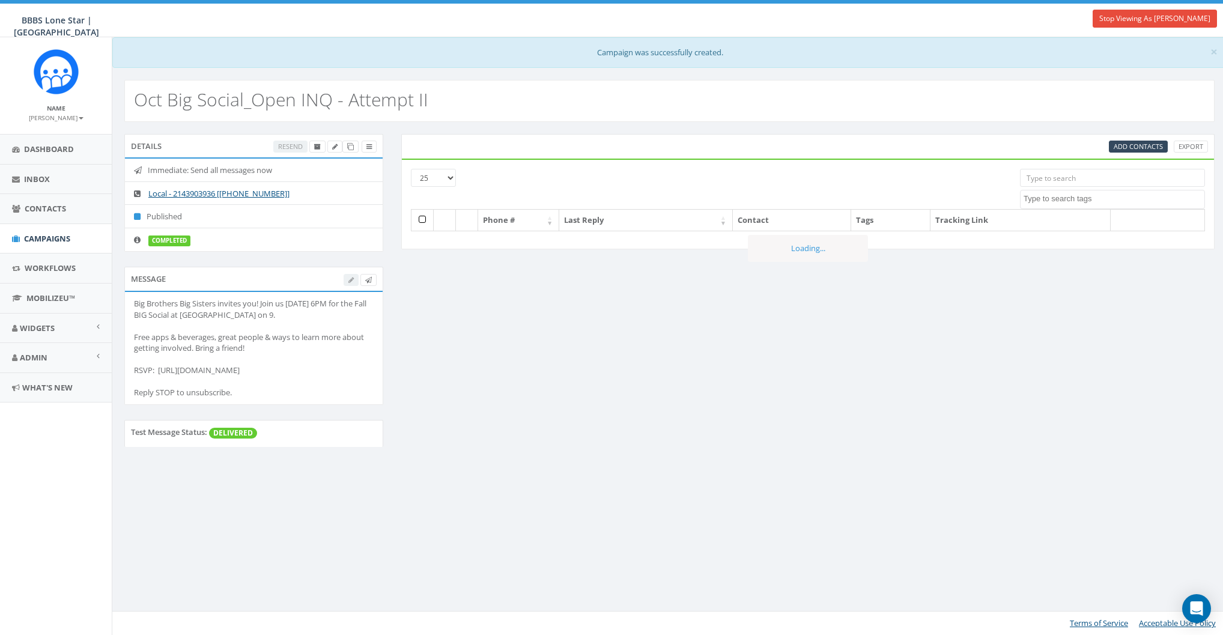
select select
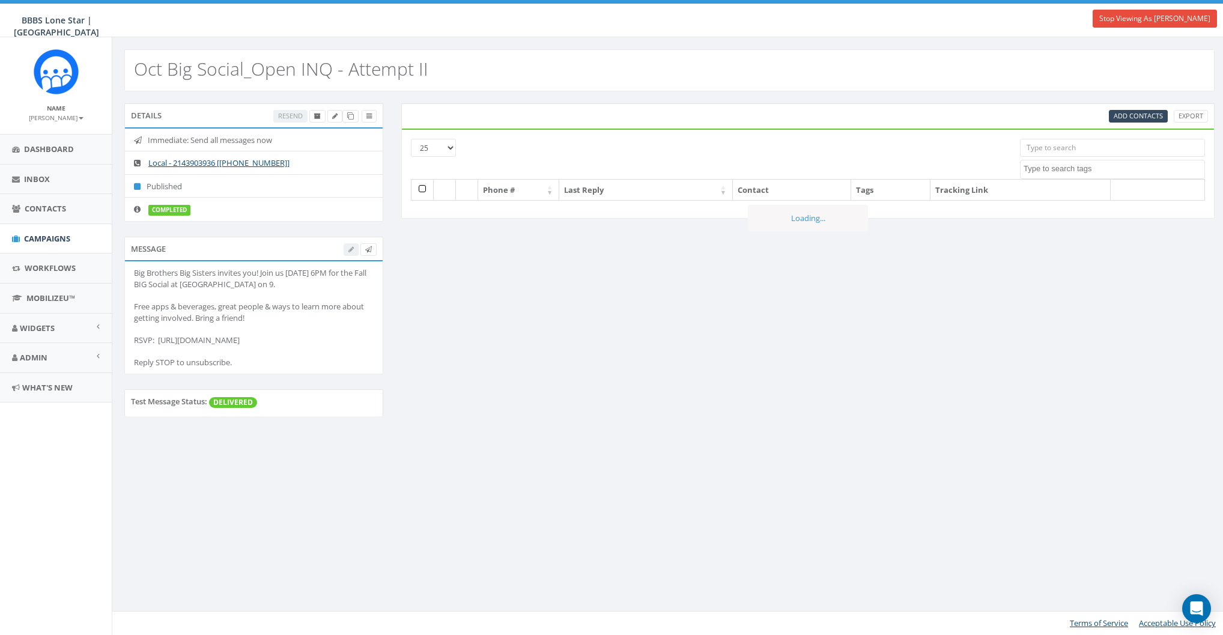
select select
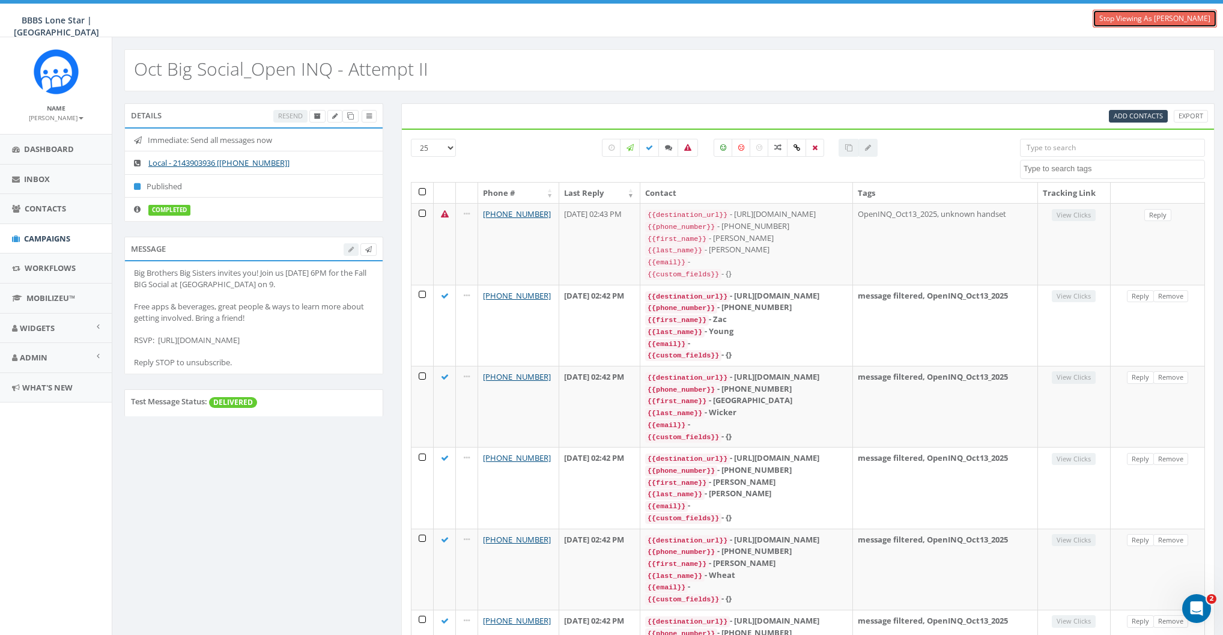
click at [1186, 18] on link "Stop Viewing As [PERSON_NAME]" at bounding box center [1154, 19] width 124 height 18
